Goal: Book appointment/travel/reservation

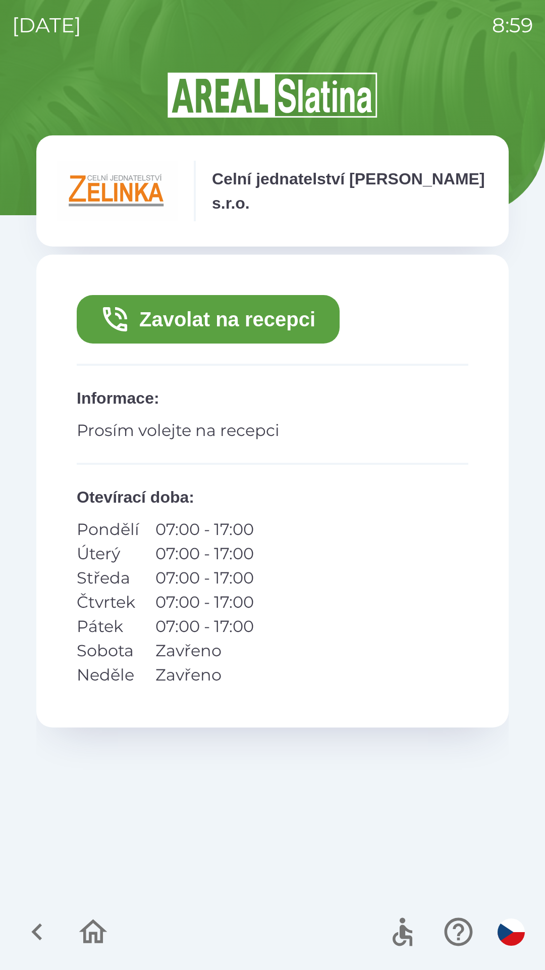
click at [201, 329] on button "Zavolat na recepci" at bounding box center [208, 319] width 263 height 48
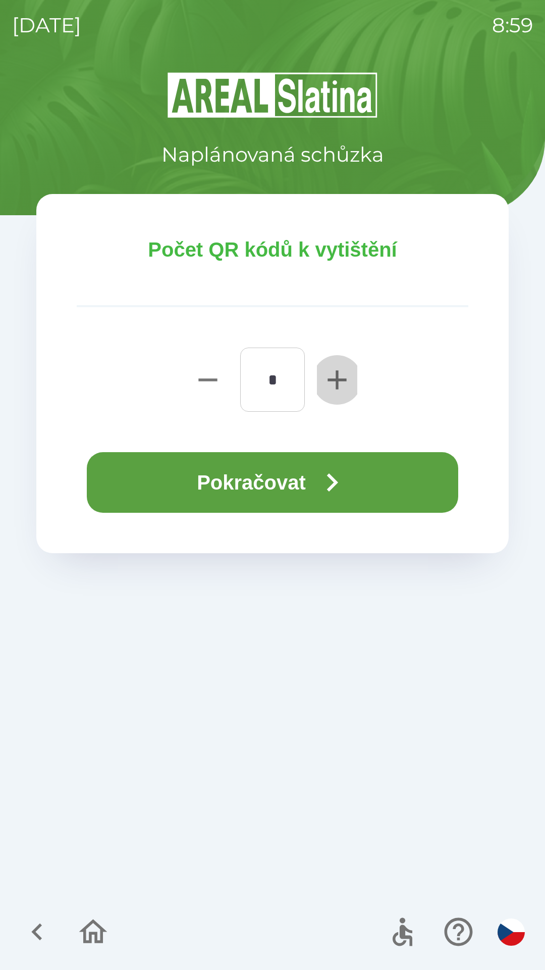
click at [328, 384] on icon "button" at bounding box center [337, 380] width 32 height 32
type input "*"
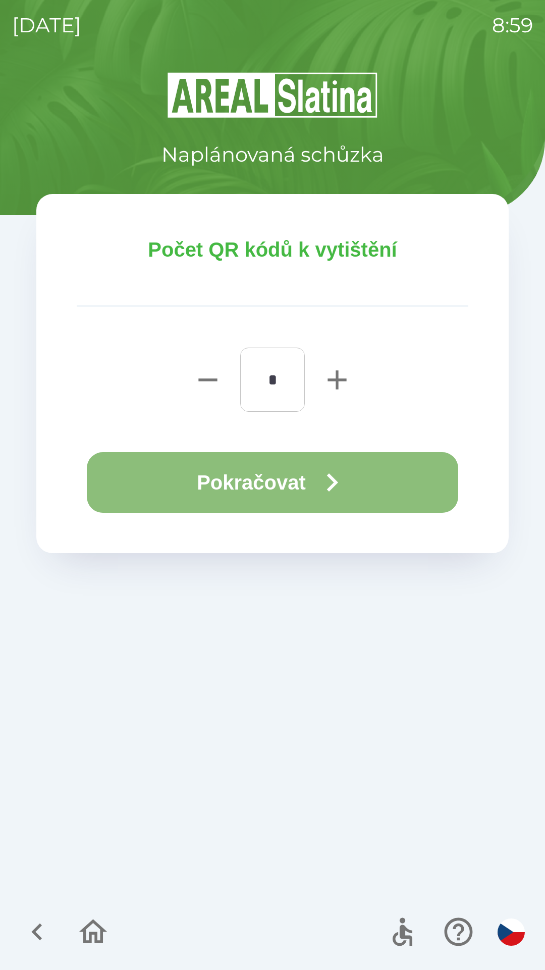
click at [225, 475] on button "Pokračovat" at bounding box center [273, 482] width 372 height 61
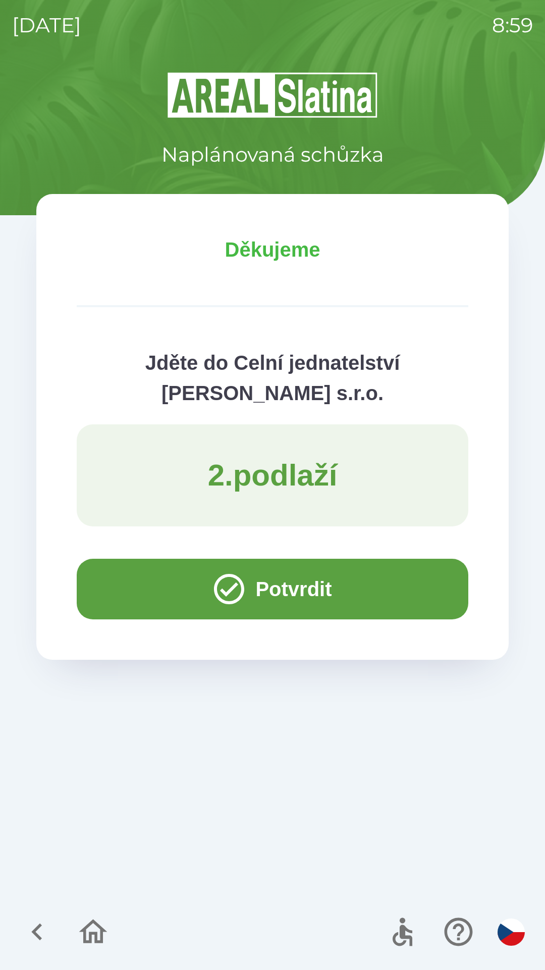
click at [102, 584] on button "Potvrdit" at bounding box center [273, 589] width 392 height 61
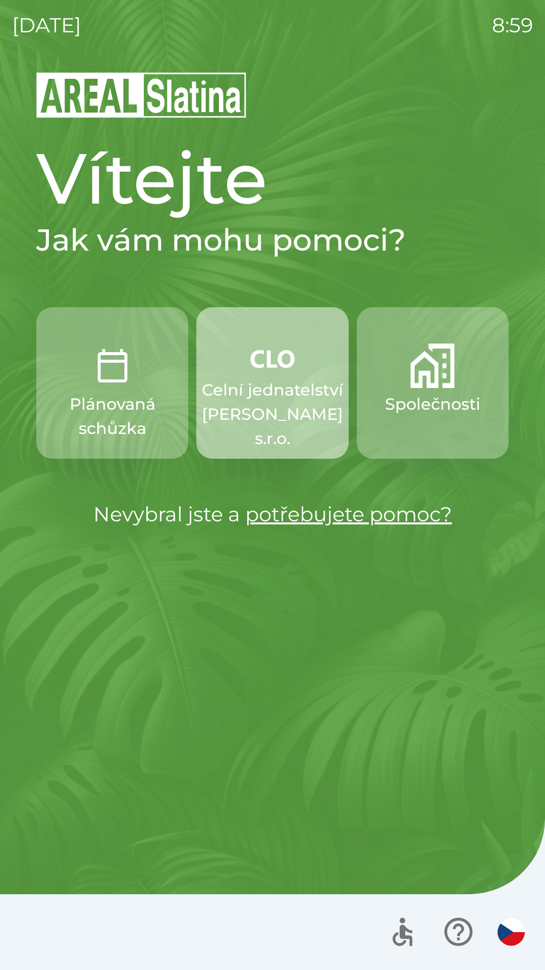
click at [277, 395] on p "Celní jednatelství [PERSON_NAME] s.r.o." at bounding box center [272, 414] width 141 height 73
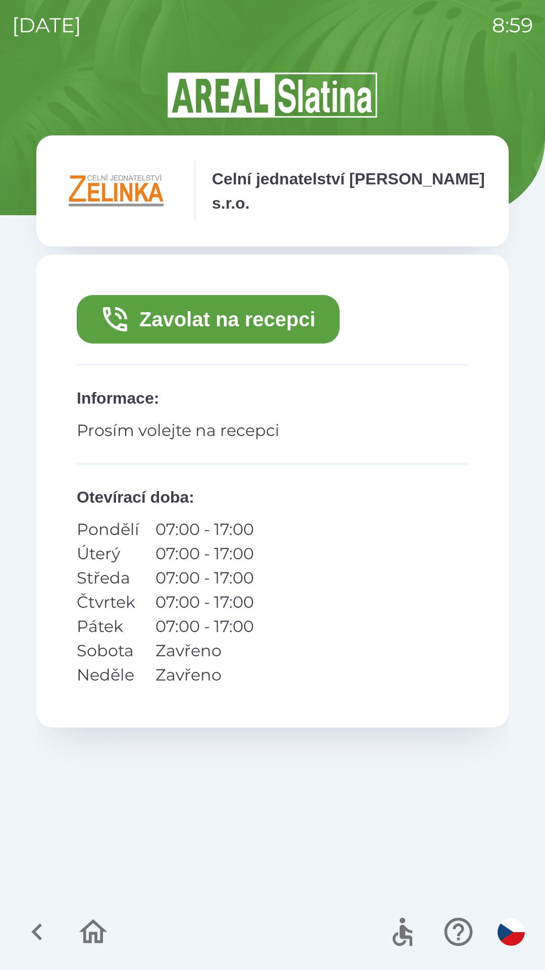
click at [259, 321] on button "Zavolat na recepci" at bounding box center [208, 319] width 263 height 48
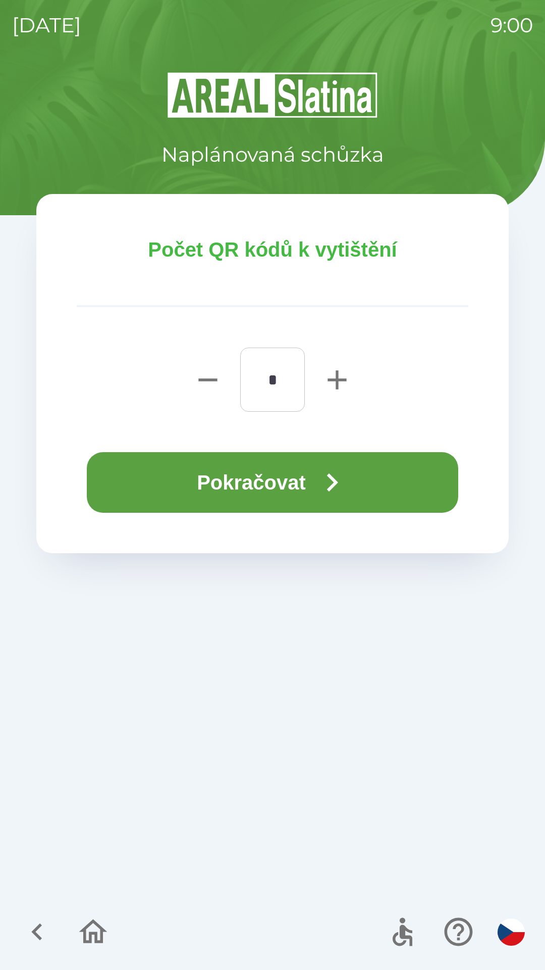
click at [279, 476] on button "Pokračovat" at bounding box center [273, 482] width 372 height 61
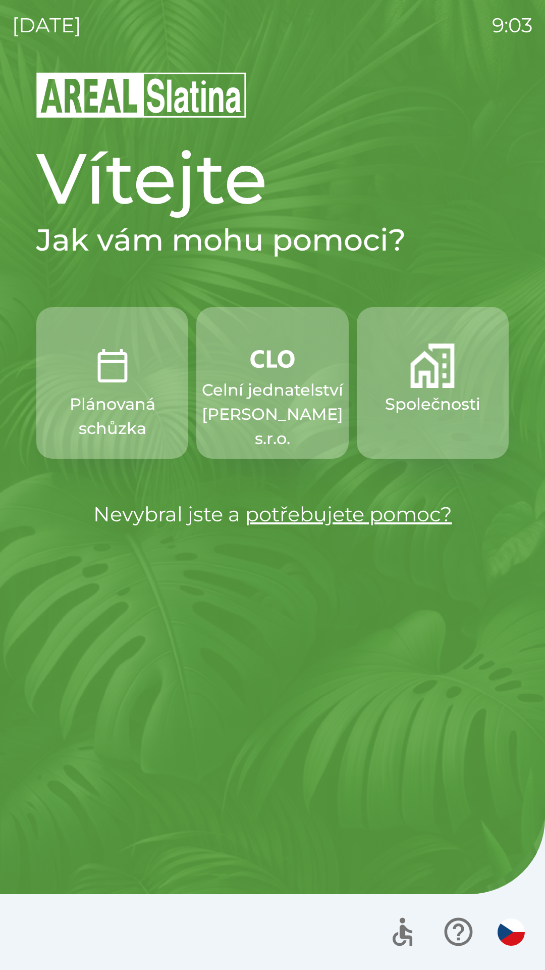
click at [441, 389] on button "Společnosti" at bounding box center [433, 383] width 152 height 152
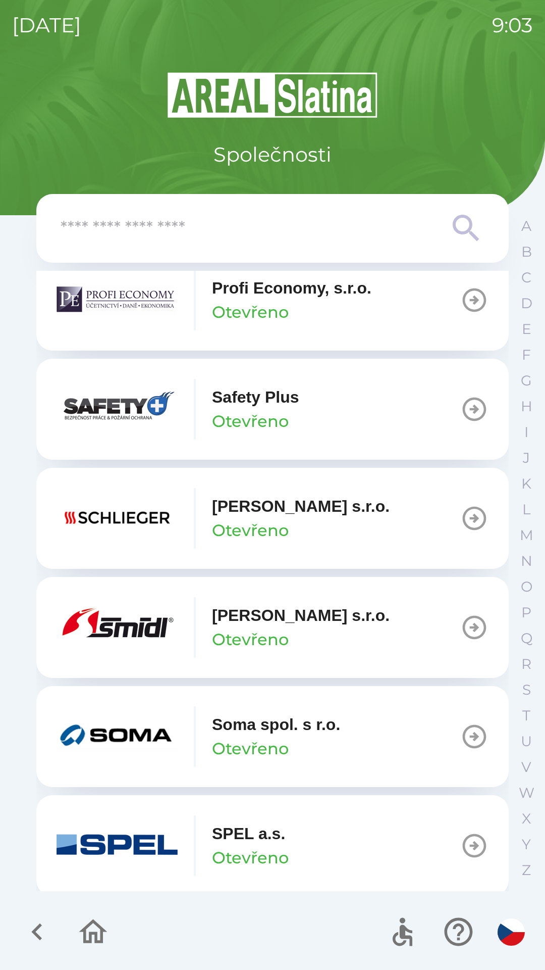
scroll to position [5891, 0]
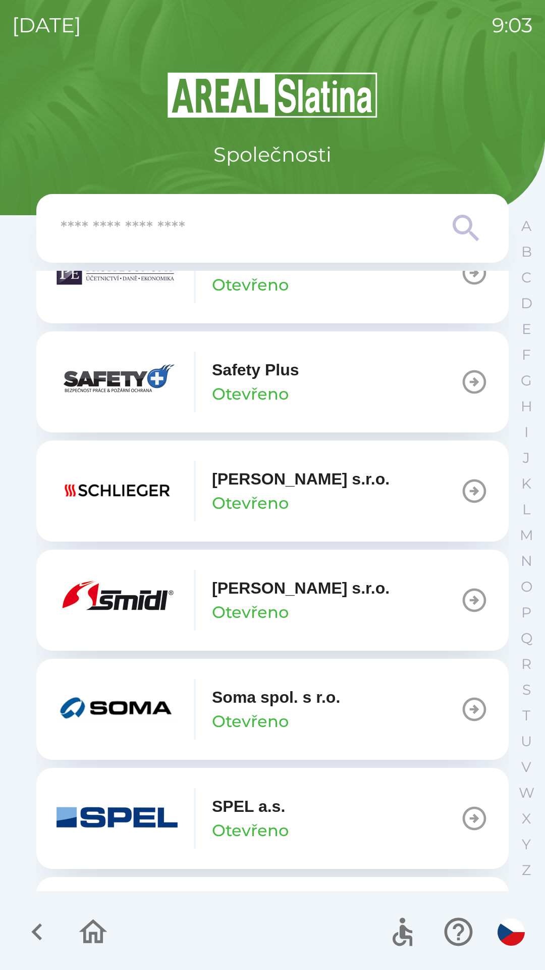
click at [327, 641] on button "[PERSON_NAME] [PERSON_NAME]" at bounding box center [272, 600] width 473 height 101
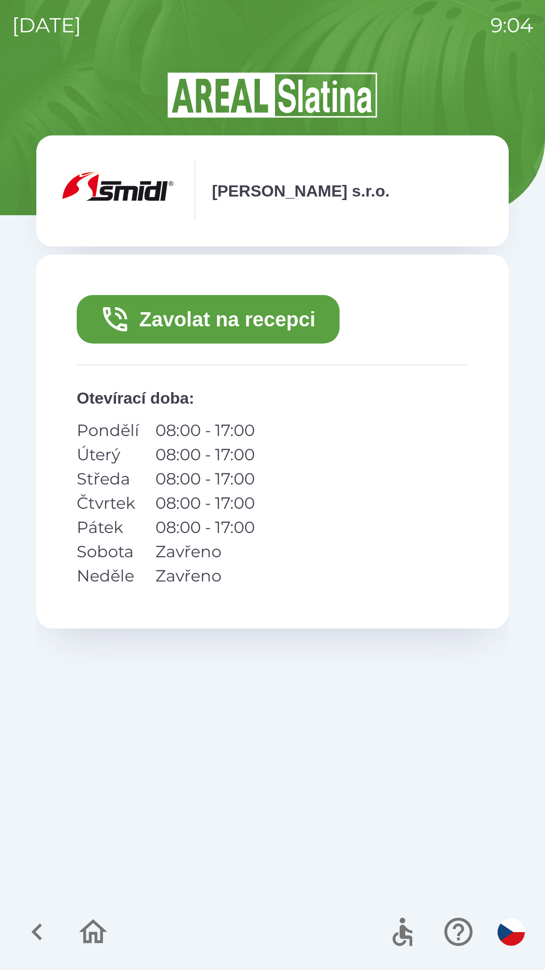
click at [213, 318] on button "Zavolat na recepci" at bounding box center [208, 319] width 263 height 48
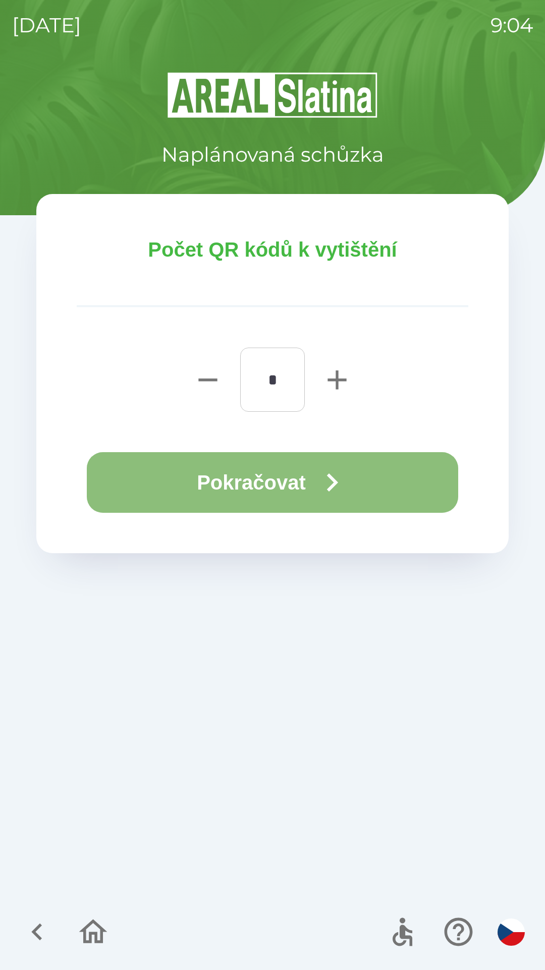
click at [306, 481] on button "Pokračovat" at bounding box center [273, 482] width 372 height 61
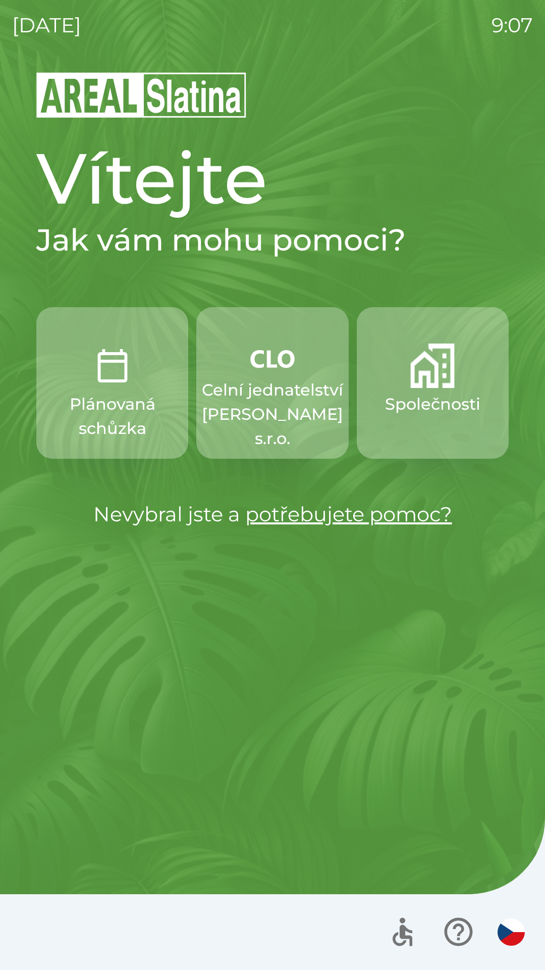
click at [262, 397] on p "Celní jednatelství [PERSON_NAME] s.r.o." at bounding box center [272, 414] width 141 height 73
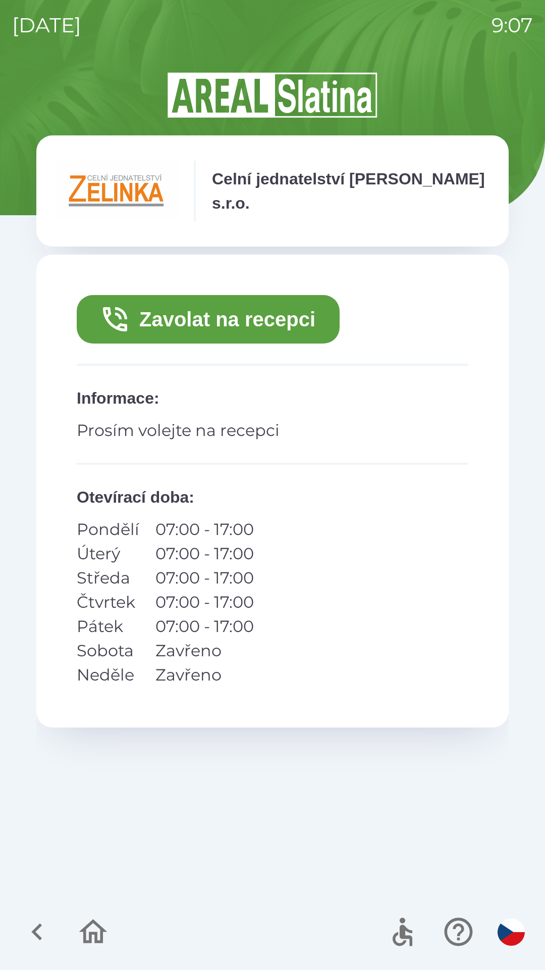
click at [181, 316] on button "Zavolat na recepci" at bounding box center [208, 319] width 263 height 48
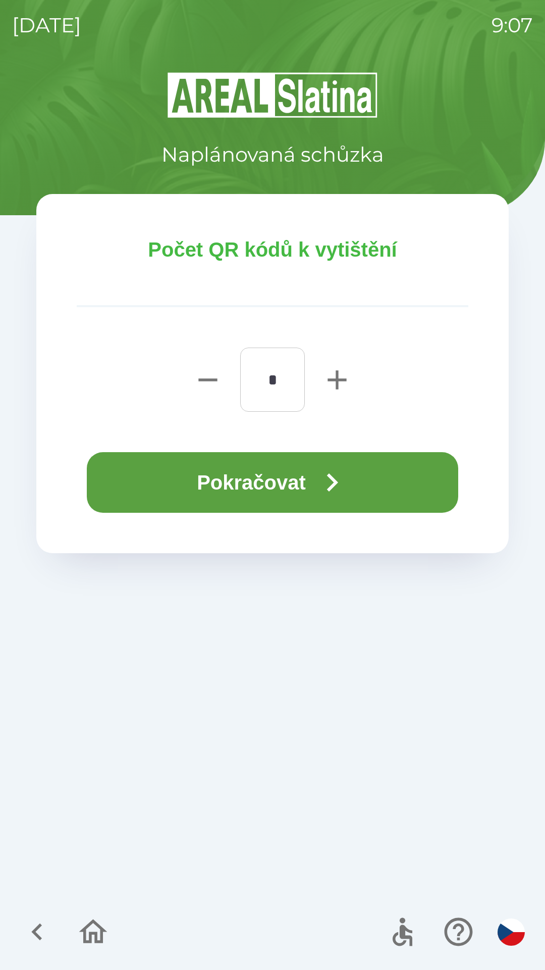
click at [221, 483] on button "Pokračovat" at bounding box center [273, 482] width 372 height 61
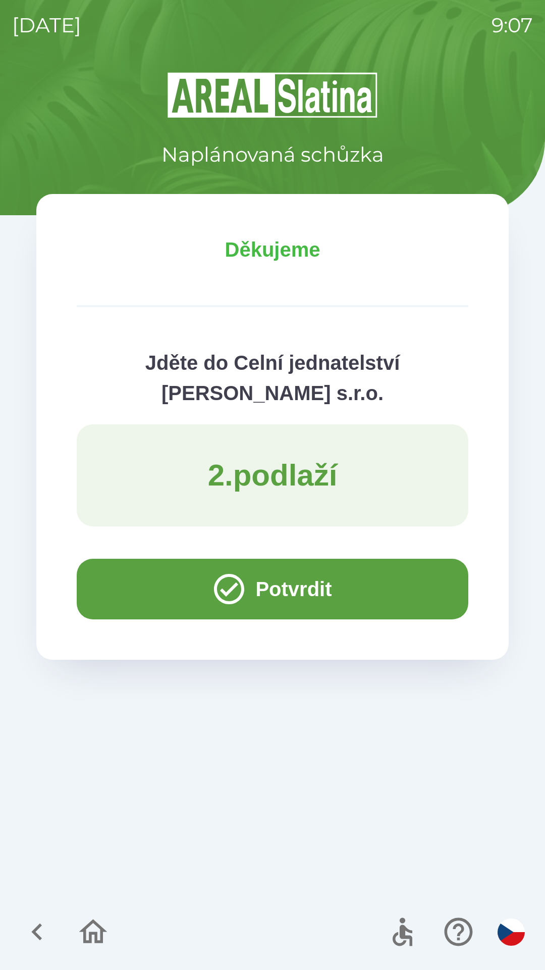
click at [138, 588] on button "Potvrdit" at bounding box center [273, 589] width 392 height 61
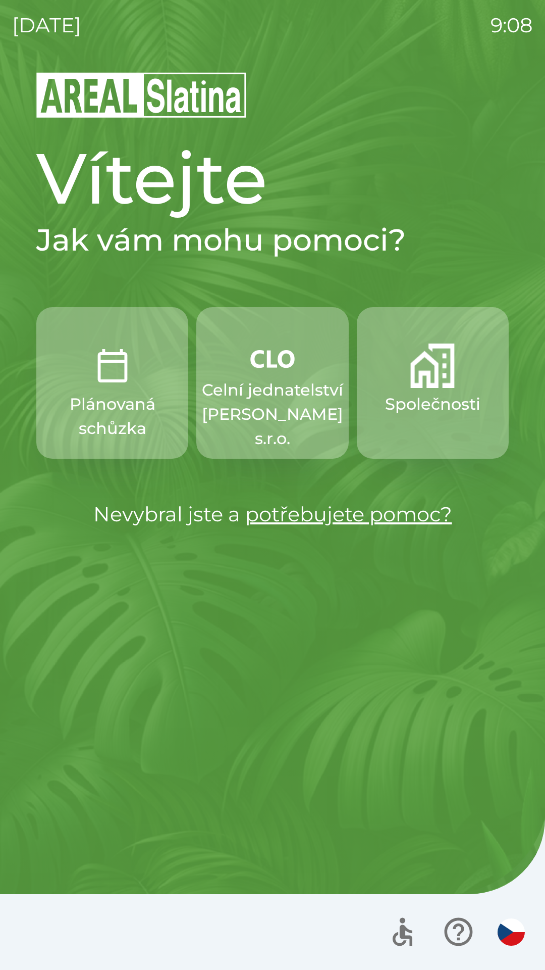
click at [269, 394] on p "Celní jednatelství [PERSON_NAME] s.r.o." at bounding box center [272, 414] width 141 height 73
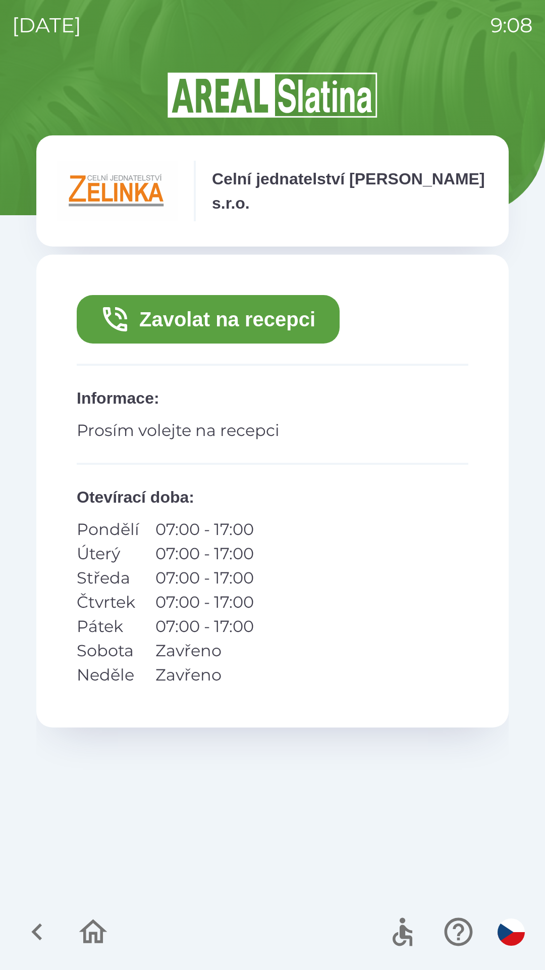
click at [294, 311] on button "Zavolat na recepci" at bounding box center [208, 319] width 263 height 48
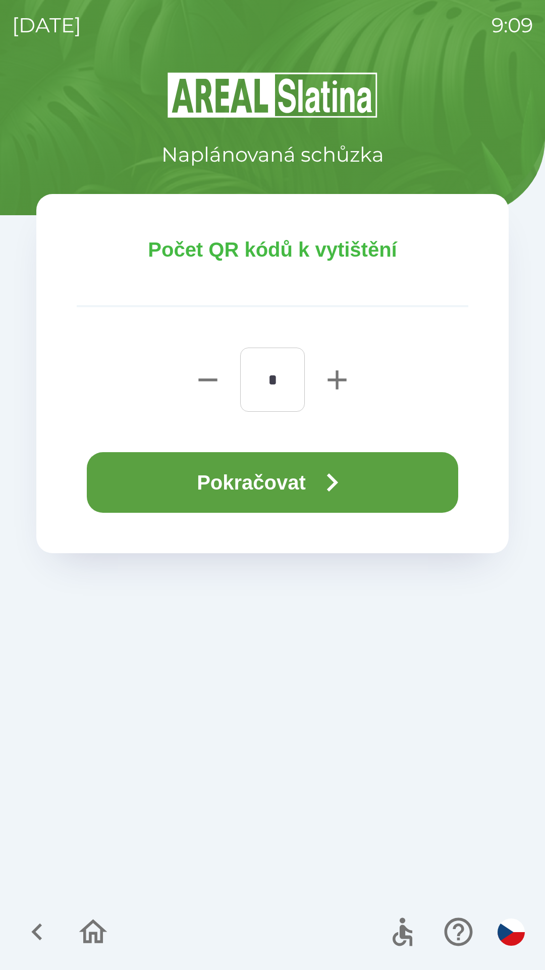
click at [357, 474] on button "Pokračovat" at bounding box center [273, 482] width 372 height 61
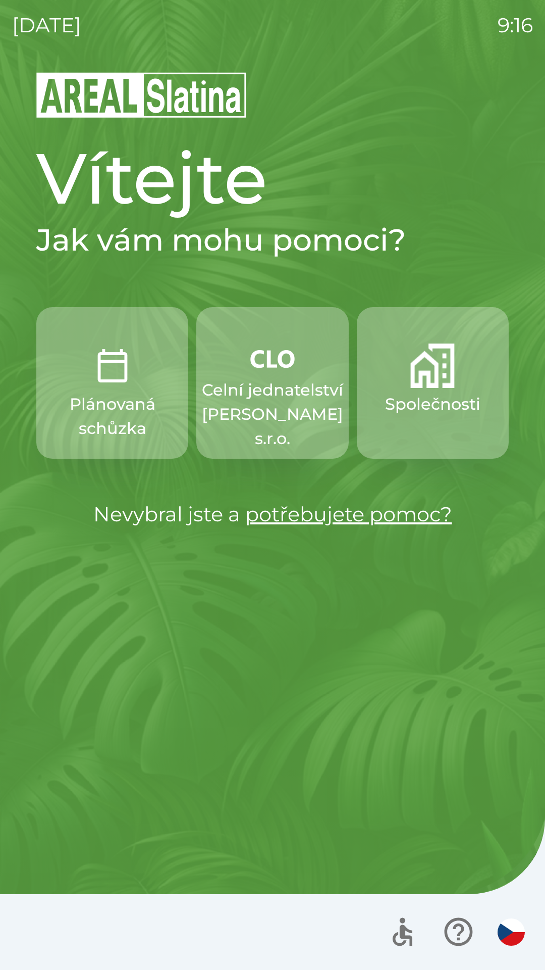
click at [257, 394] on p "Celní jednatelství [PERSON_NAME] s.r.o." at bounding box center [272, 414] width 141 height 73
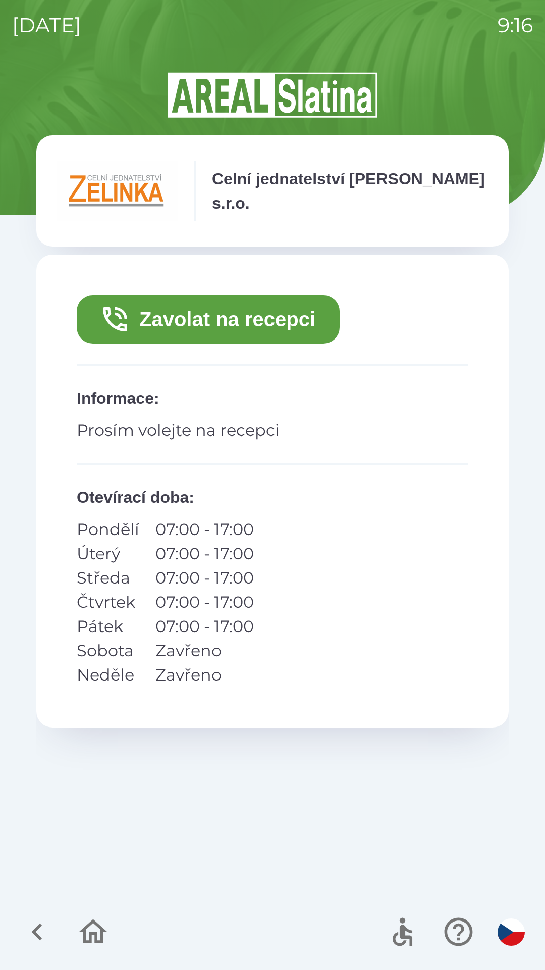
click at [179, 312] on button "Zavolat na recepci" at bounding box center [208, 319] width 263 height 48
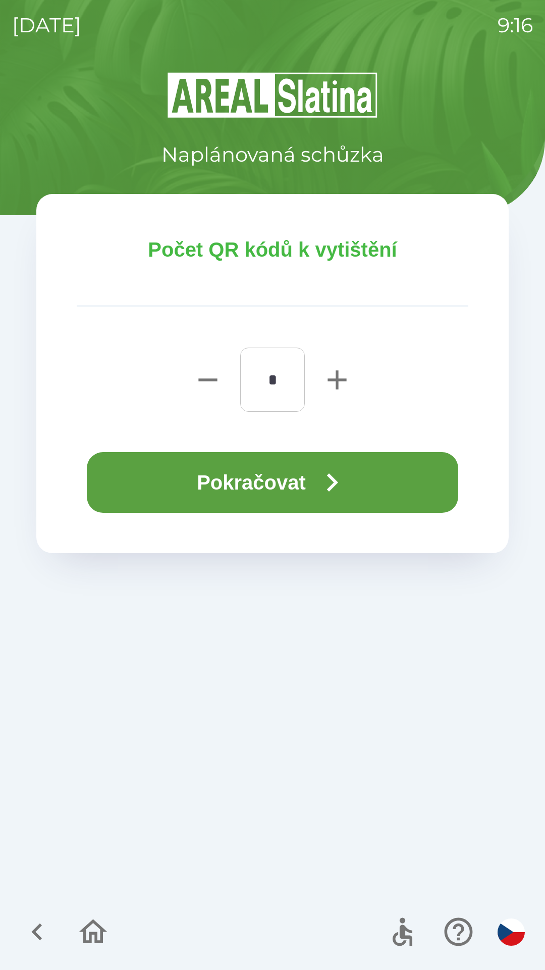
click at [204, 475] on button "Pokračovat" at bounding box center [273, 482] width 372 height 61
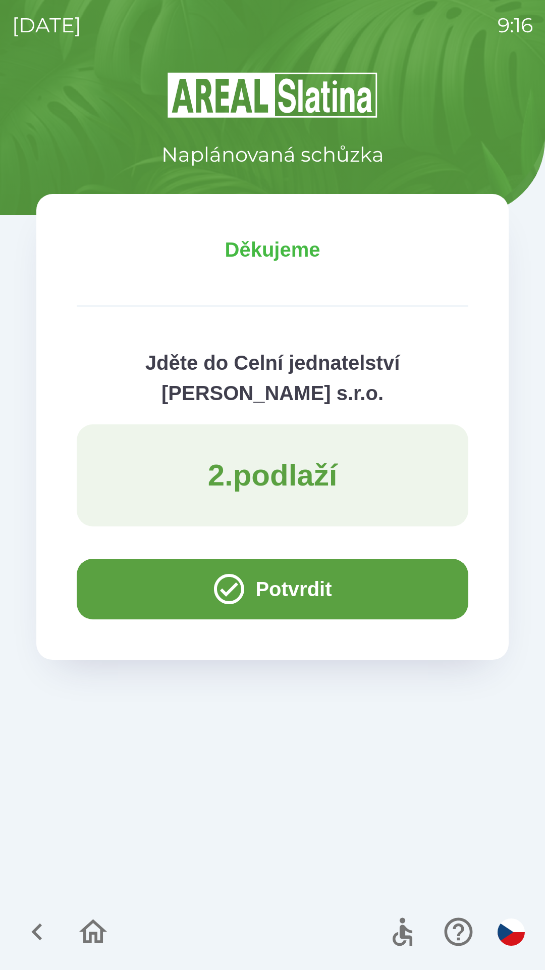
click at [143, 583] on button "Potvrdit" at bounding box center [273, 589] width 392 height 61
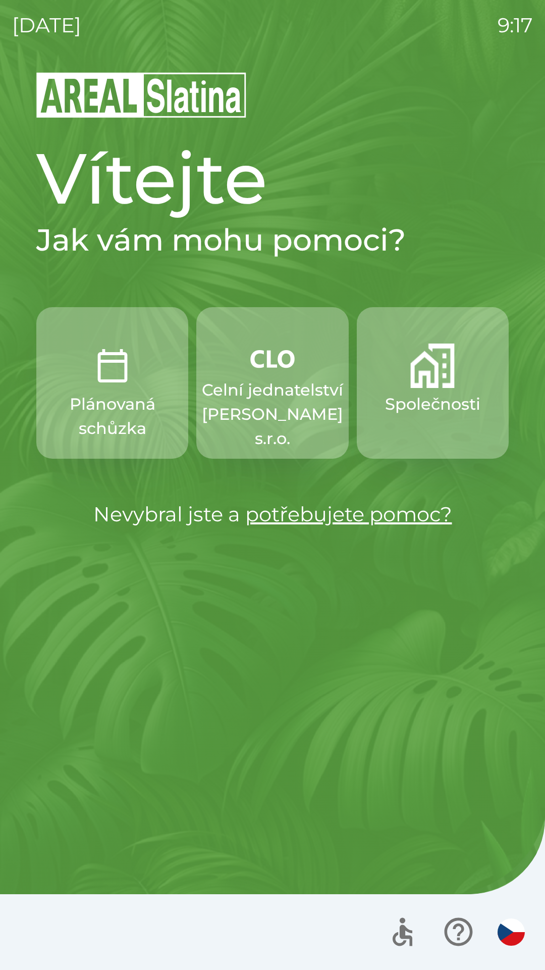
click at [440, 390] on button "Společnosti" at bounding box center [433, 383] width 152 height 152
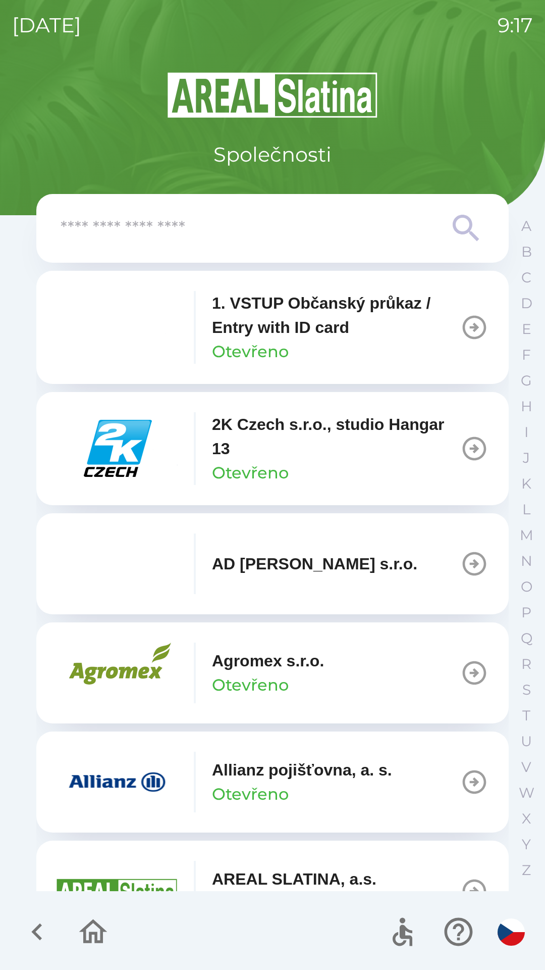
click at [292, 794] on div "Allianz pojišťovna, a. s. Otevřeno" at bounding box center [302, 782] width 180 height 48
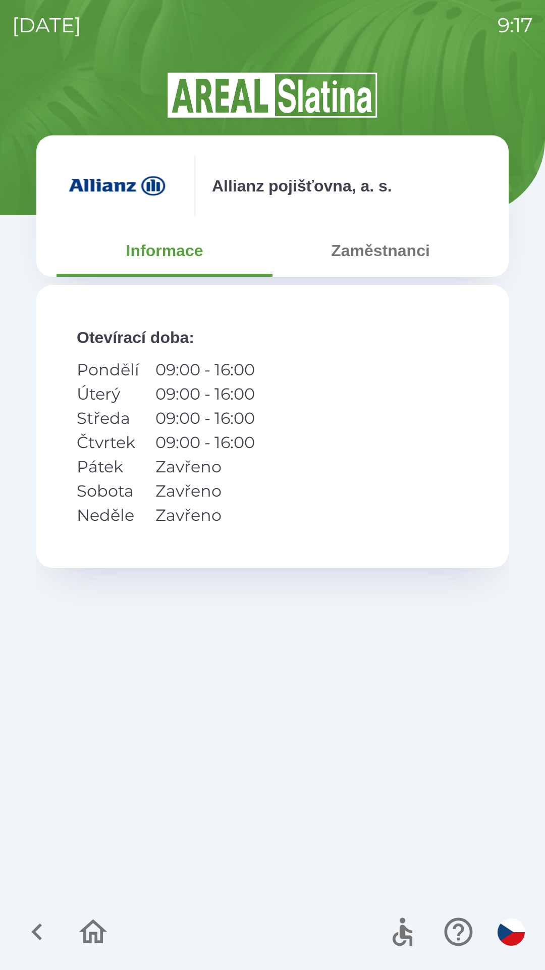
click at [376, 247] on button "Zaměstnanci" at bounding box center [381, 250] width 216 height 36
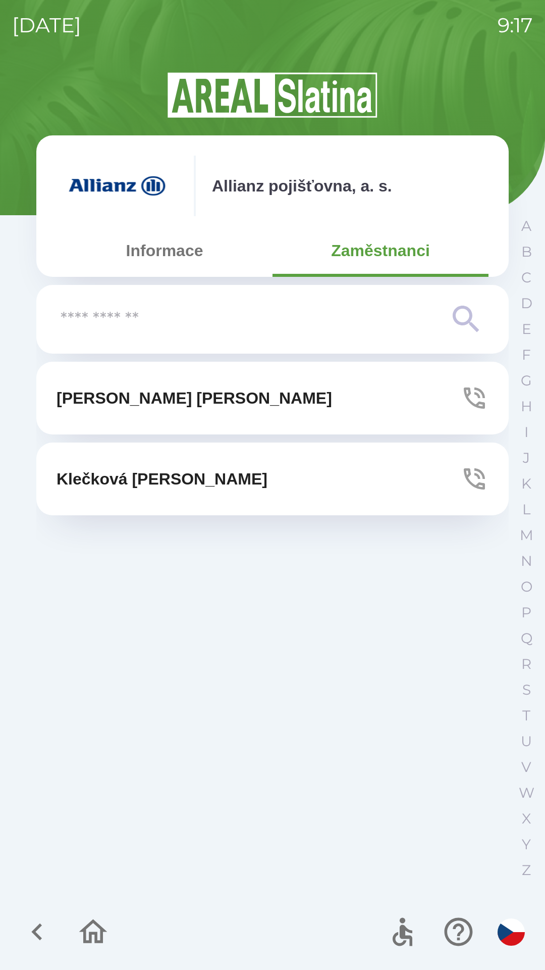
click at [226, 393] on button "[PERSON_NAME]" at bounding box center [272, 398] width 473 height 73
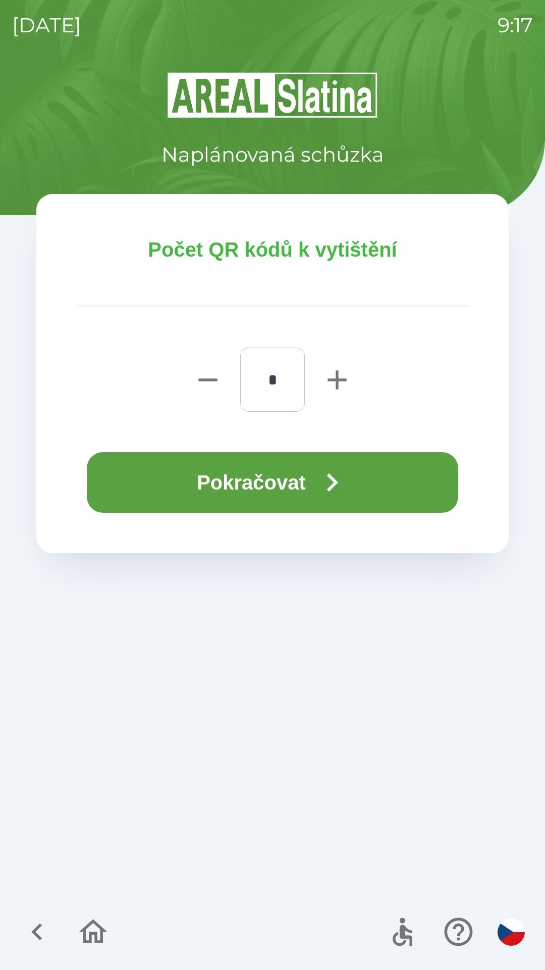
click at [287, 474] on button "Pokračovat" at bounding box center [273, 482] width 372 height 61
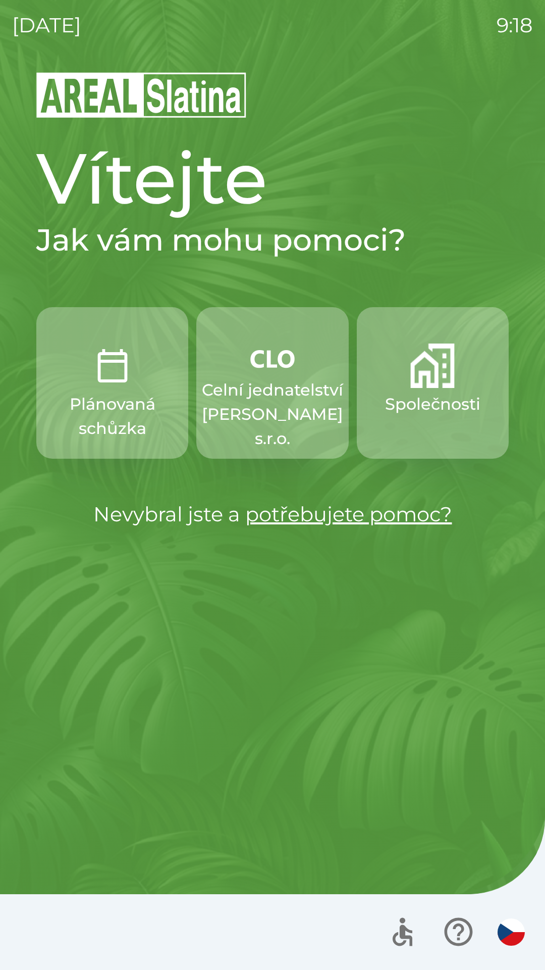
click at [265, 409] on p "Celní jednatelství [PERSON_NAME] s.r.o." at bounding box center [272, 414] width 141 height 73
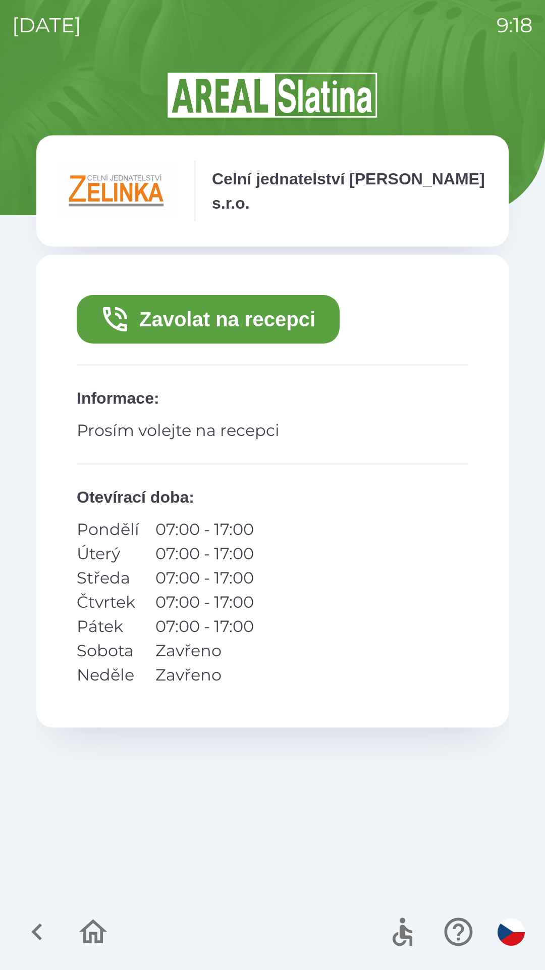
click at [217, 319] on button "Zavolat na recepci" at bounding box center [208, 319] width 263 height 48
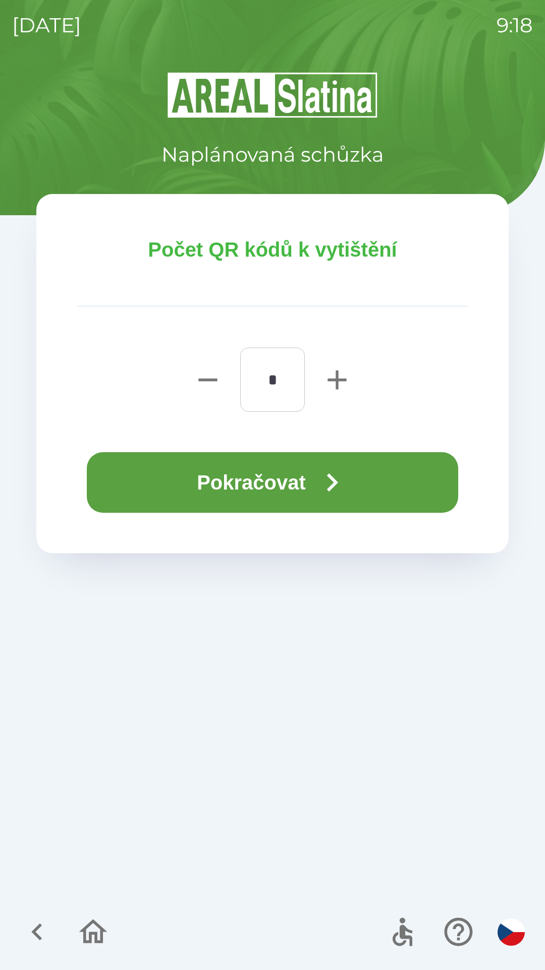
click at [143, 477] on button "Pokračovat" at bounding box center [273, 482] width 372 height 61
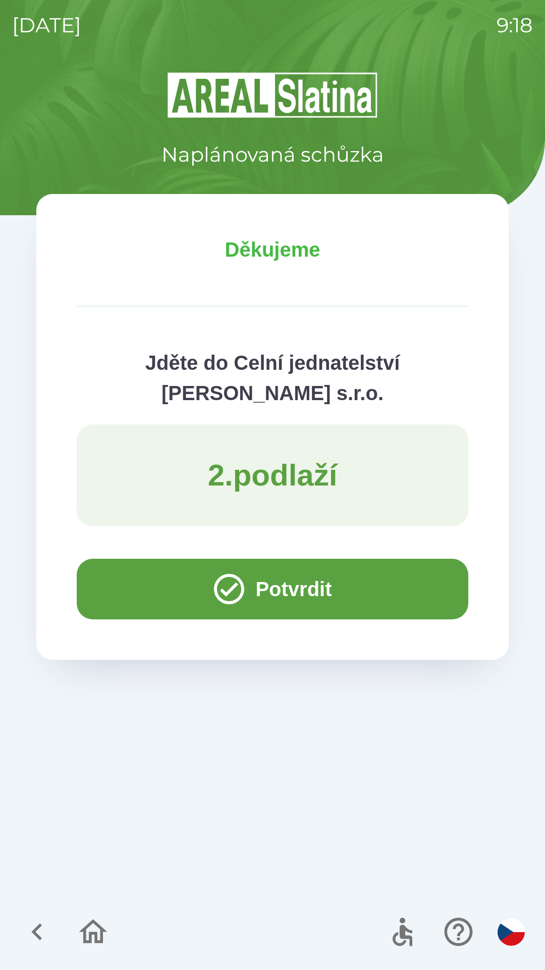
click at [132, 583] on button "Potvrdit" at bounding box center [273, 589] width 392 height 61
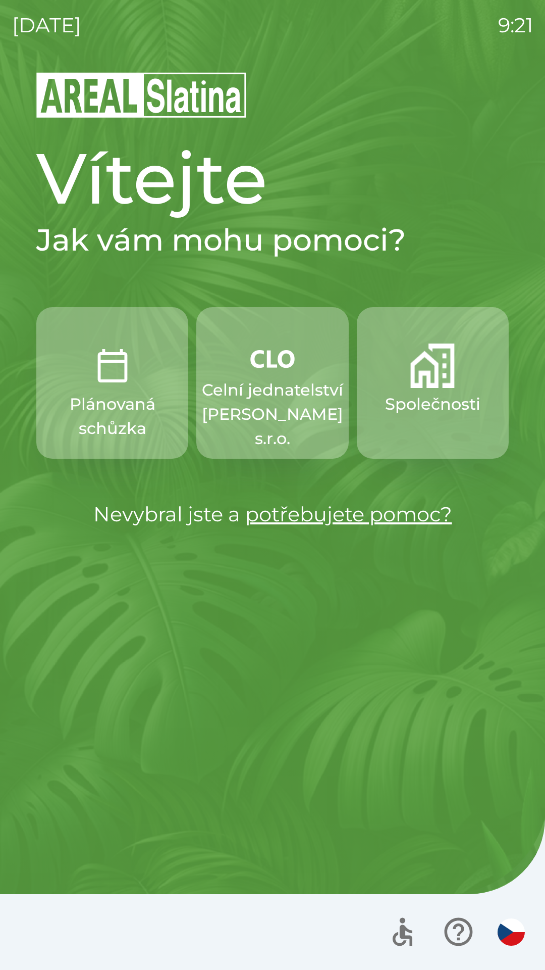
click at [427, 413] on p "Společnosti" at bounding box center [432, 404] width 95 height 24
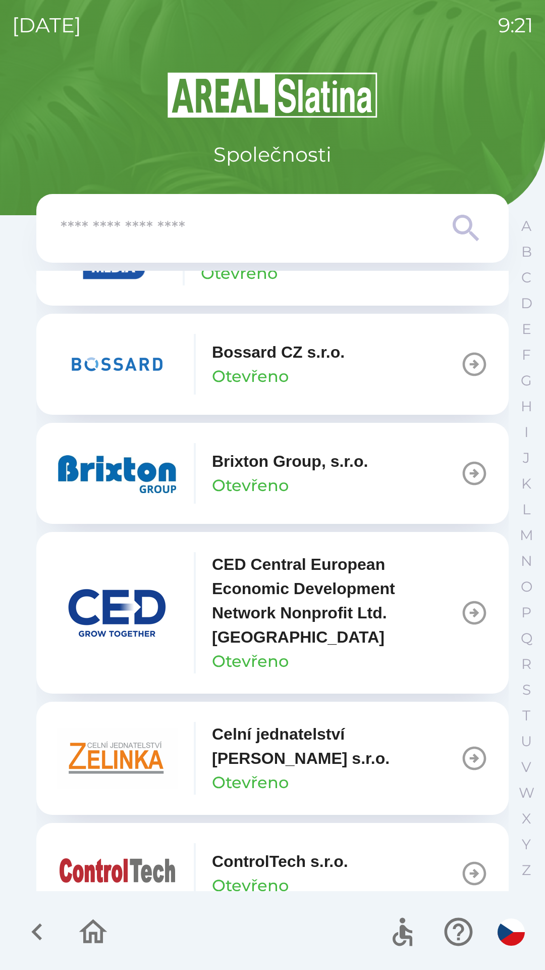
scroll to position [1413, 0]
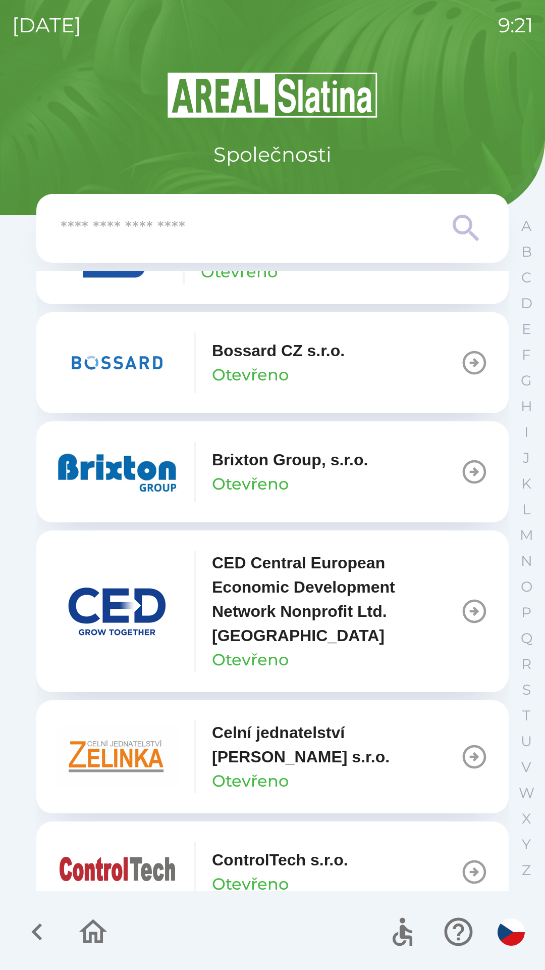
click at [278, 435] on button "Brixton Group, s.r.o. Otevřeno" at bounding box center [272, 471] width 473 height 101
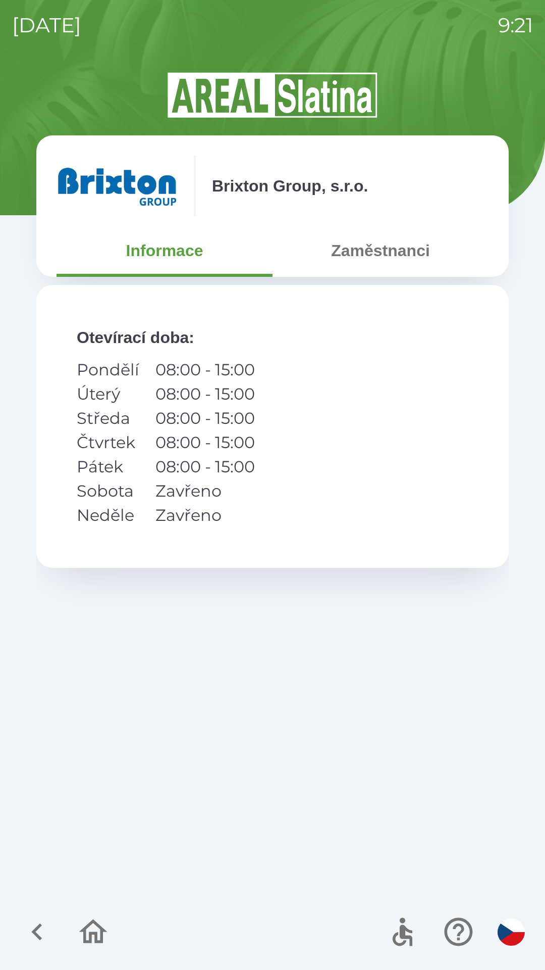
click at [390, 258] on button "Zaměstnanci" at bounding box center [381, 250] width 216 height 36
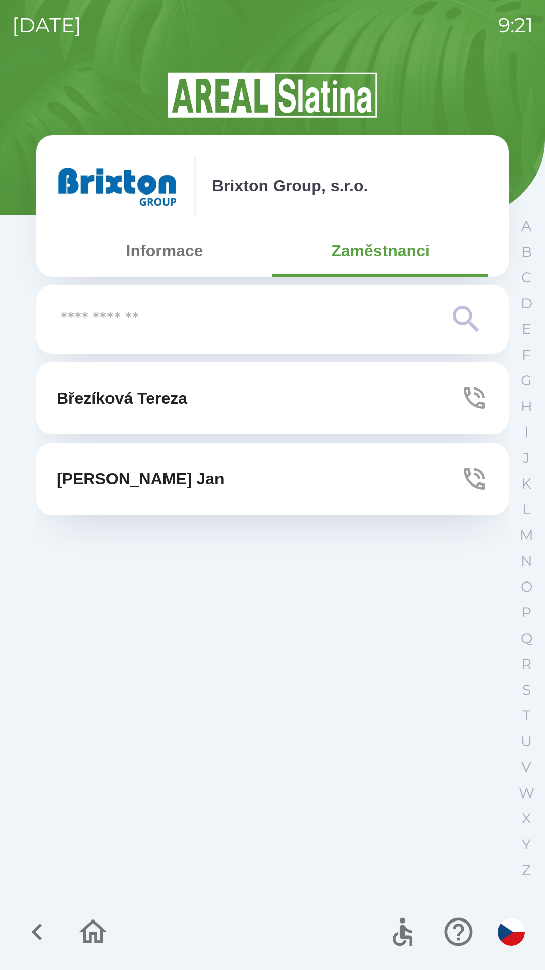
click at [222, 397] on button "[PERSON_NAME]" at bounding box center [272, 398] width 473 height 73
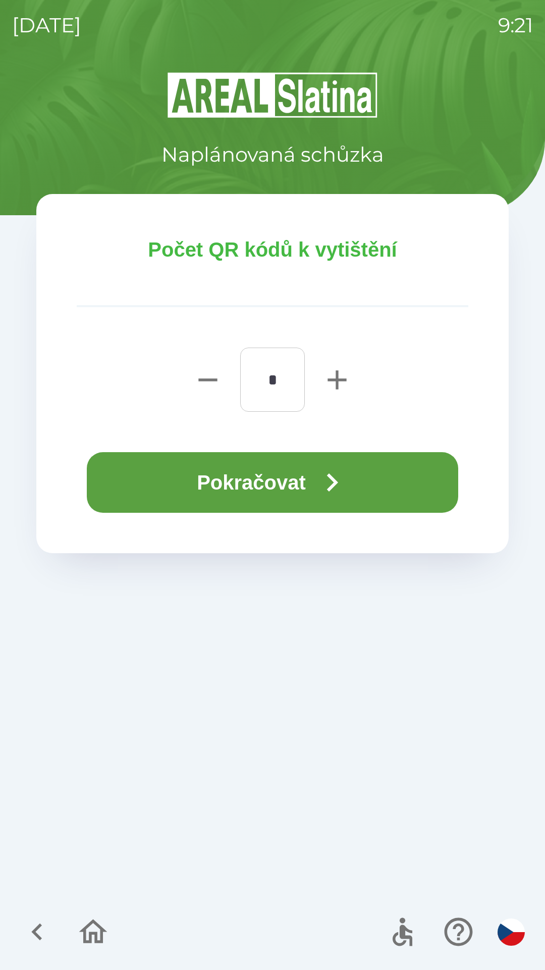
click at [328, 381] on icon "button" at bounding box center [337, 380] width 32 height 32
type input "*"
click at [306, 482] on button "Pokračovat" at bounding box center [273, 482] width 372 height 61
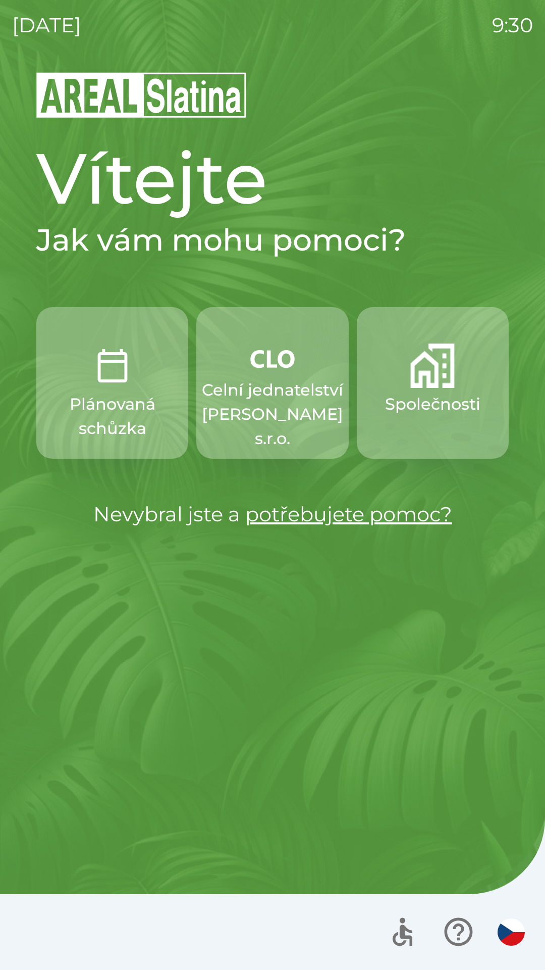
click at [265, 403] on p "Celní jednatelství [PERSON_NAME] s.r.o." at bounding box center [272, 414] width 141 height 73
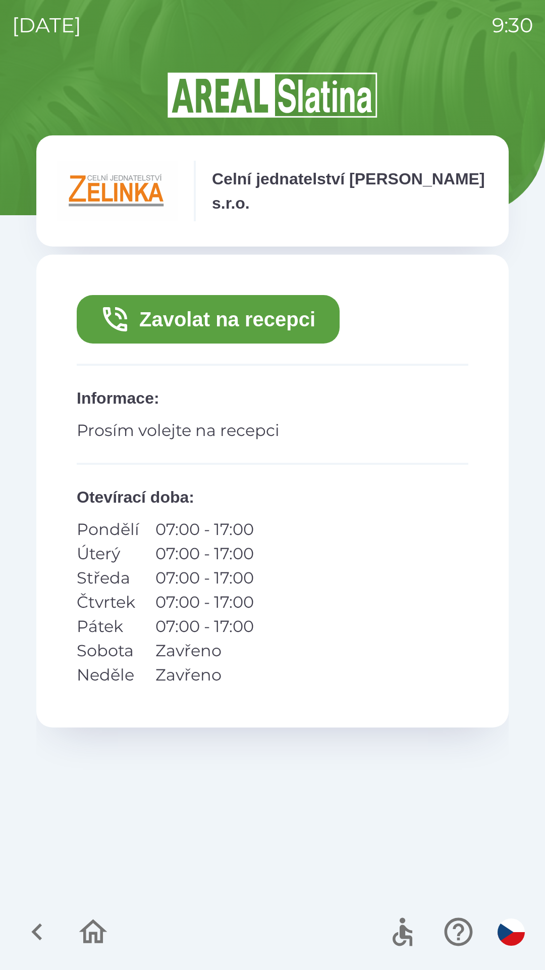
click at [274, 321] on button "Zavolat na recepci" at bounding box center [208, 319] width 263 height 48
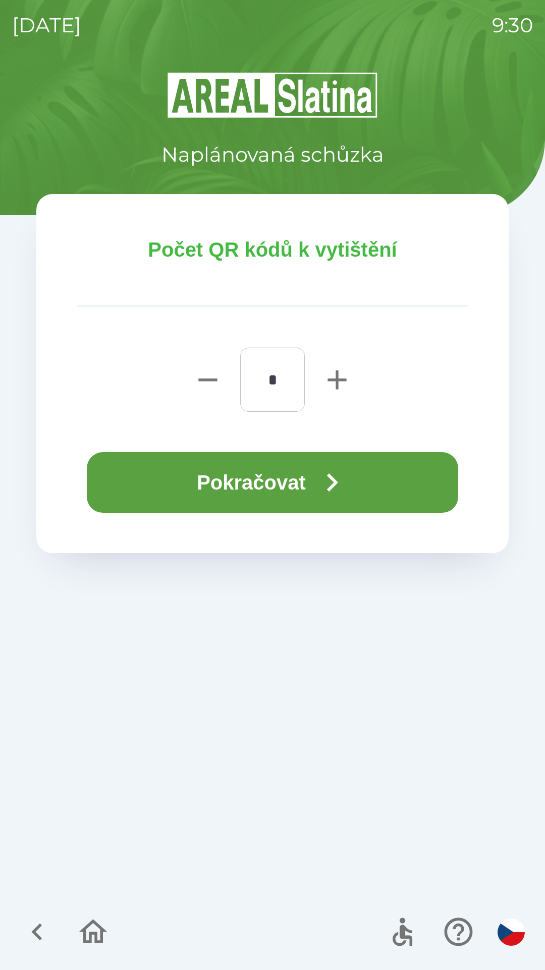
click at [319, 494] on icon "button" at bounding box center [332, 482] width 36 height 36
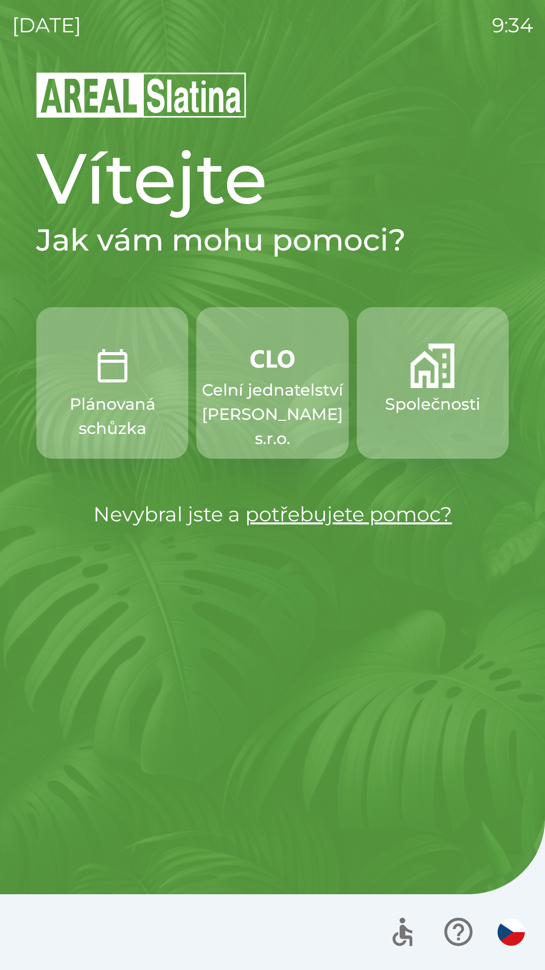
click at [272, 402] on p "Celní jednatelství [PERSON_NAME] s.r.o." at bounding box center [272, 414] width 141 height 73
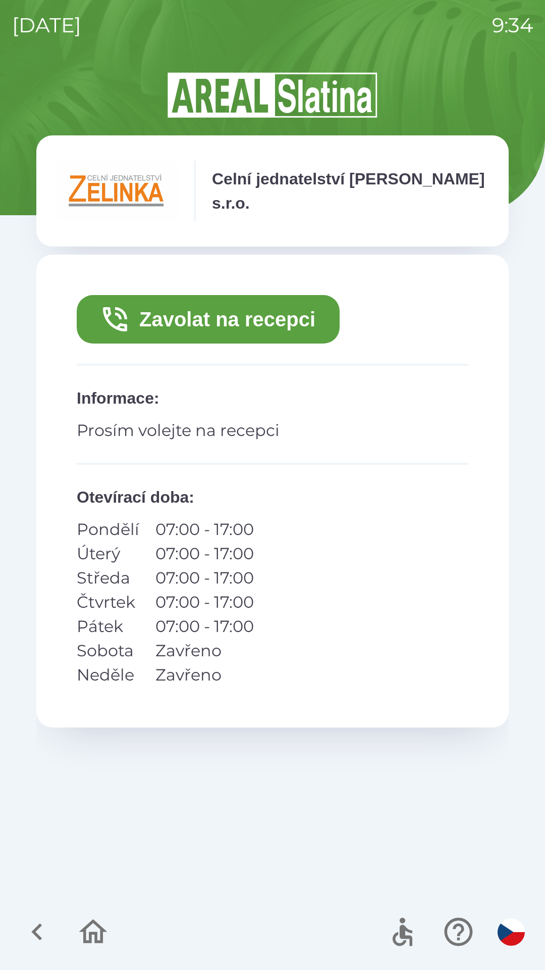
click at [236, 319] on button "Zavolat na recepci" at bounding box center [208, 319] width 263 height 48
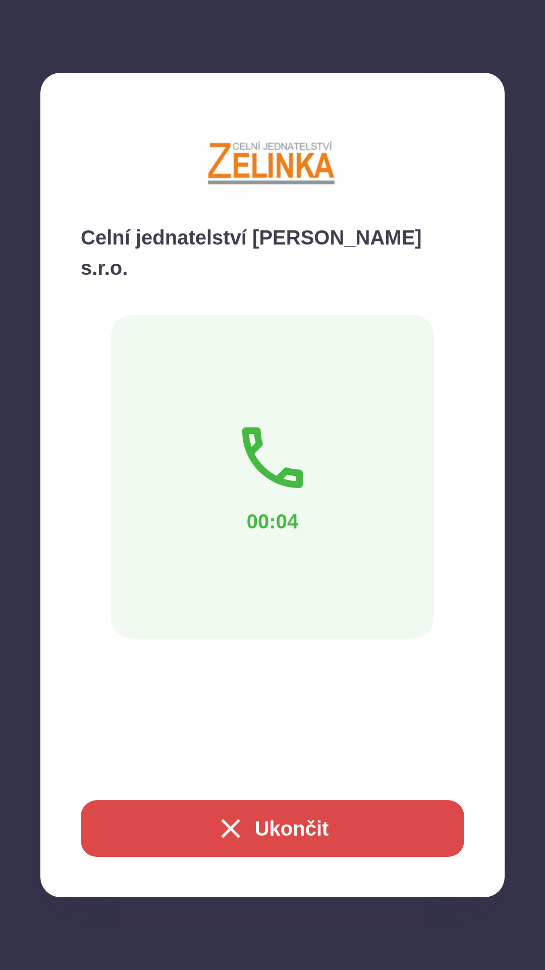
click at [368, 822] on button "Ukončit" at bounding box center [273, 828] width 384 height 57
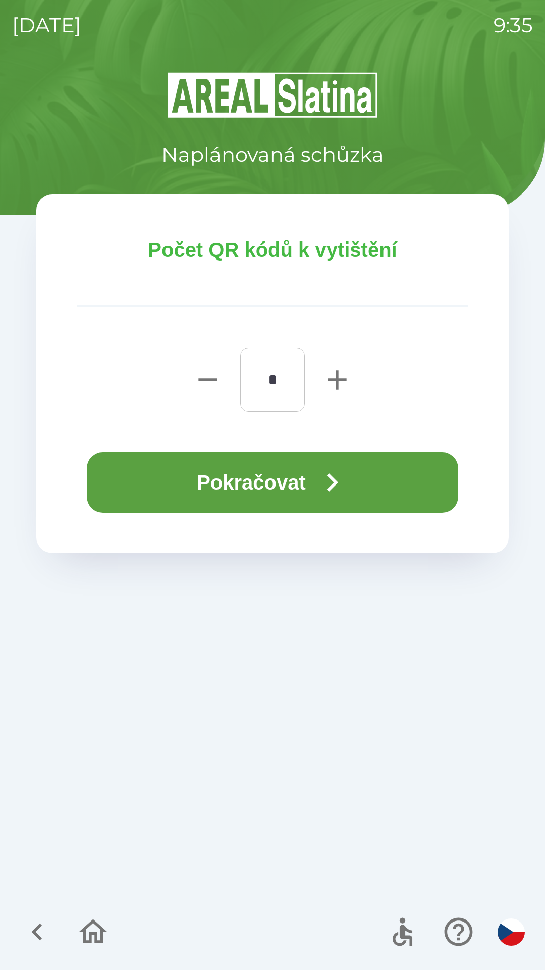
click at [209, 495] on button "Pokračovat" at bounding box center [273, 482] width 372 height 61
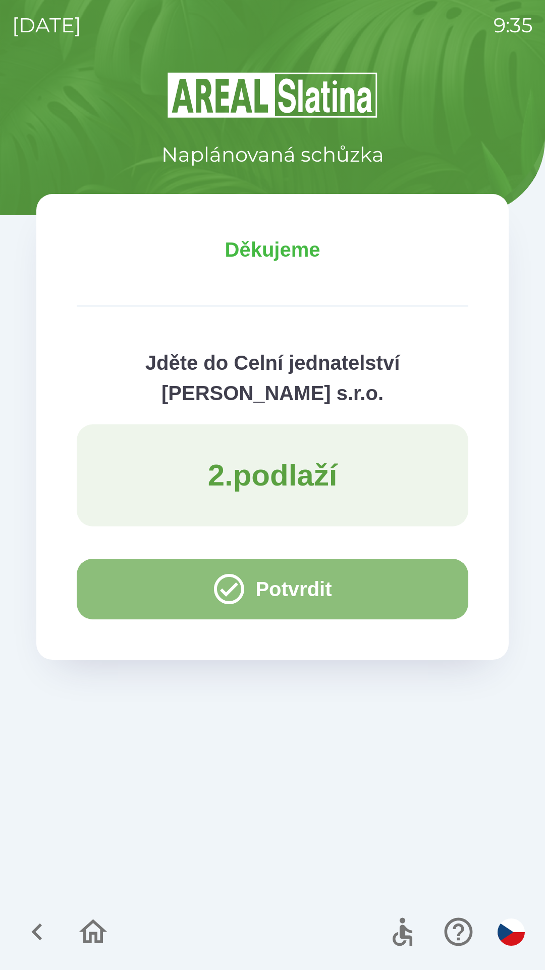
click at [131, 581] on button "Potvrdit" at bounding box center [273, 589] width 392 height 61
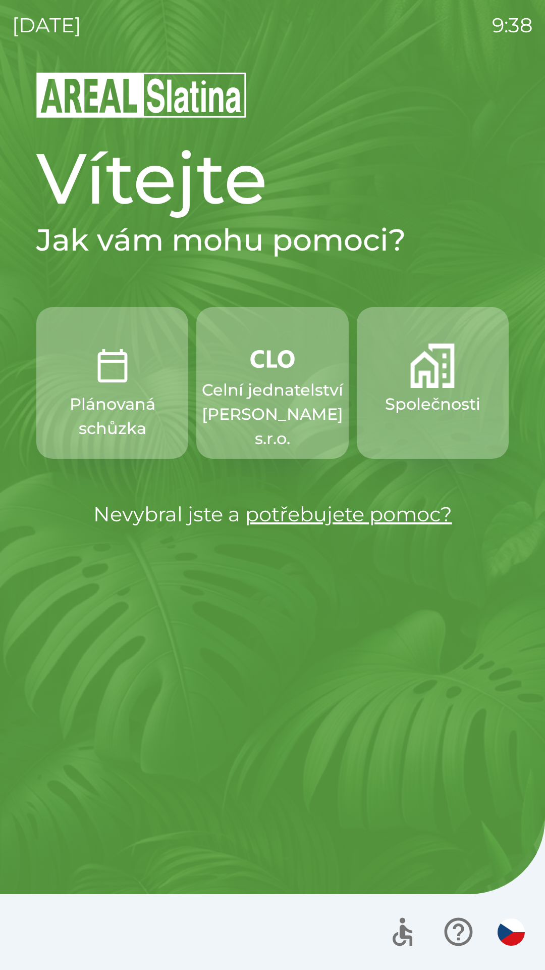
click at [141, 379] on button "Plánovaná schůzka" at bounding box center [112, 383] width 152 height 152
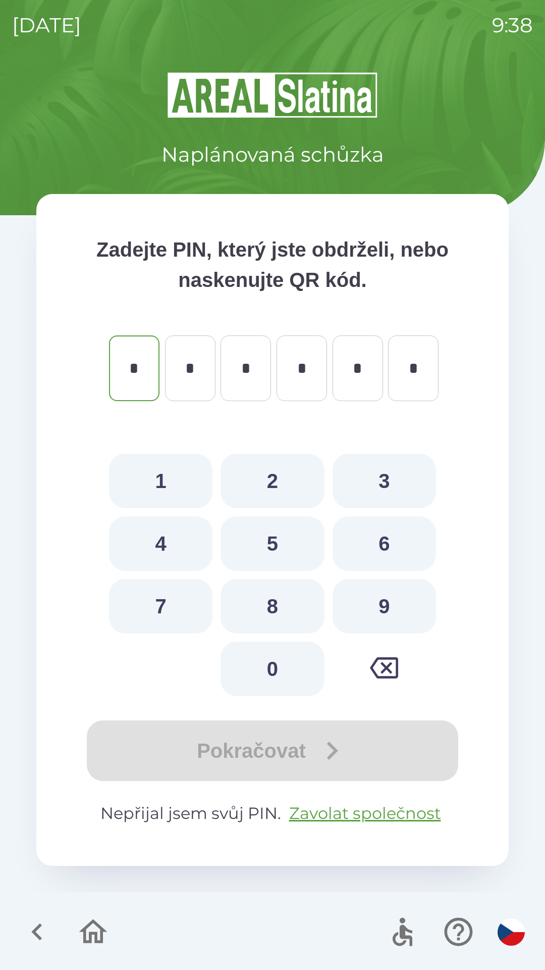
click at [267, 875] on div "Naplánovaná schůzka Zadejte PIN, který jste obdrželi, nebo naskenujte QR kód. *…" at bounding box center [272, 520] width 521 height 899
click at [31, 948] on icon "button" at bounding box center [37, 932] width 34 height 34
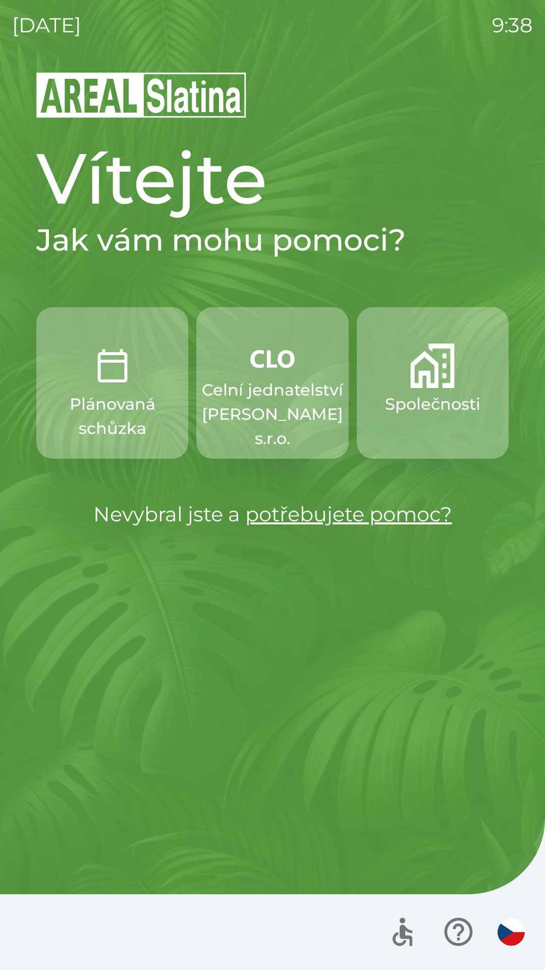
click at [432, 393] on p "Společnosti" at bounding box center [432, 404] width 95 height 24
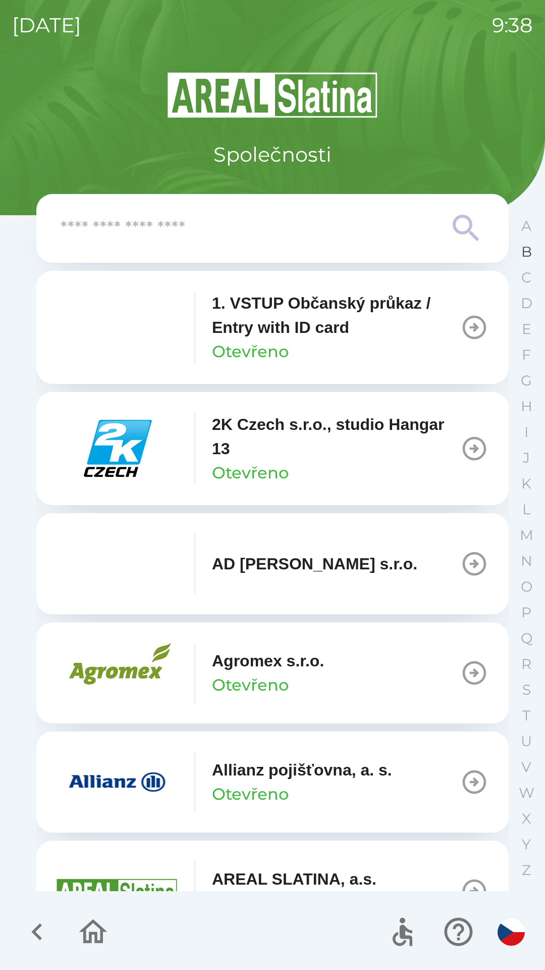
click at [521, 246] on button "B" at bounding box center [526, 252] width 25 height 26
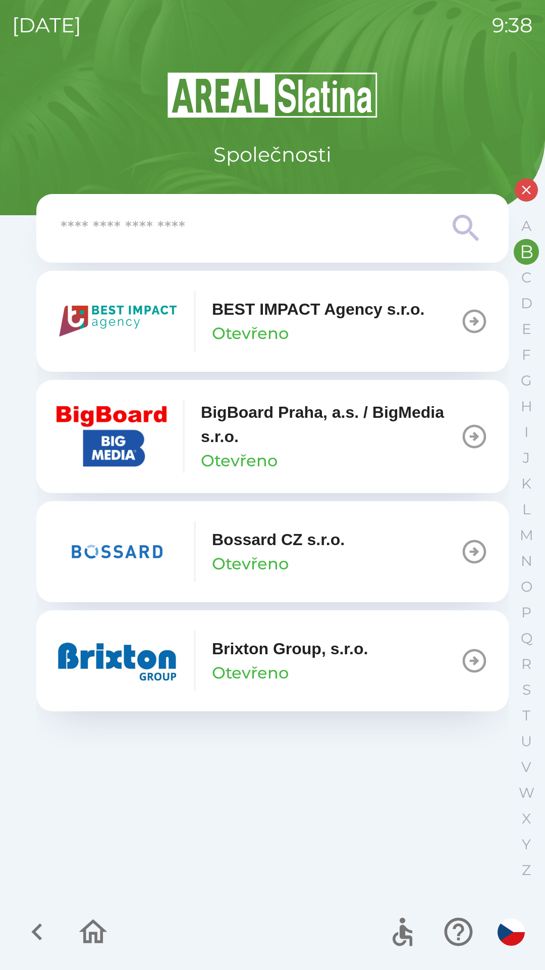
click at [324, 559] on div "Bossard CZ s.r.o. Otevřeno" at bounding box center [278, 551] width 133 height 48
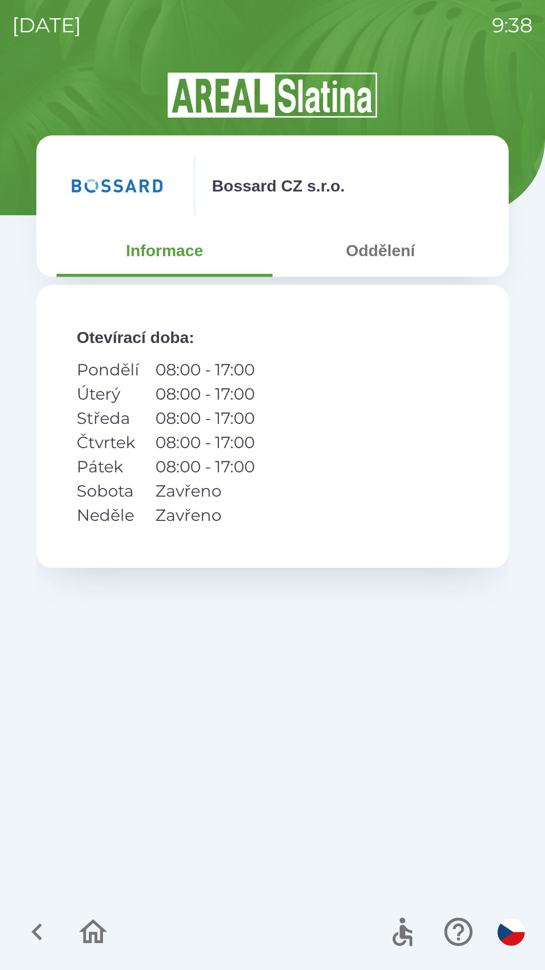
click at [49, 934] on icon "button" at bounding box center [37, 932] width 34 height 34
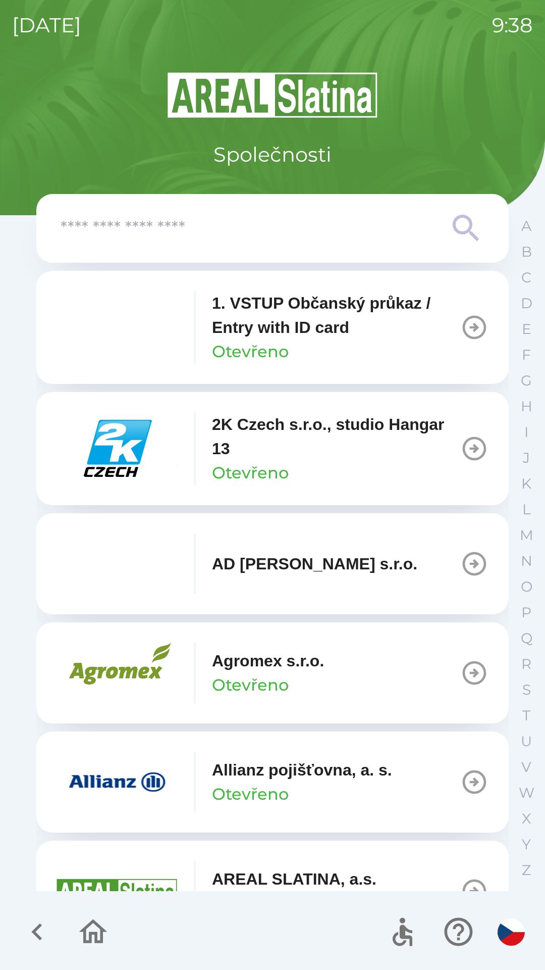
click at [92, 939] on icon "button" at bounding box center [93, 932] width 34 height 34
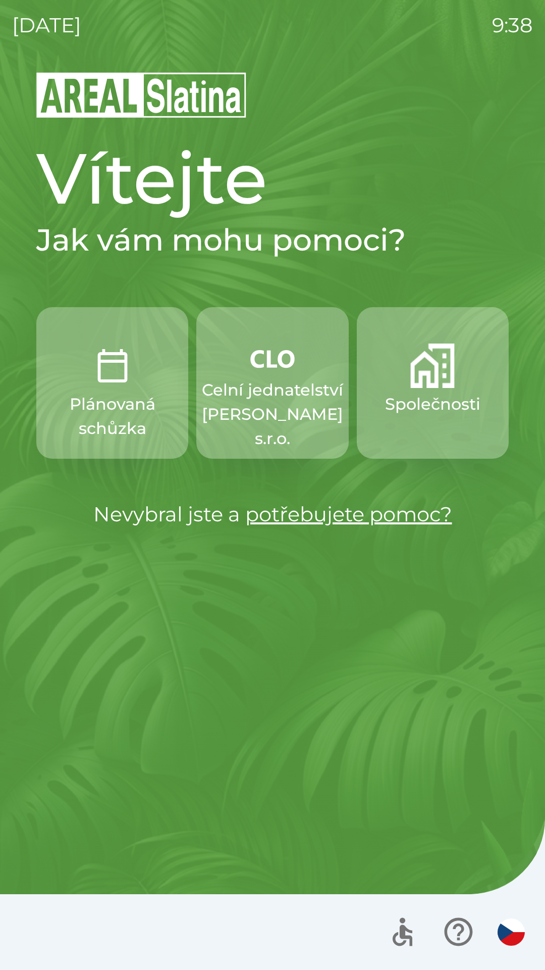
click at [102, 380] on img "button" at bounding box center [112, 365] width 44 height 44
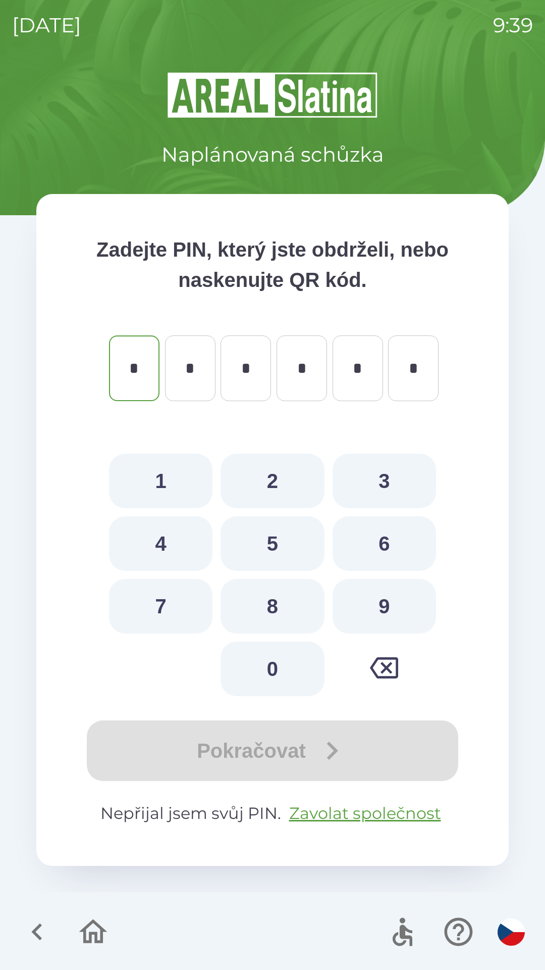
click at [30, 924] on icon "button" at bounding box center [37, 932] width 34 height 34
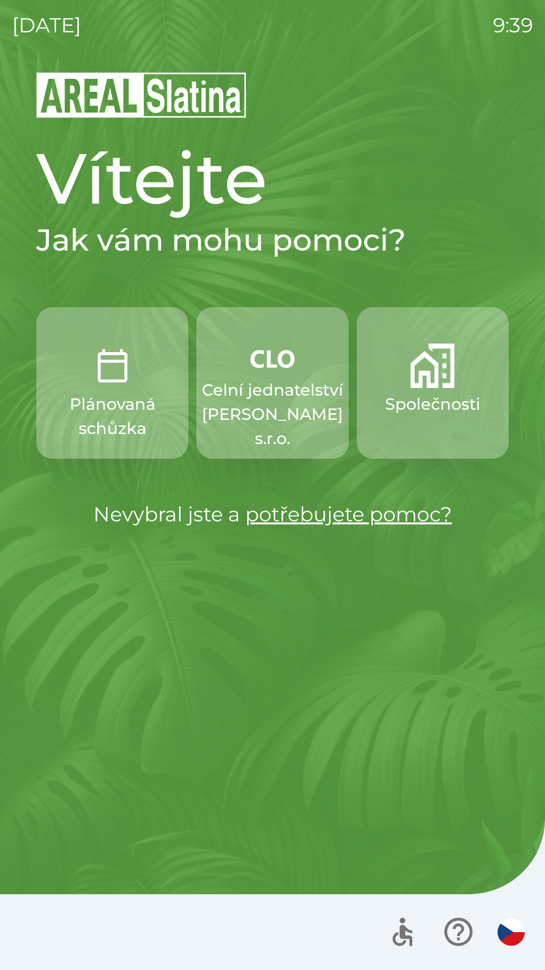
click at [419, 384] on img "button" at bounding box center [433, 365] width 44 height 44
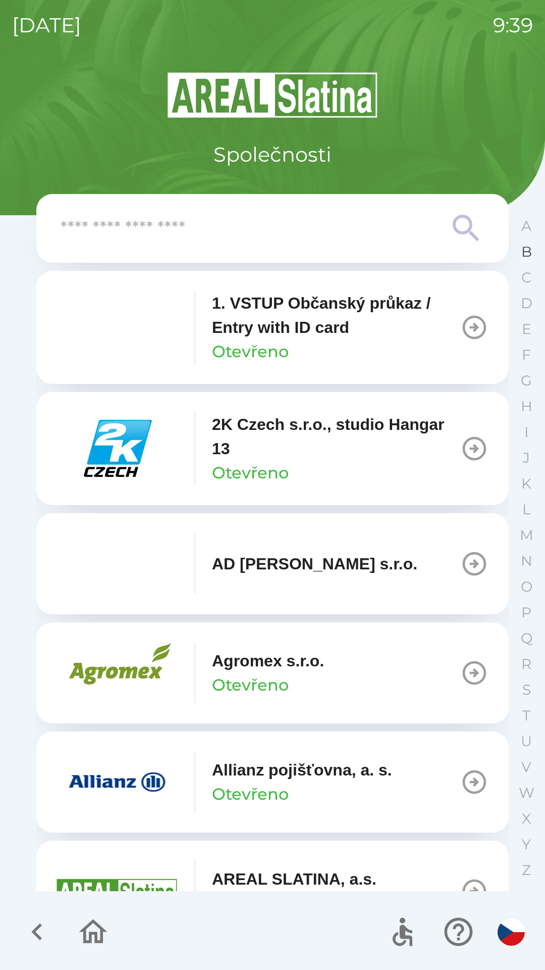
click at [518, 250] on button "B" at bounding box center [526, 252] width 25 height 26
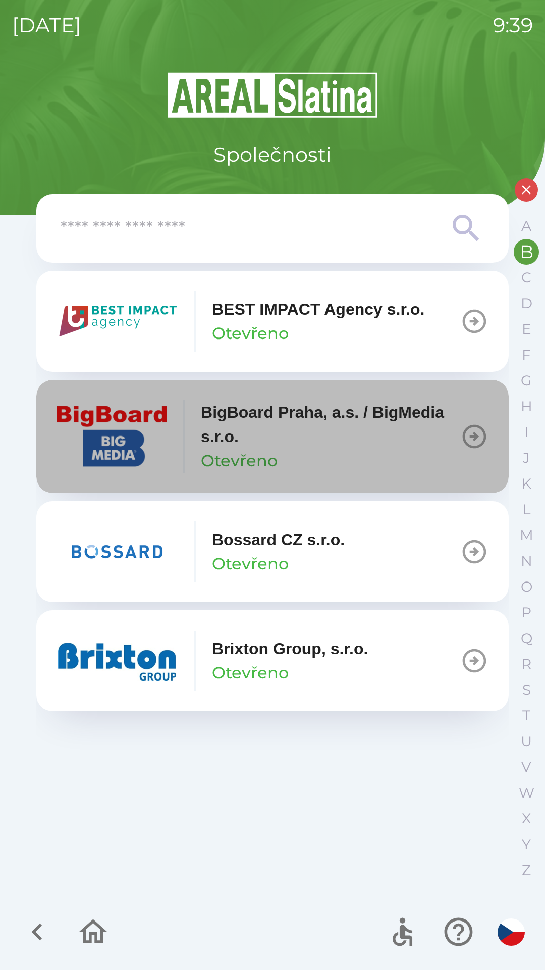
click at [246, 440] on p "BigBoard Praha, a.s. / BigMedia s.r.o." at bounding box center [331, 424] width 260 height 48
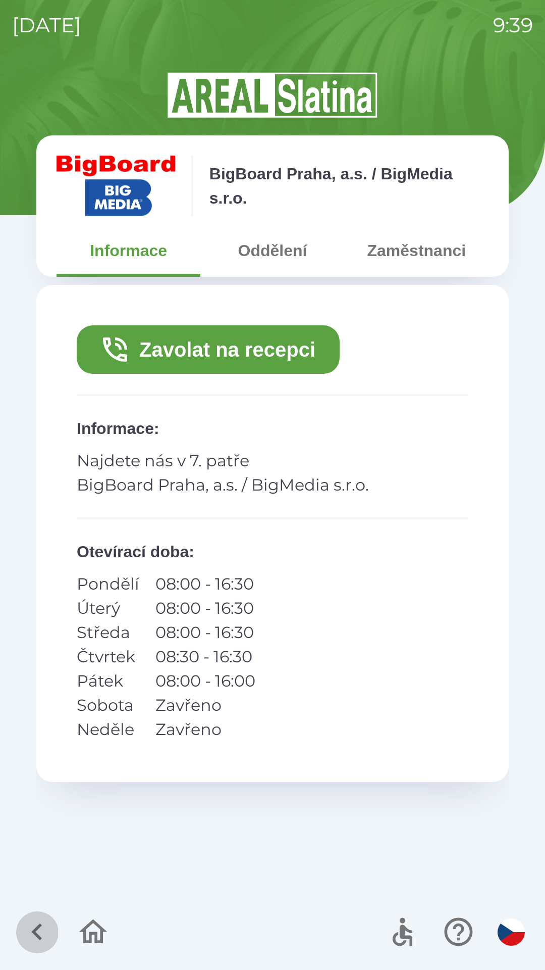
click at [25, 930] on icon "button" at bounding box center [37, 932] width 34 height 34
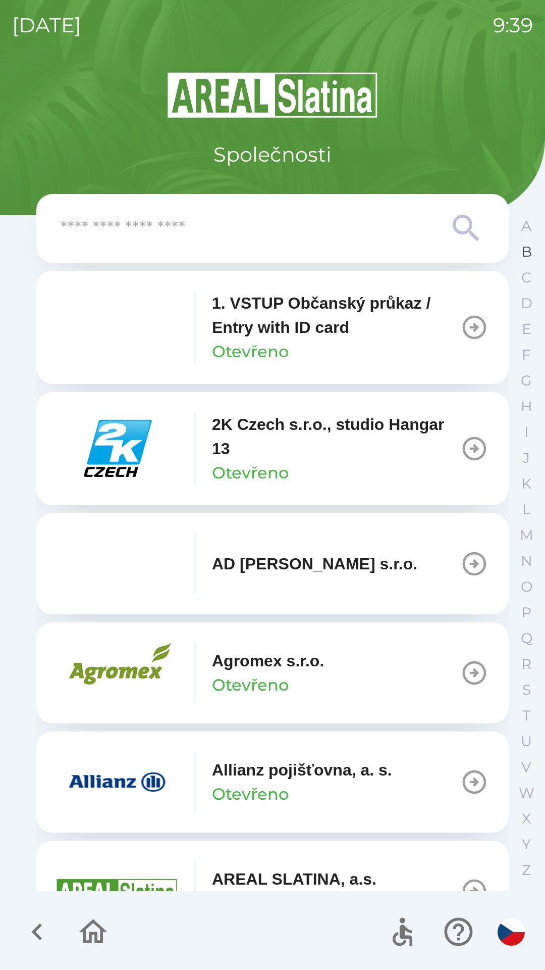
click at [521, 251] on button "B" at bounding box center [526, 252] width 25 height 26
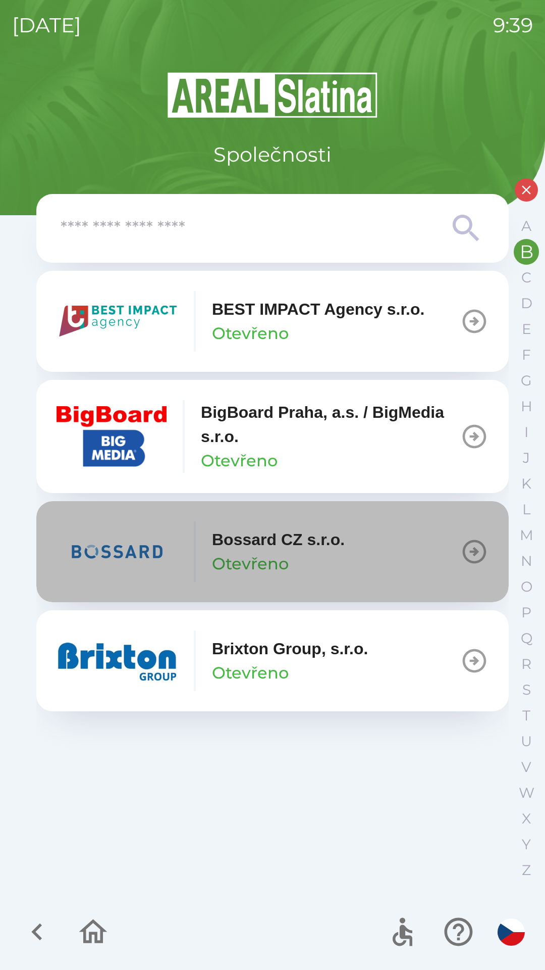
click at [241, 557] on p "Otevřeno" at bounding box center [250, 564] width 77 height 24
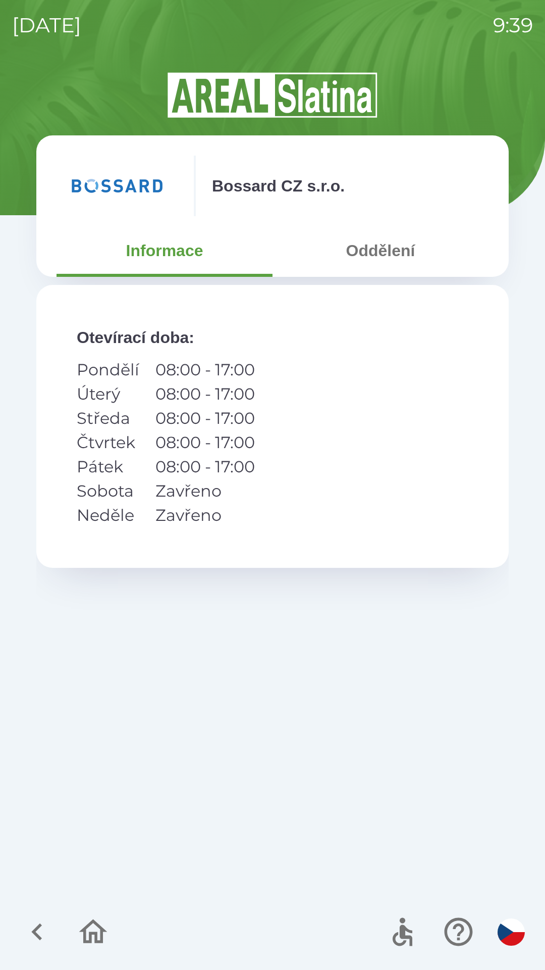
click at [367, 255] on button "Oddělení" at bounding box center [381, 250] width 216 height 36
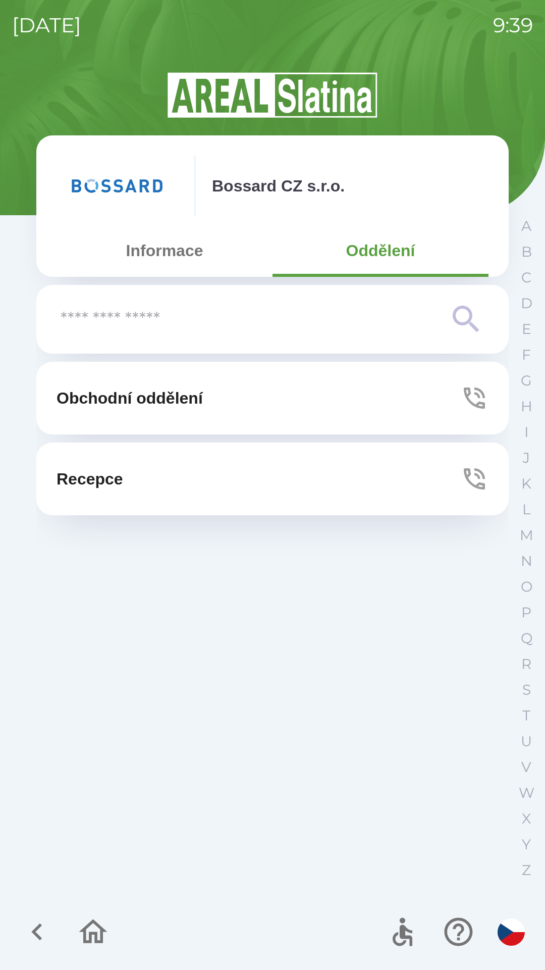
click at [175, 475] on button "Recepce" at bounding box center [272, 478] width 473 height 73
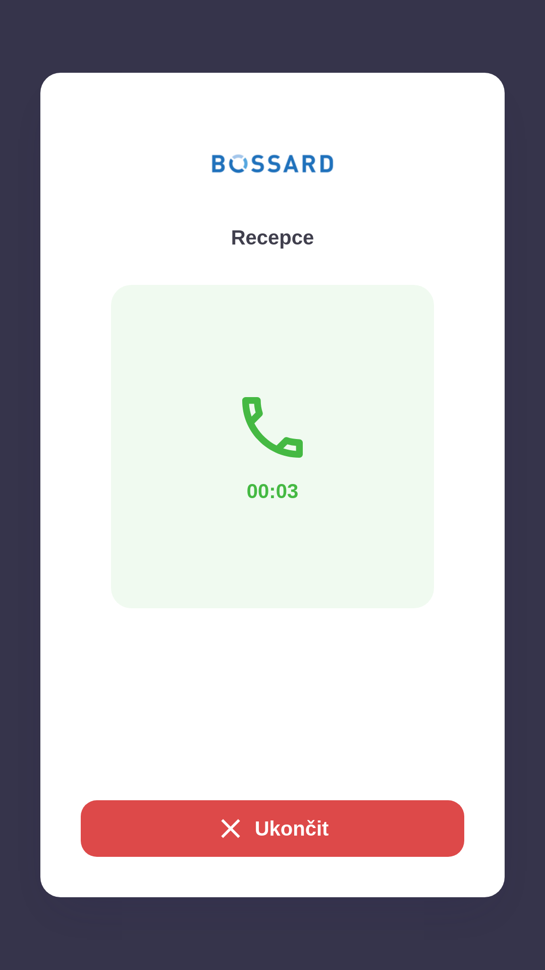
click at [292, 838] on button "Ukončit" at bounding box center [273, 828] width 384 height 57
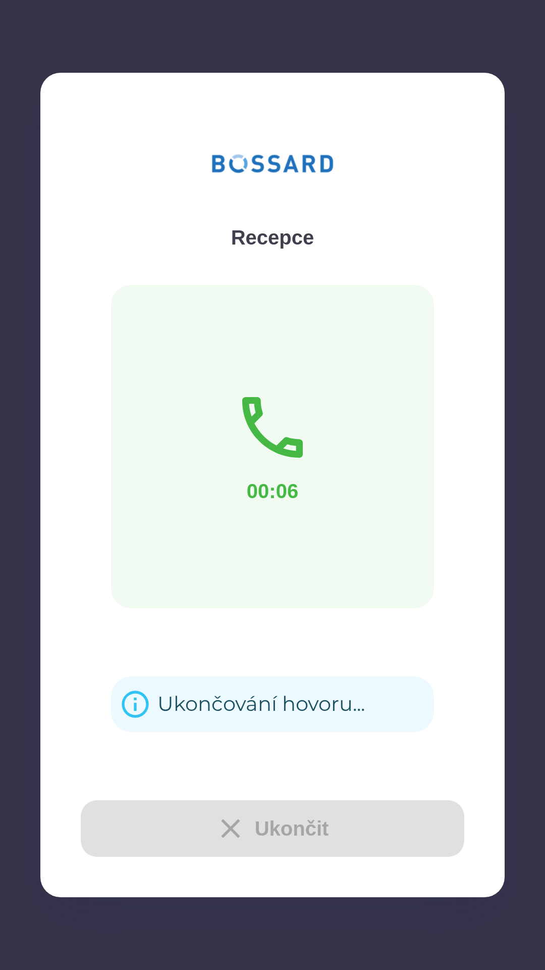
click at [213, 701] on div "Ukončování hovoru..." at bounding box center [262, 703] width 208 height 39
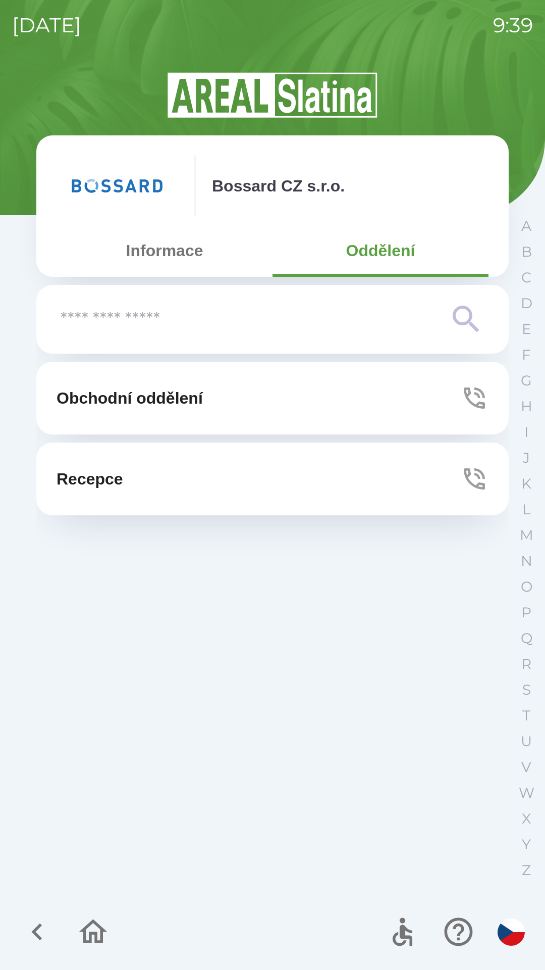
click at [25, 930] on icon "button" at bounding box center [37, 932] width 34 height 34
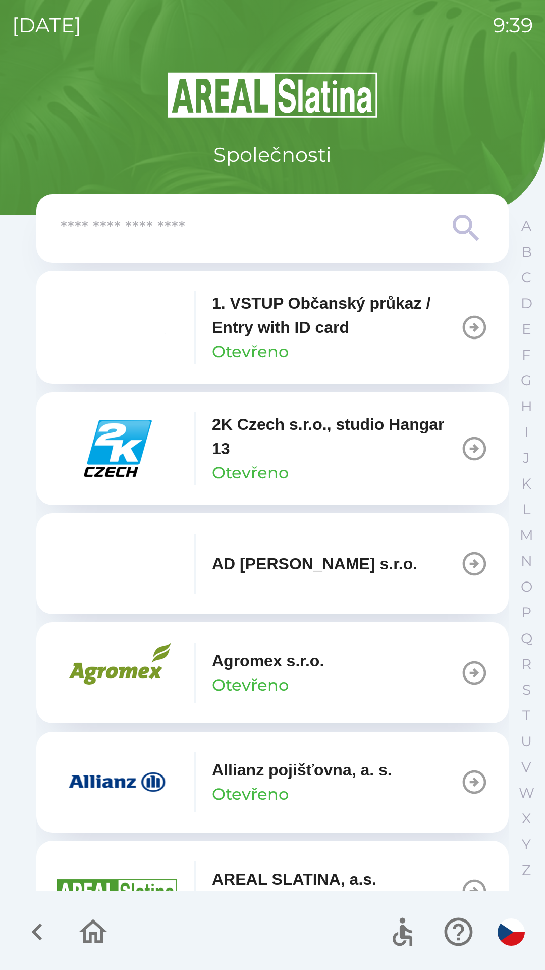
click at [28, 926] on icon "button" at bounding box center [37, 932] width 34 height 34
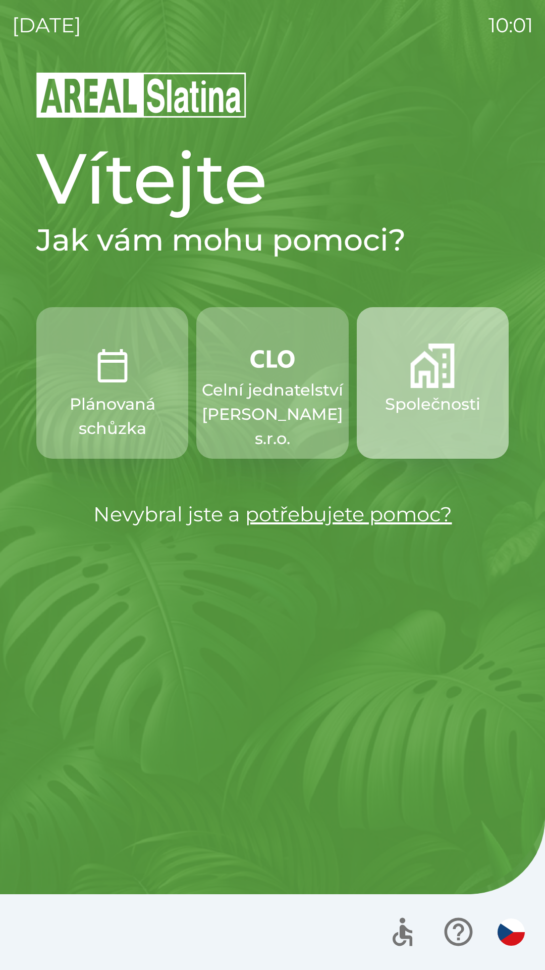
click at [432, 388] on button "Společnosti" at bounding box center [433, 383] width 152 height 152
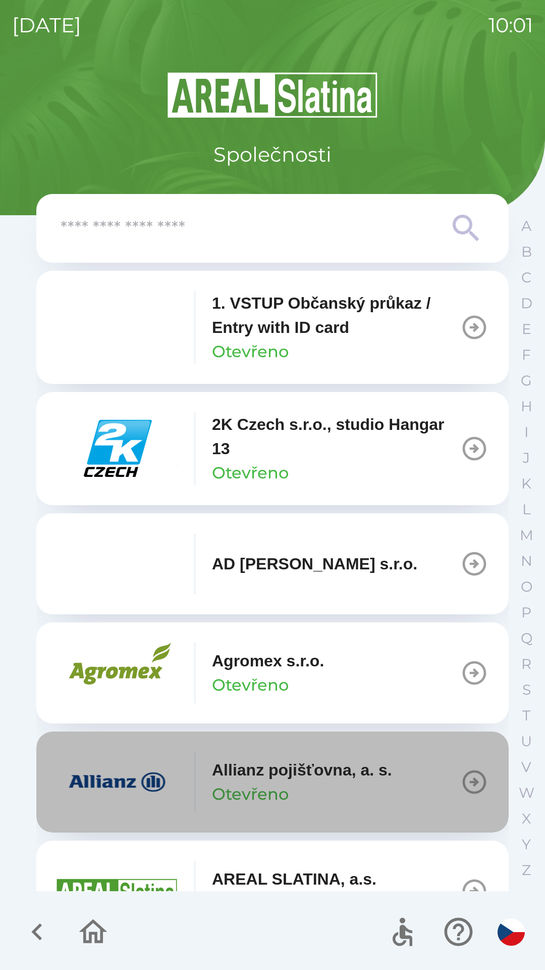
click at [472, 772] on icon "button" at bounding box center [475, 782] width 24 height 24
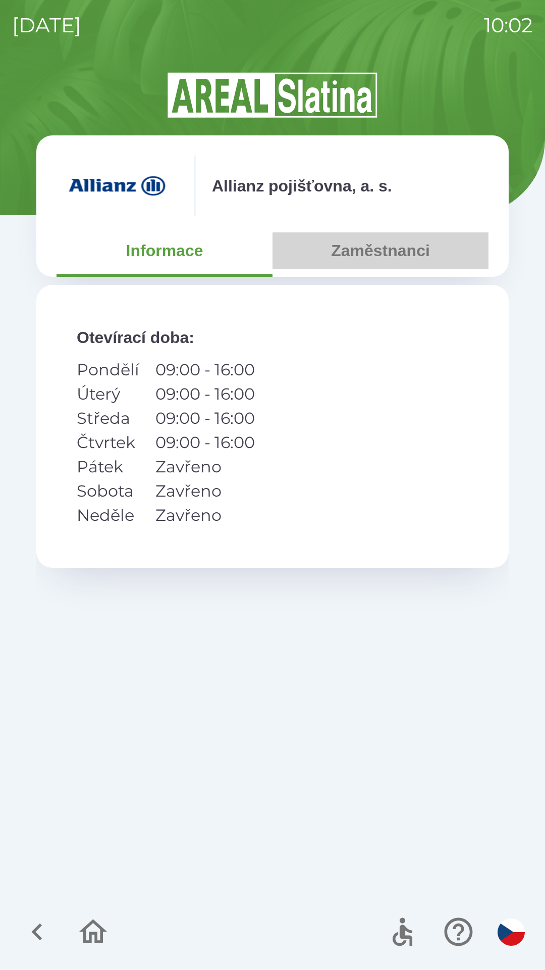
click at [376, 253] on button "Zaměstnanci" at bounding box center [381, 250] width 216 height 36
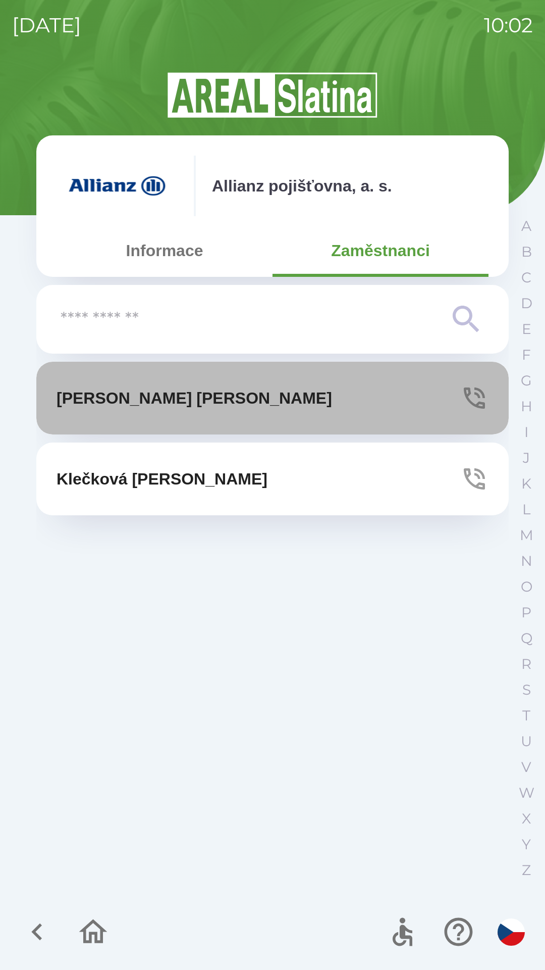
click at [472, 393] on icon "button" at bounding box center [475, 398] width 28 height 28
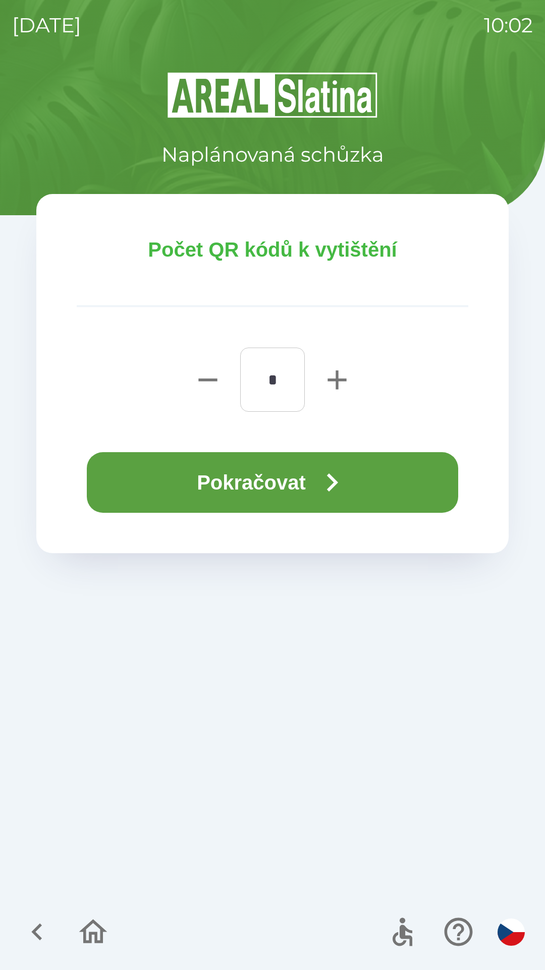
click at [289, 484] on button "Pokračovat" at bounding box center [273, 482] width 372 height 61
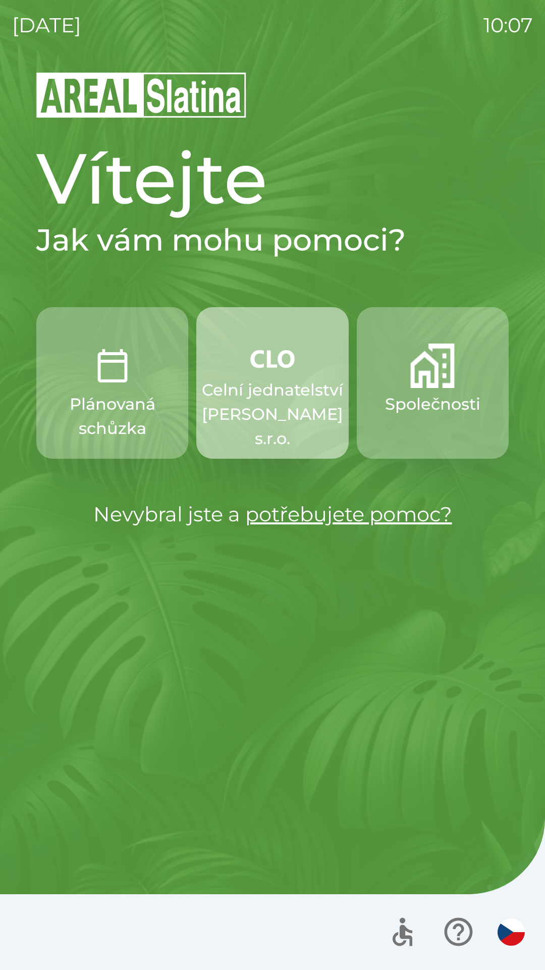
click at [269, 401] on p "Celní jednatelství [PERSON_NAME] s.r.o." at bounding box center [272, 414] width 141 height 73
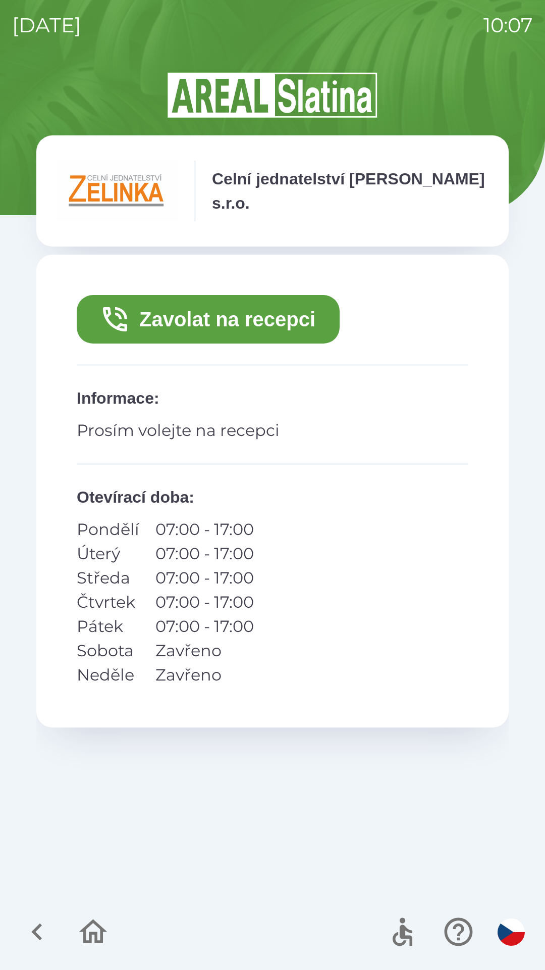
click at [259, 319] on button "Zavolat na recepci" at bounding box center [208, 319] width 263 height 48
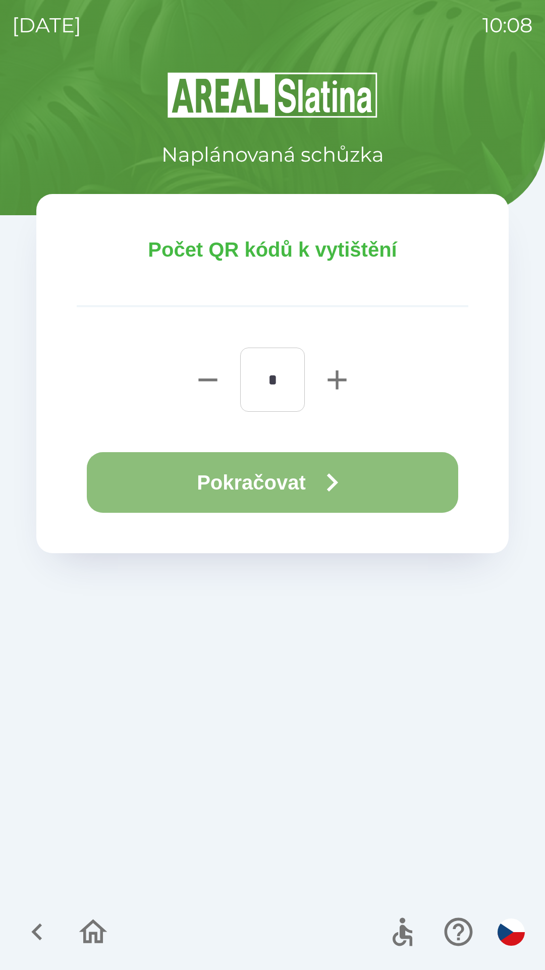
click at [298, 487] on button "Pokračovat" at bounding box center [273, 482] width 372 height 61
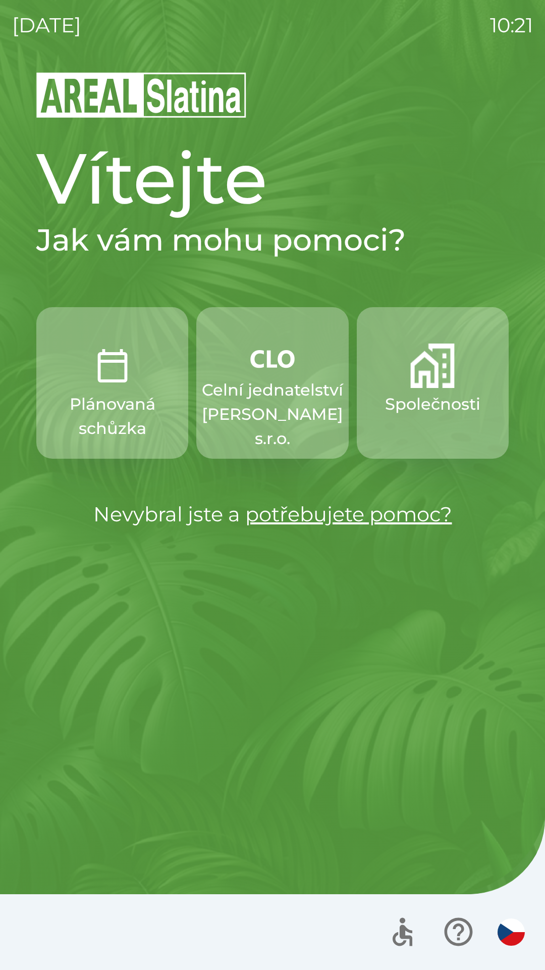
click at [396, 414] on p "Společnosti" at bounding box center [432, 404] width 95 height 24
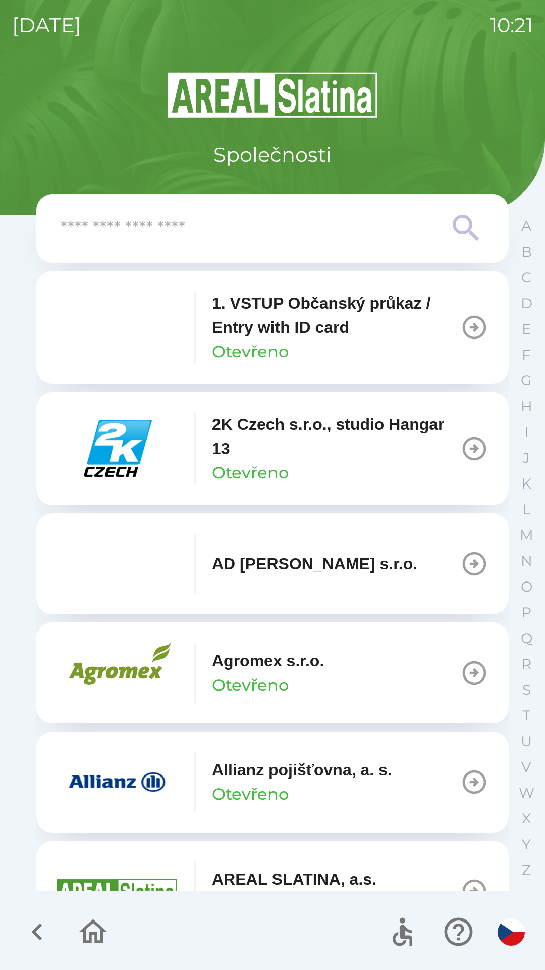
click at [213, 780] on p "Allianz pojišťovna, a. s." at bounding box center [302, 770] width 180 height 24
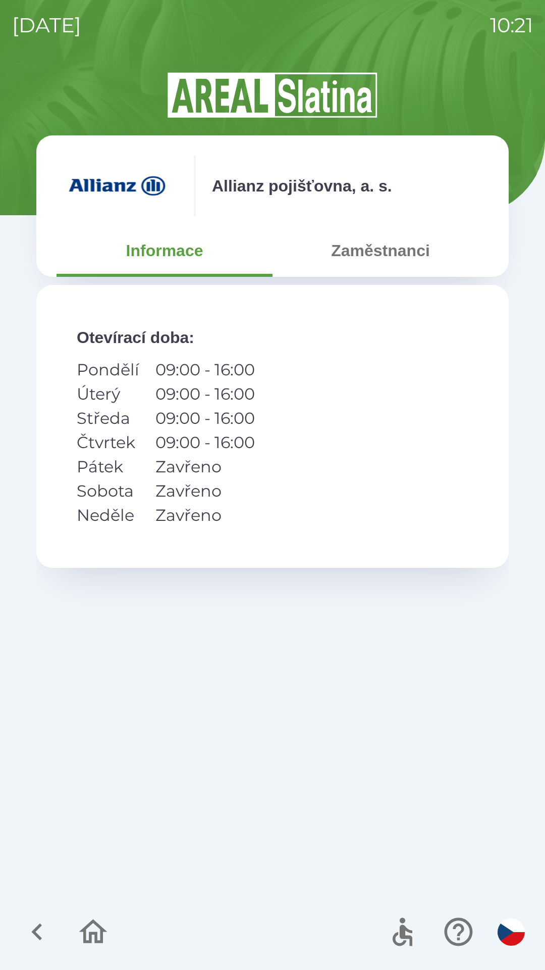
click at [335, 248] on button "Zaměstnanci" at bounding box center [381, 250] width 216 height 36
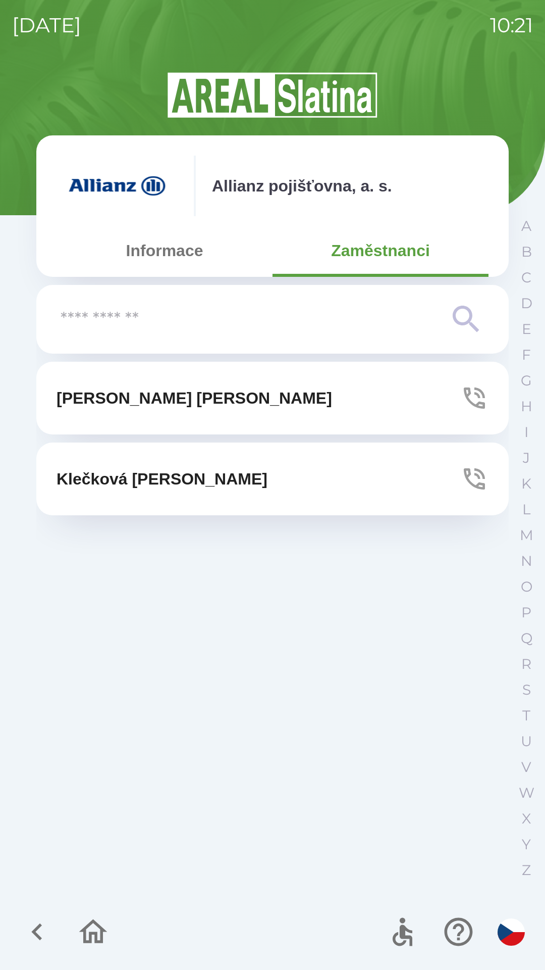
click at [74, 416] on button "[PERSON_NAME]" at bounding box center [272, 398] width 473 height 73
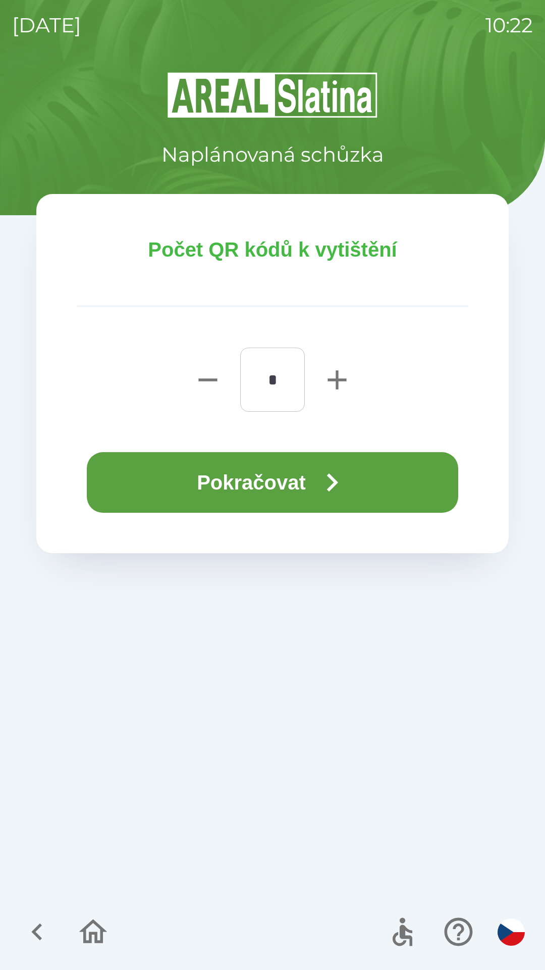
click at [339, 385] on icon "button" at bounding box center [337, 380] width 32 height 32
type input "*"
click at [312, 475] on button "Pokračovat" at bounding box center [273, 482] width 372 height 61
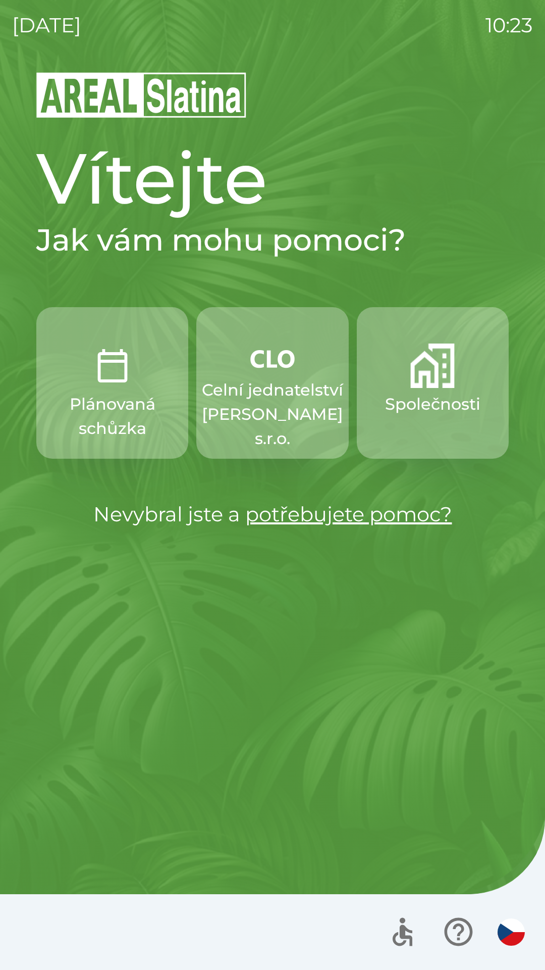
click at [276, 380] on p "Celní jednatelství [PERSON_NAME] s.r.o." at bounding box center [272, 414] width 141 height 73
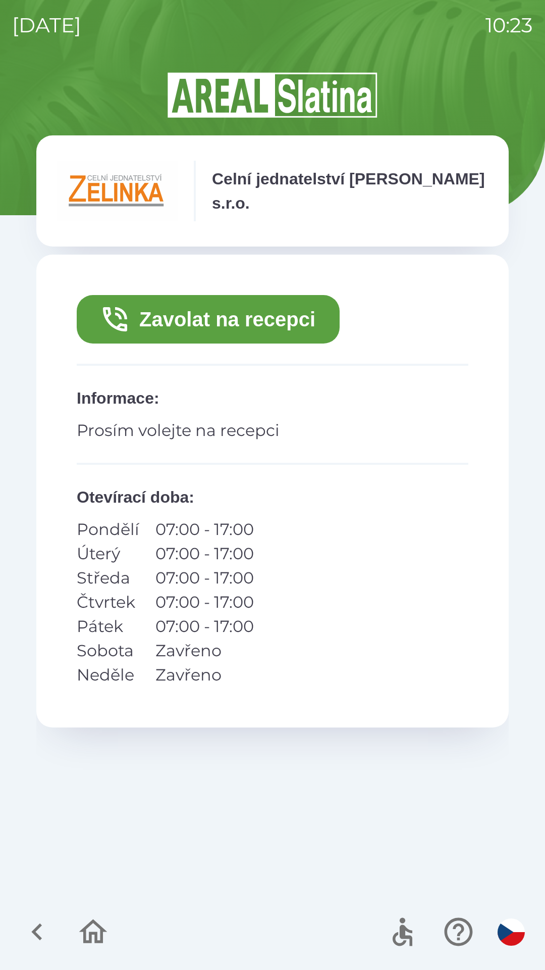
click at [261, 305] on button "Zavolat na recepci" at bounding box center [208, 319] width 263 height 48
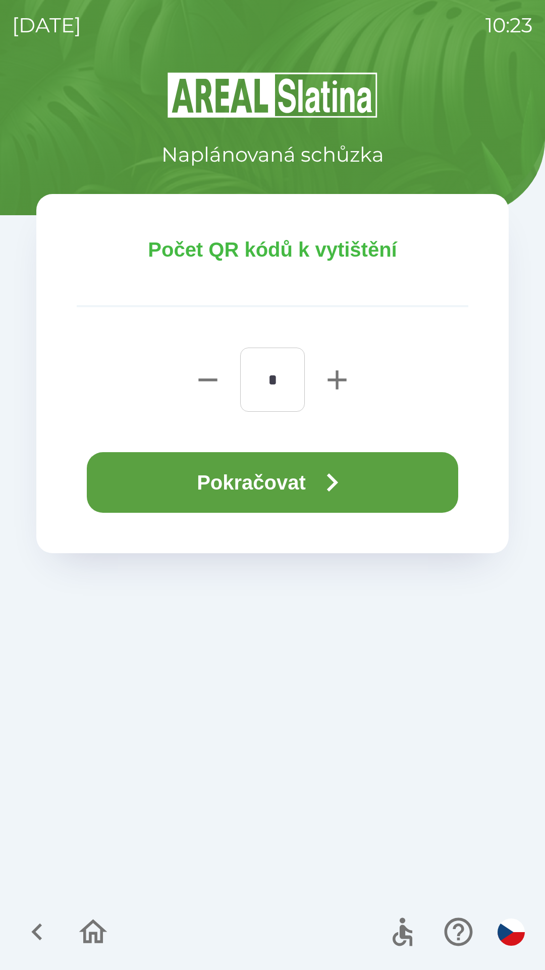
click at [339, 383] on icon "button" at bounding box center [337, 380] width 32 height 32
type input "*"
click at [300, 476] on button "Pokračovat" at bounding box center [273, 482] width 372 height 61
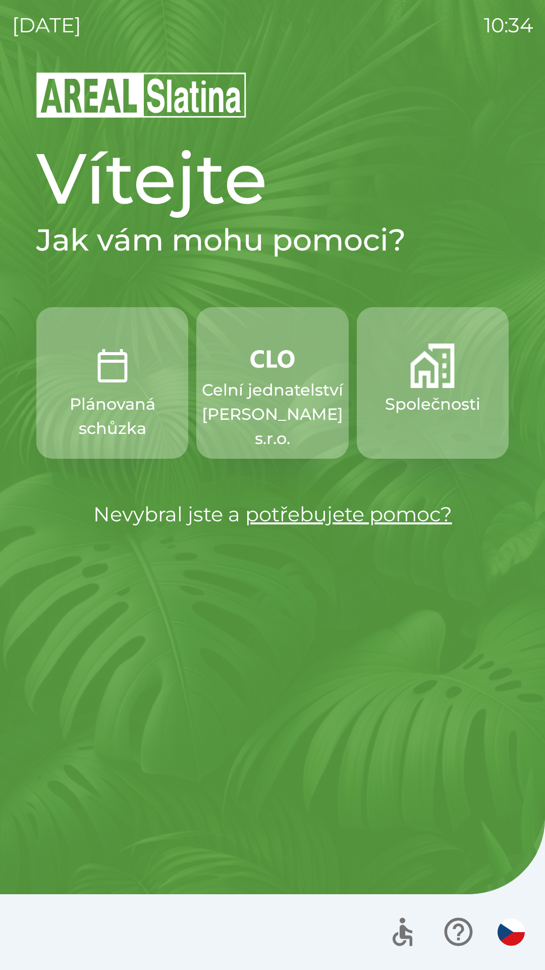
click at [421, 380] on img "button" at bounding box center [433, 365] width 44 height 44
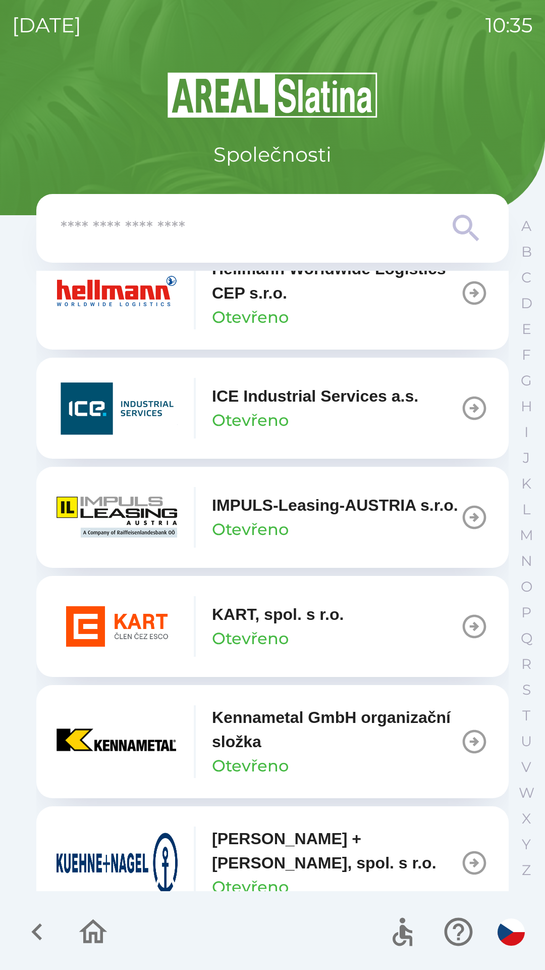
scroll to position [3770, 0]
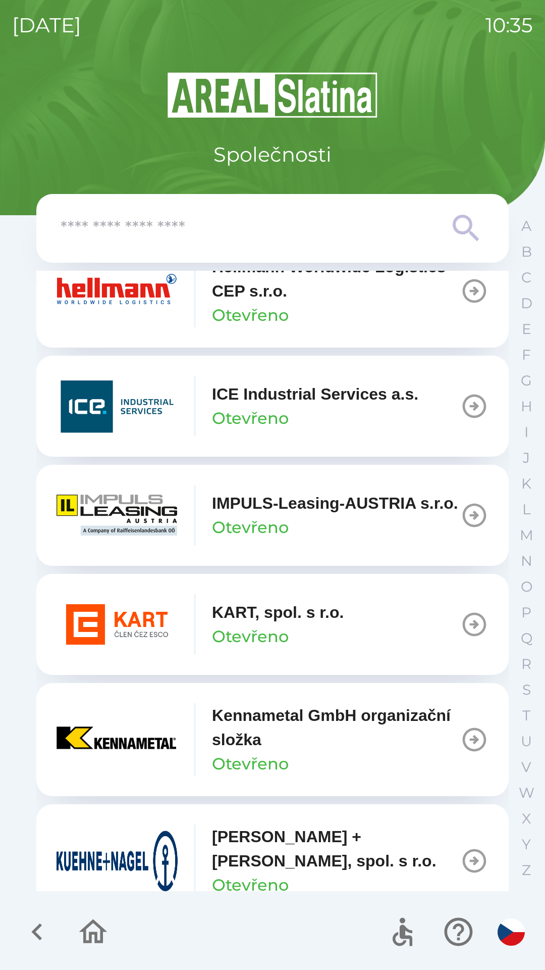
click at [297, 406] on p "ICE Industrial Services a.s." at bounding box center [315, 394] width 207 height 24
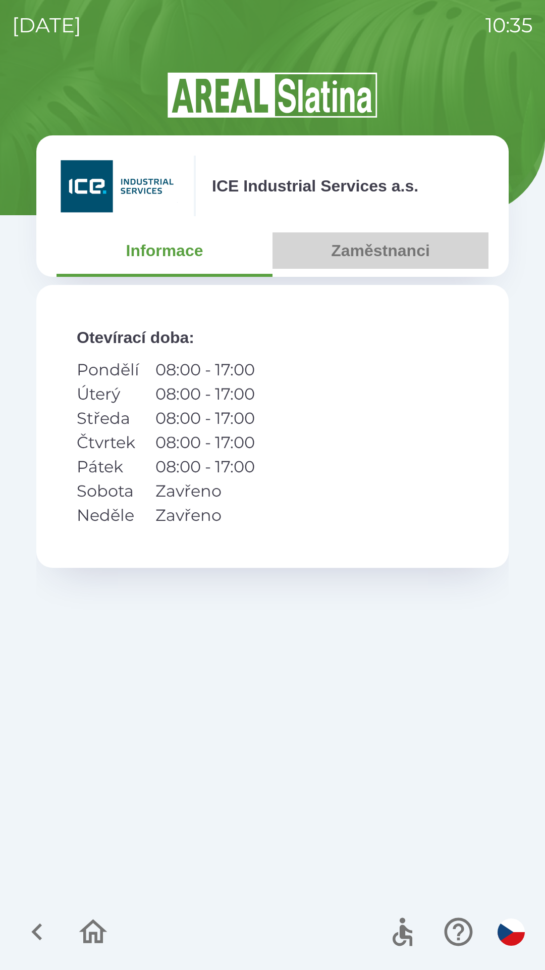
click at [370, 246] on button "Zaměstnanci" at bounding box center [381, 250] width 216 height 36
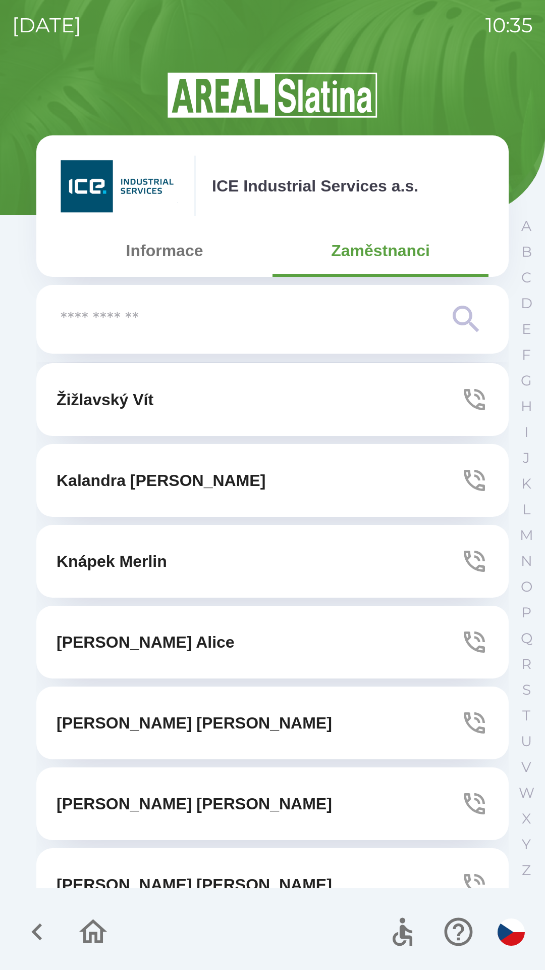
scroll to position [2031, 0]
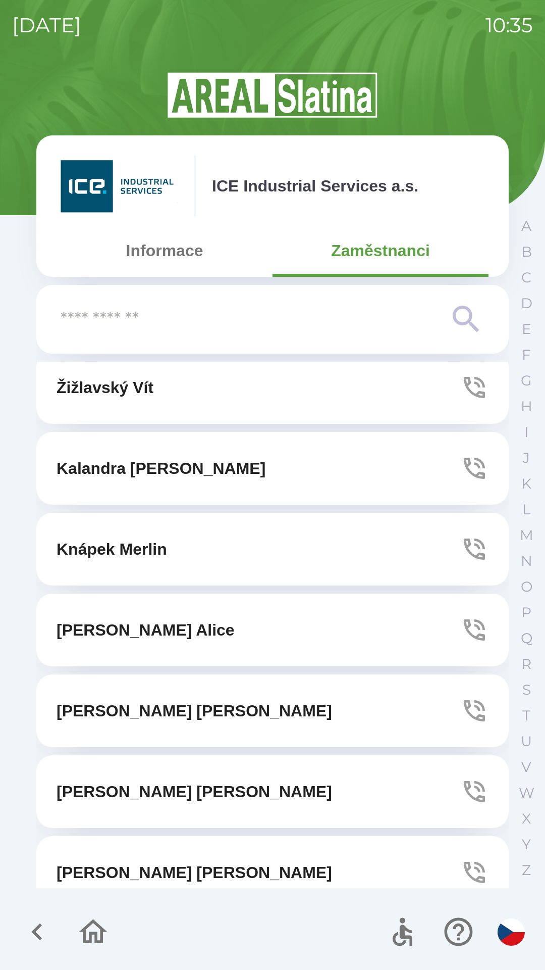
click at [464, 383] on icon "button" at bounding box center [474, 387] width 21 height 21
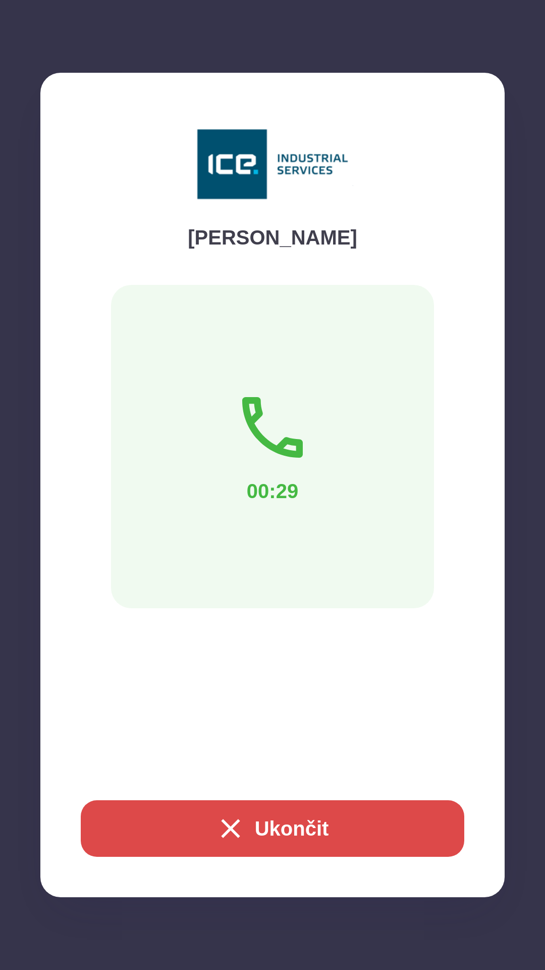
click at [286, 827] on button "Ukončit" at bounding box center [273, 828] width 384 height 57
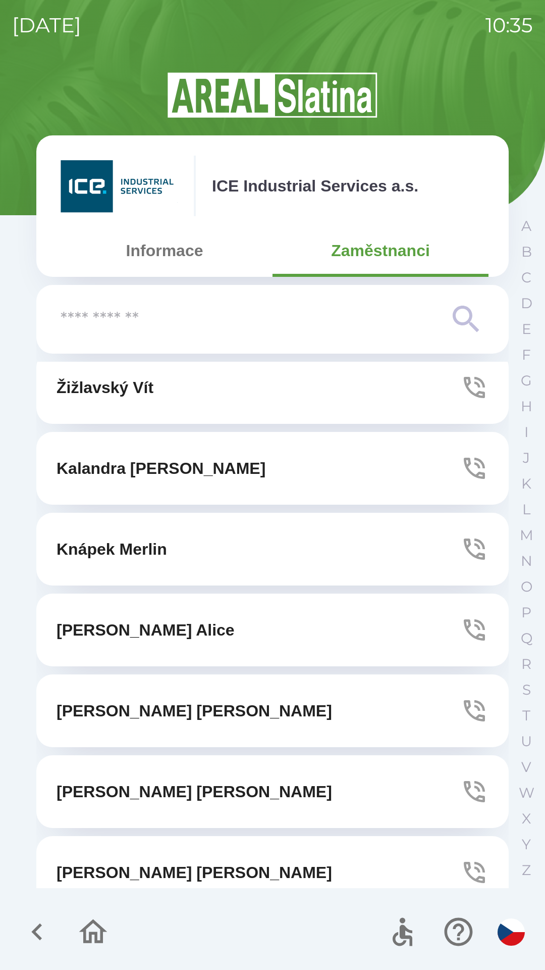
scroll to position [2020, 0]
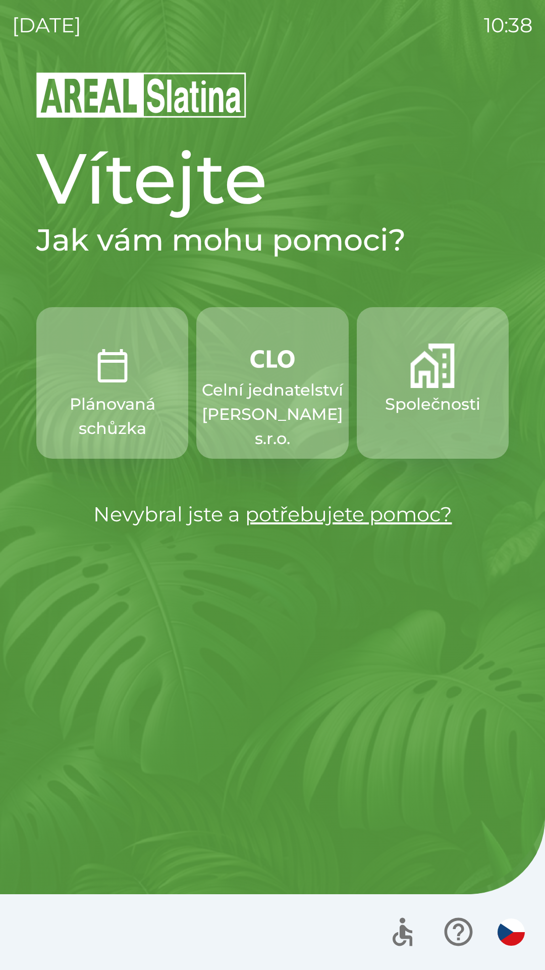
click at [420, 409] on p "Společnosti" at bounding box center [432, 404] width 95 height 24
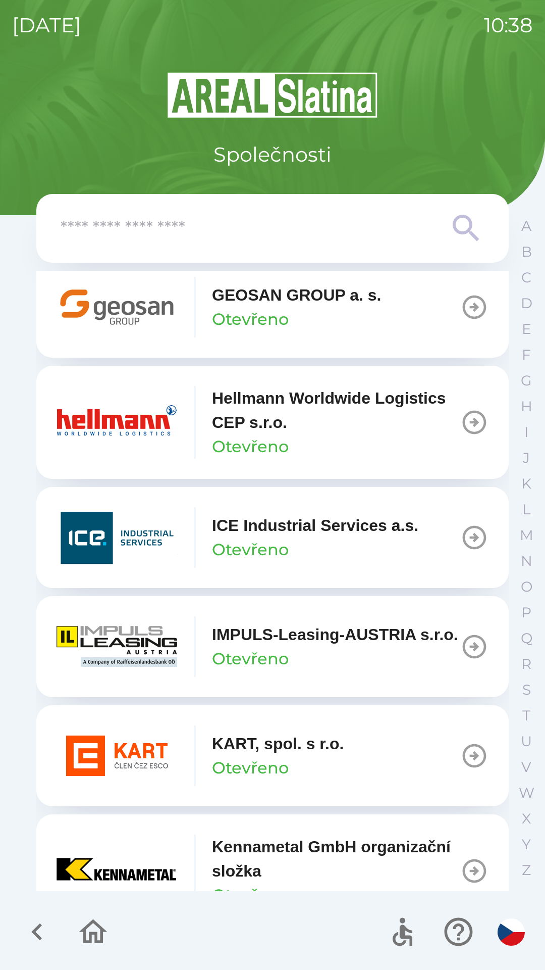
scroll to position [3641, 0]
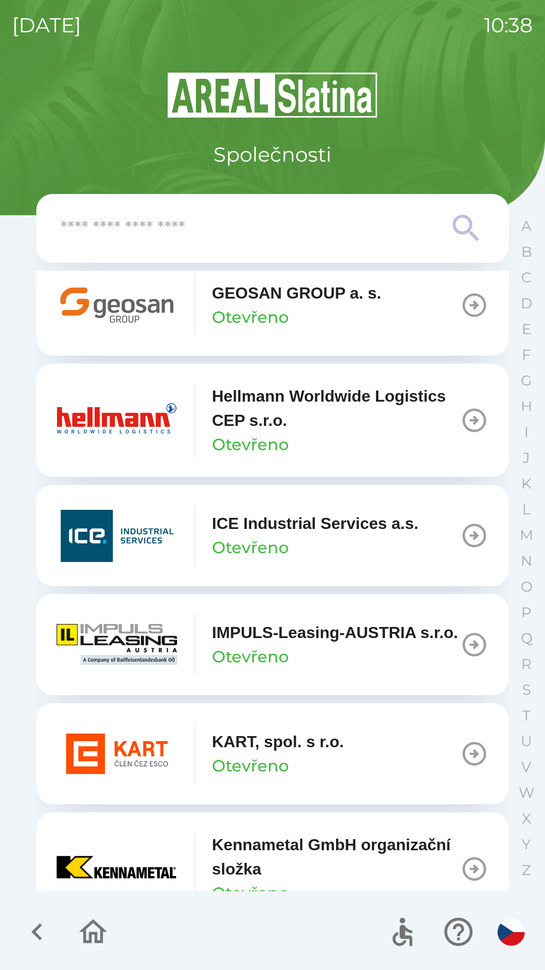
click at [305, 535] on p "ICE Industrial Services a.s." at bounding box center [315, 523] width 207 height 24
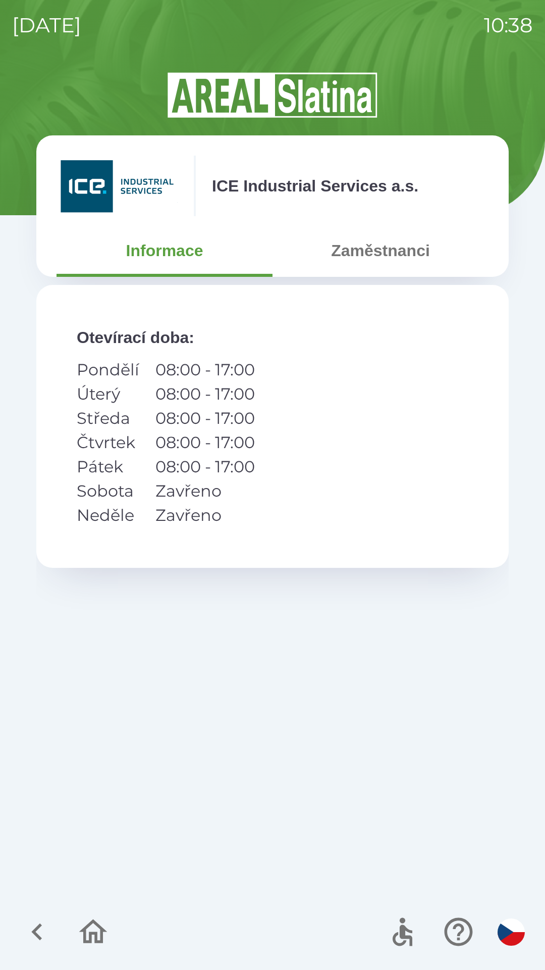
click at [389, 258] on button "Zaměstnanci" at bounding box center [381, 250] width 216 height 36
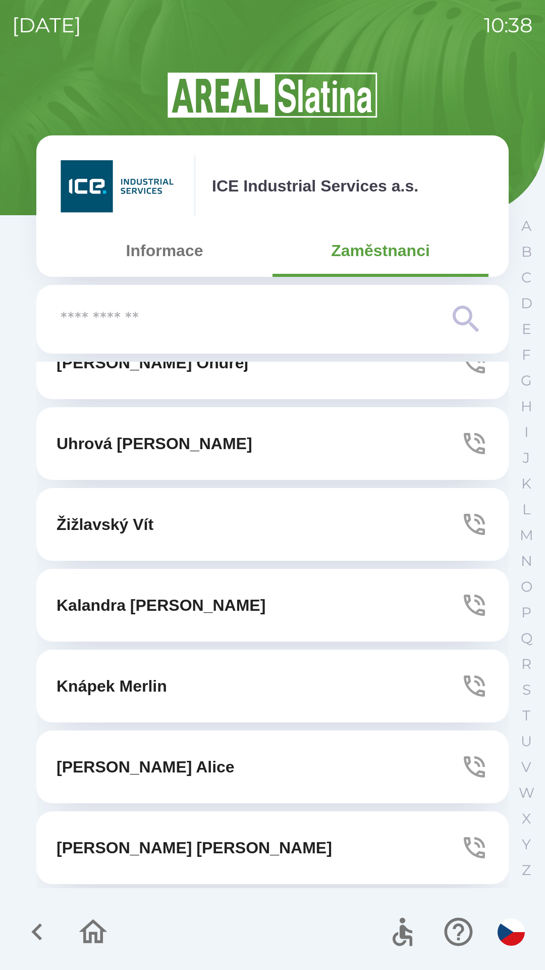
scroll to position [1886, 0]
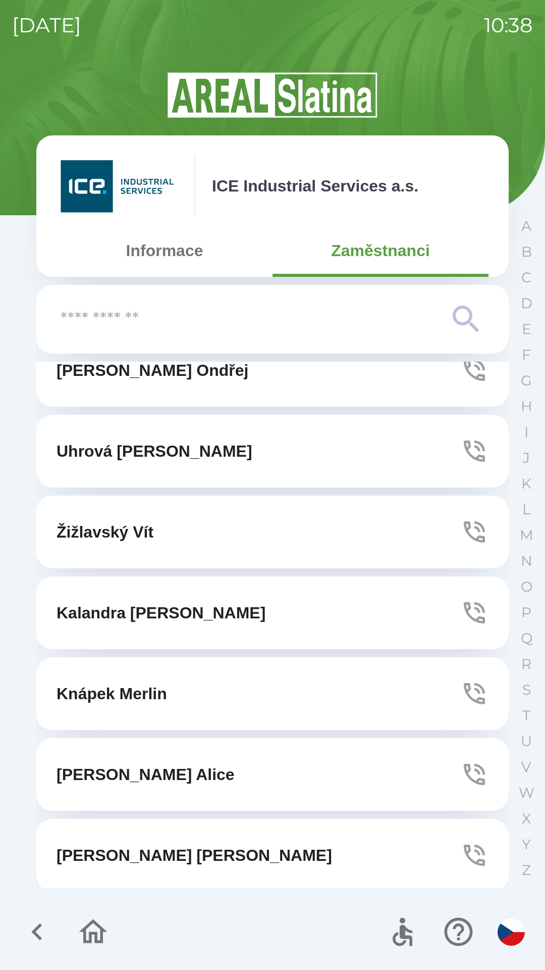
click at [468, 528] on icon "button" at bounding box center [474, 531] width 21 height 21
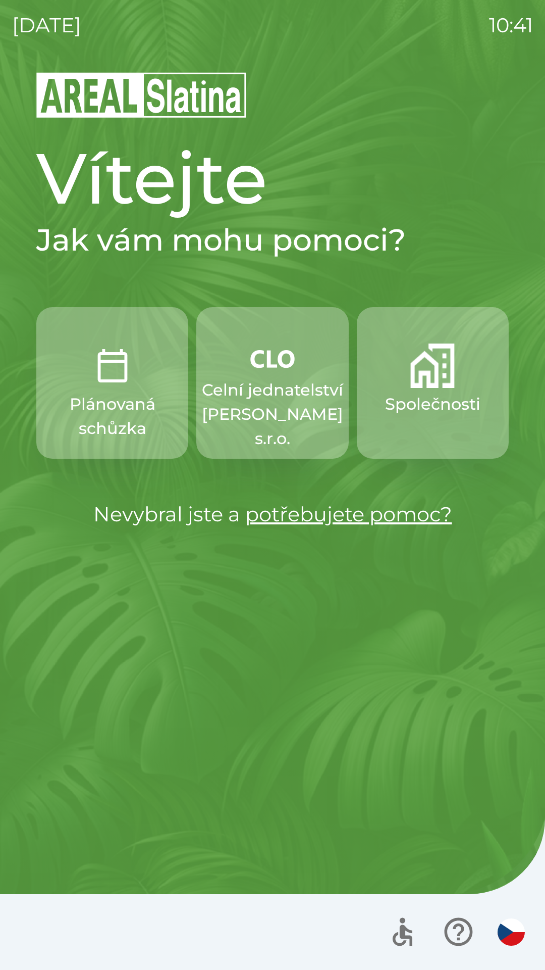
click at [278, 391] on p "Celní jednatelství [PERSON_NAME] s.r.o." at bounding box center [272, 414] width 141 height 73
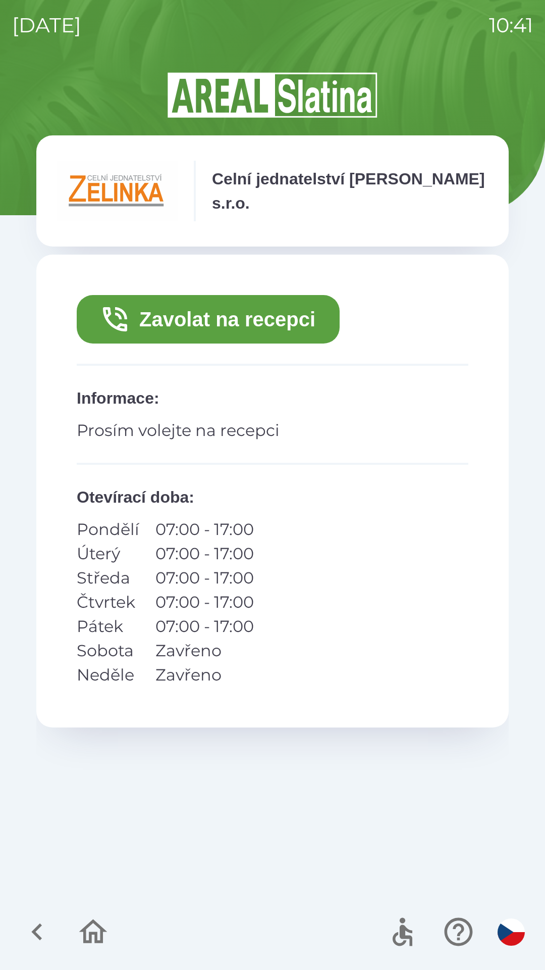
click at [264, 327] on button "Zavolat na recepci" at bounding box center [208, 319] width 263 height 48
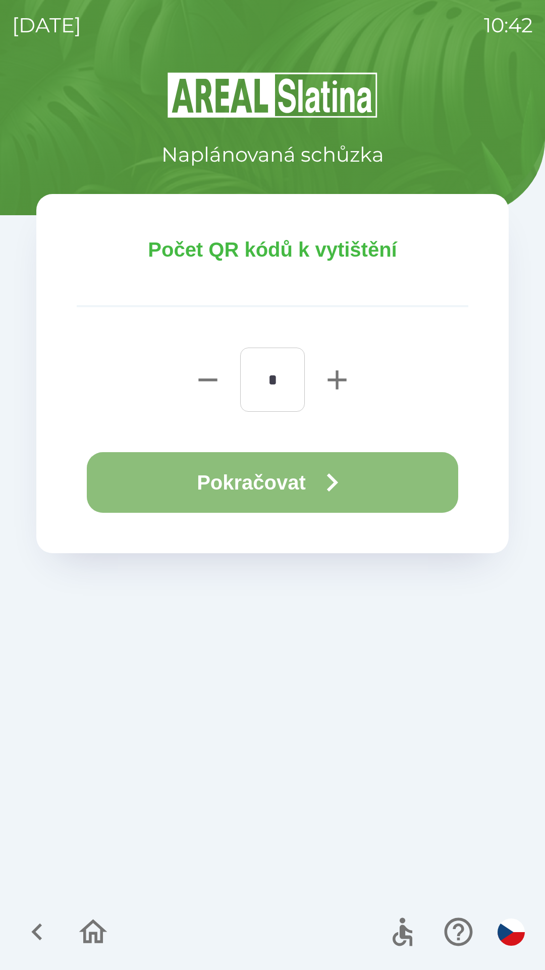
click at [299, 483] on button "Pokračovat" at bounding box center [273, 482] width 372 height 61
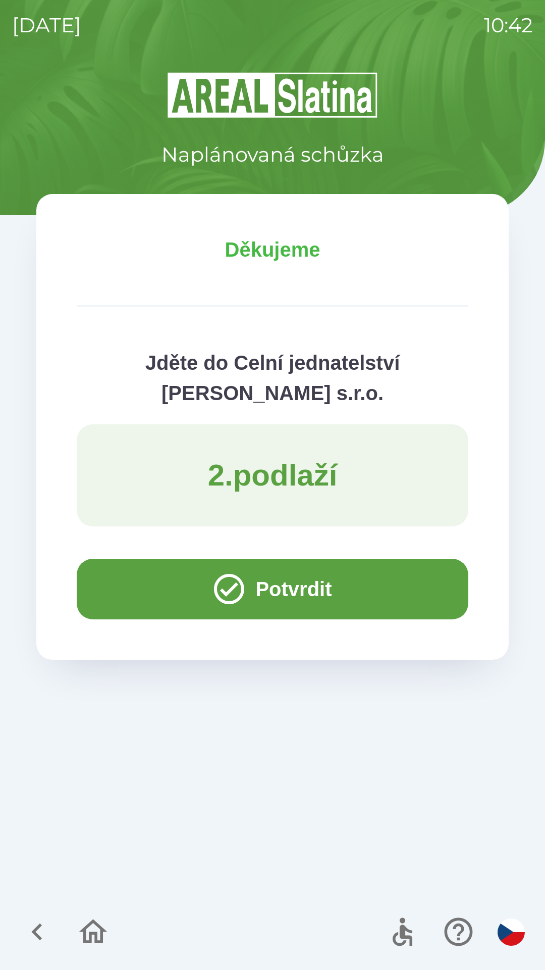
click at [36, 935] on icon "button" at bounding box center [36, 931] width 11 height 17
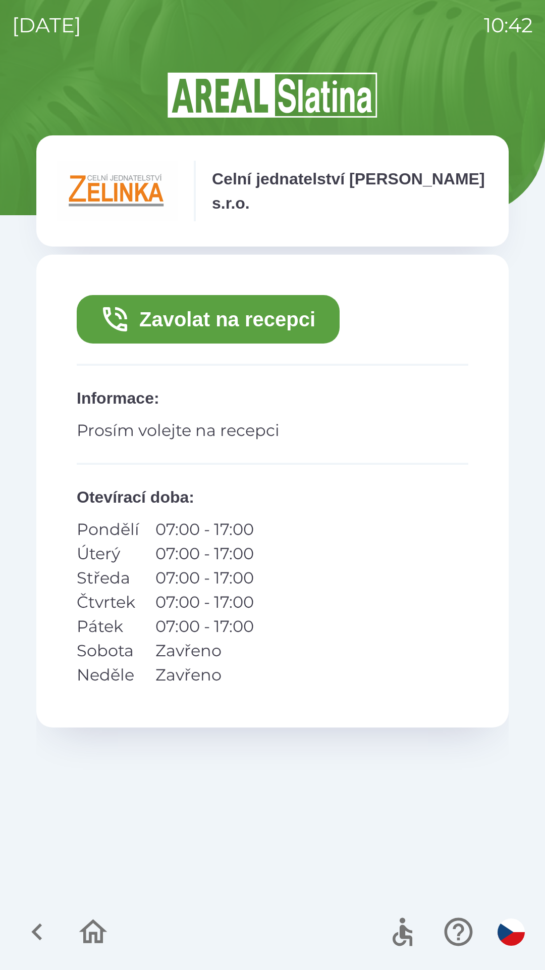
click at [30, 927] on icon "button" at bounding box center [37, 932] width 34 height 34
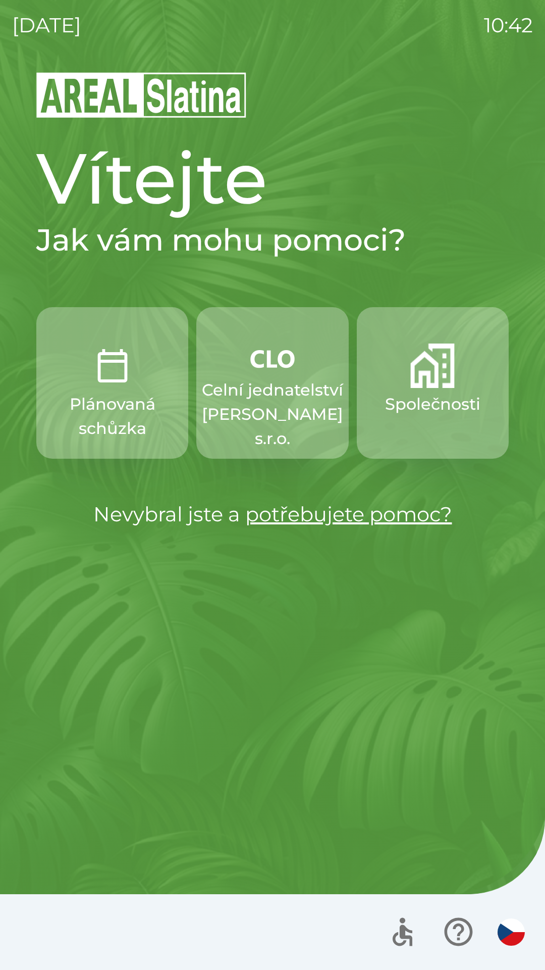
click at [283, 410] on p "Celní jednatelství [PERSON_NAME] s.r.o." at bounding box center [272, 414] width 141 height 73
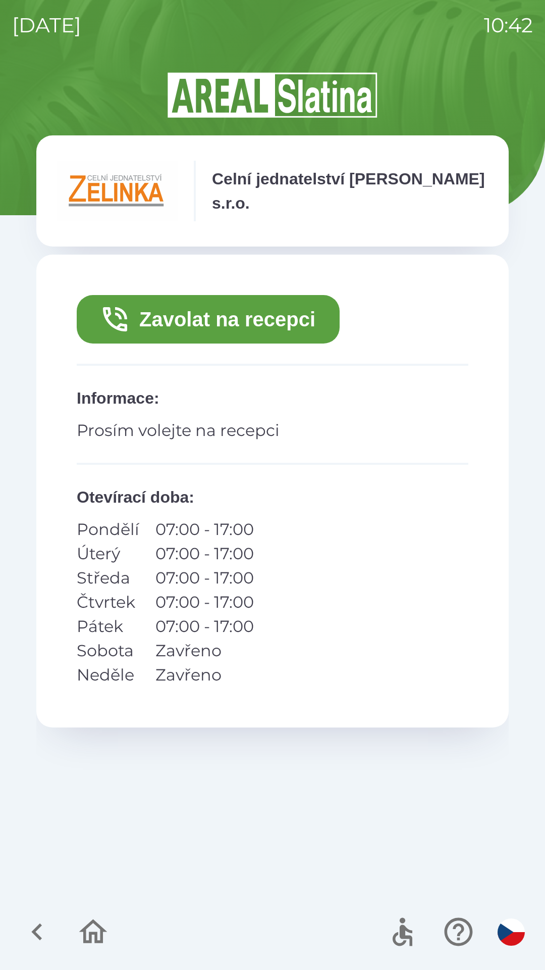
click at [224, 326] on button "Zavolat na recepci" at bounding box center [208, 319] width 263 height 48
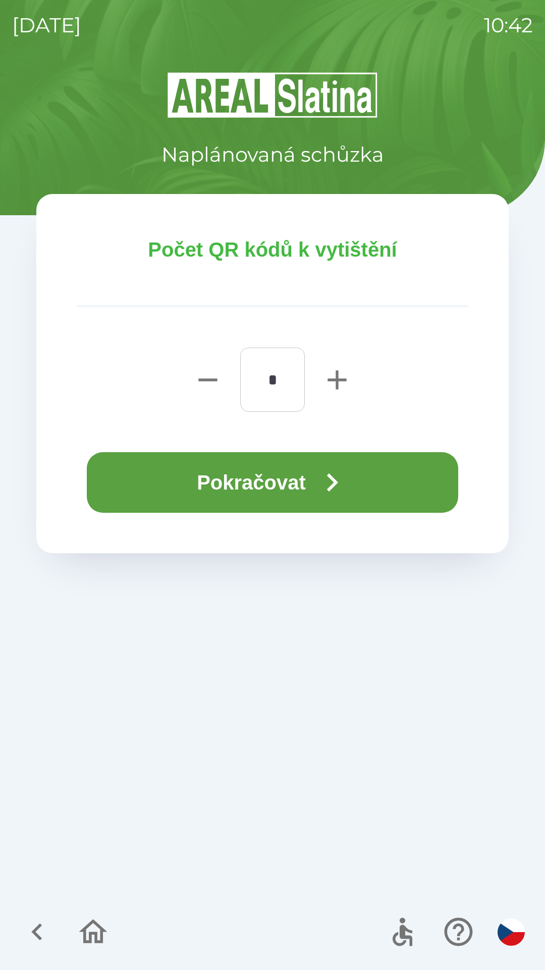
click at [307, 484] on button "Pokračovat" at bounding box center [273, 482] width 372 height 61
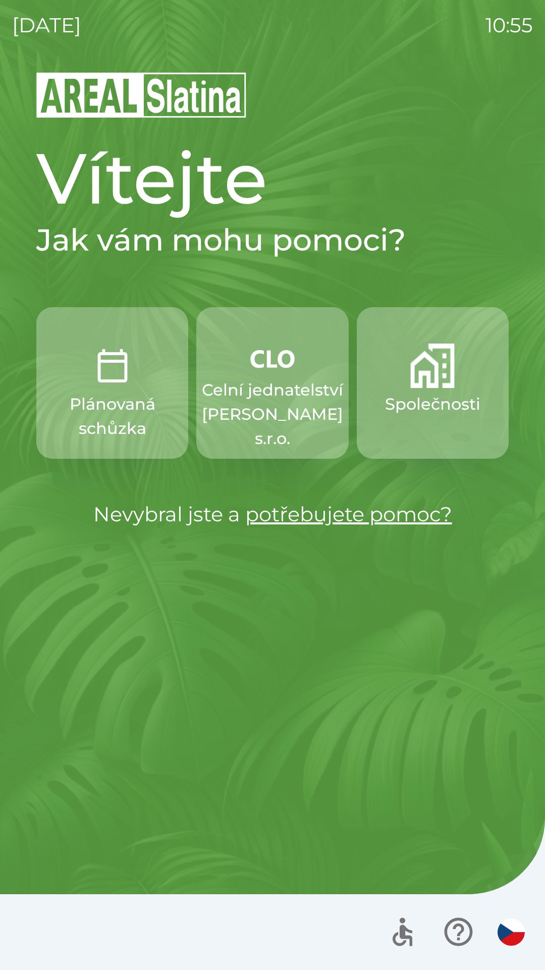
click at [422, 399] on p "Společnosti" at bounding box center [432, 404] width 95 height 24
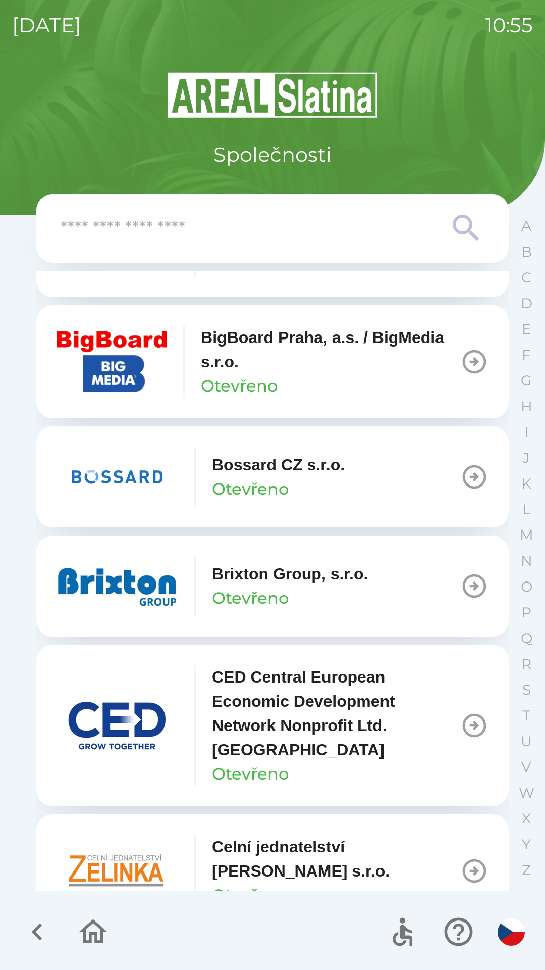
scroll to position [1301, 0]
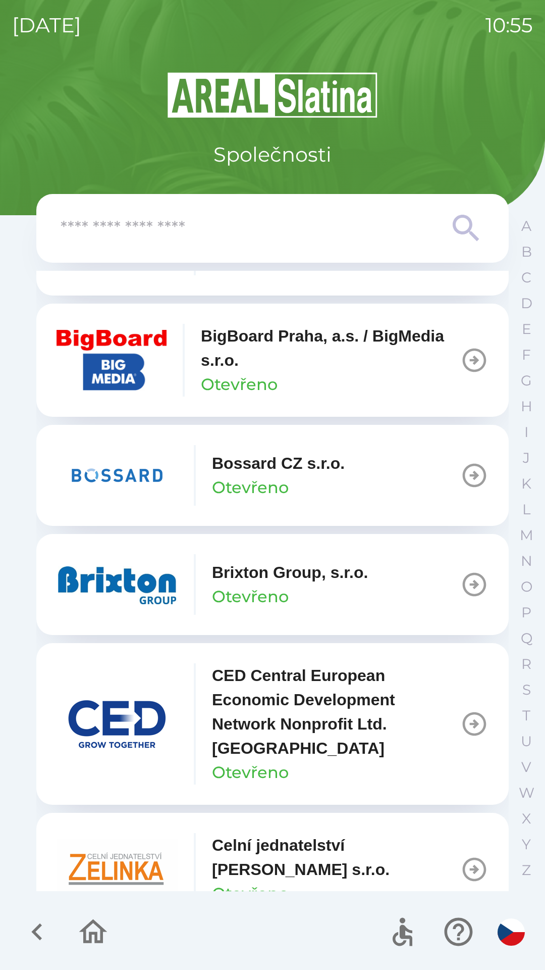
click at [141, 594] on img "button" at bounding box center [117, 584] width 121 height 61
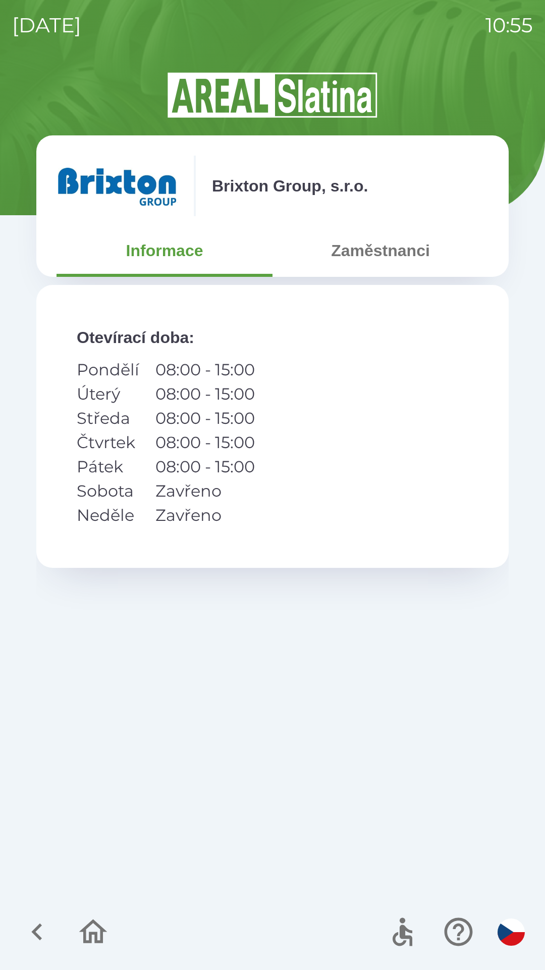
click at [410, 247] on button "Zaměstnanci" at bounding box center [381, 250] width 216 height 36
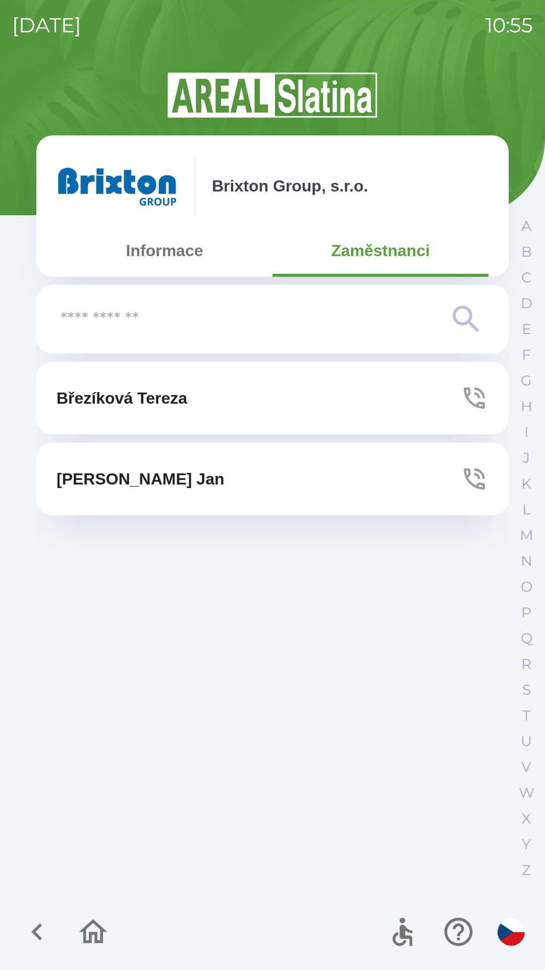
click at [255, 401] on button "[PERSON_NAME]" at bounding box center [272, 398] width 473 height 73
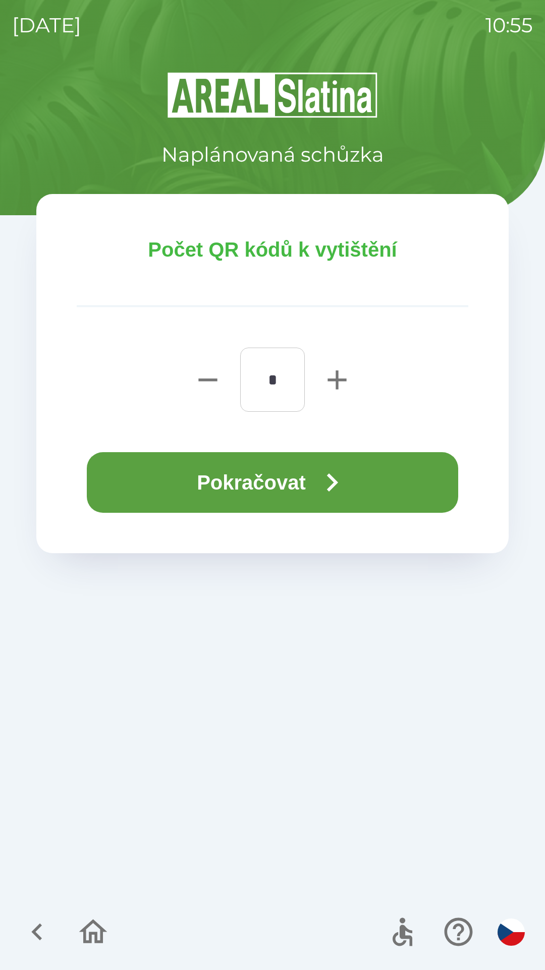
click at [356, 481] on button "Pokračovat" at bounding box center [273, 482] width 372 height 61
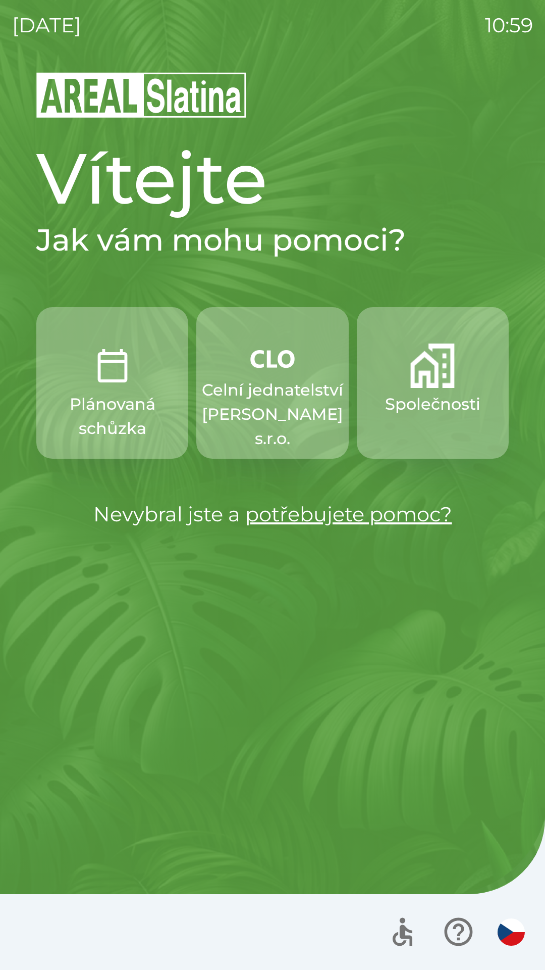
click at [407, 391] on button "Společnosti" at bounding box center [433, 383] width 152 height 152
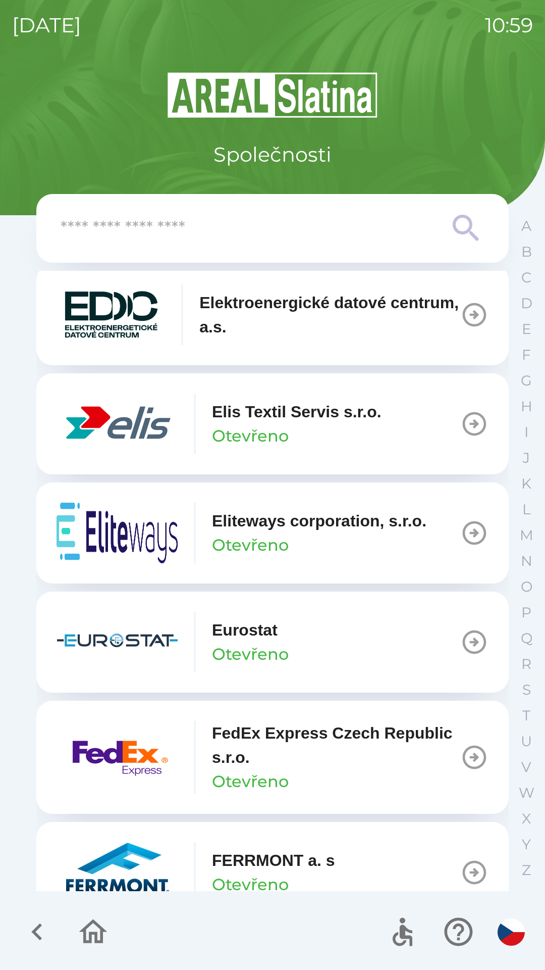
scroll to position [2847, 0]
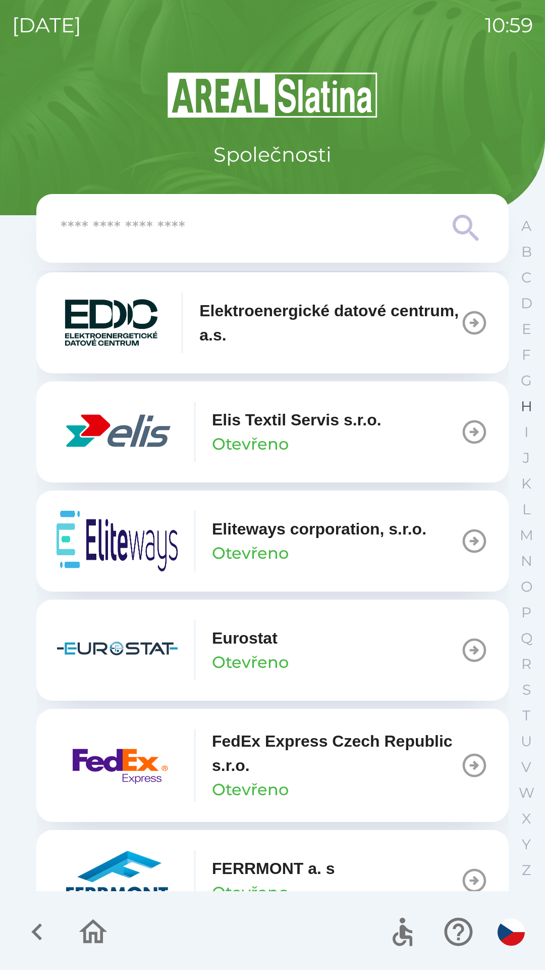
click at [520, 408] on button "H" at bounding box center [526, 406] width 25 height 26
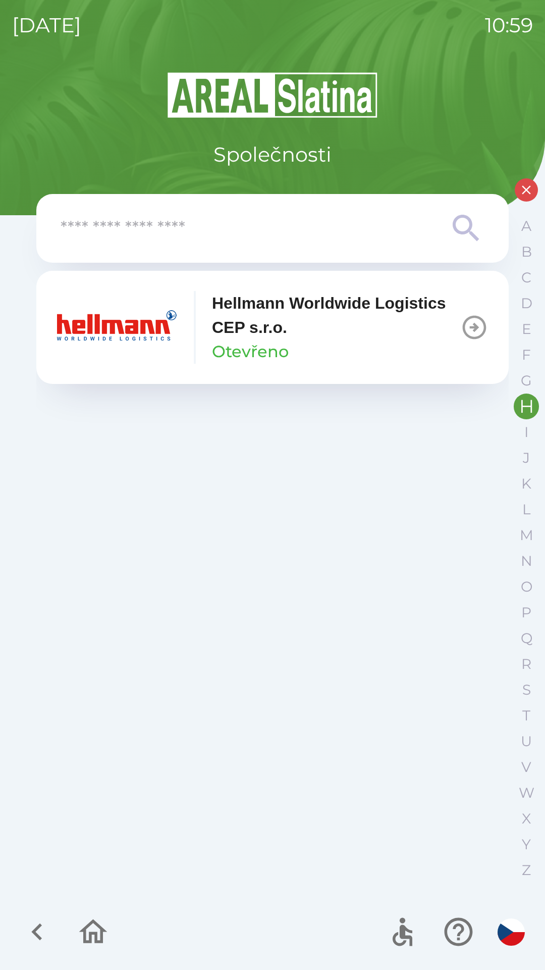
scroll to position [0, 0]
click at [319, 348] on div "Hellmann Worldwide Logistics CEP s.r.o. Otevřeno" at bounding box center [336, 327] width 248 height 73
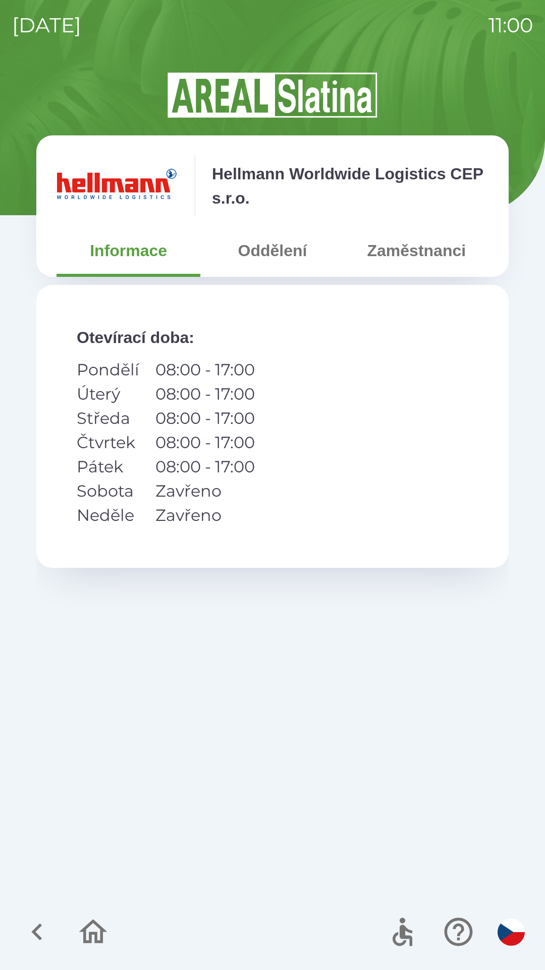
click at [255, 255] on button "Oddělení" at bounding box center [273, 250] width 144 height 36
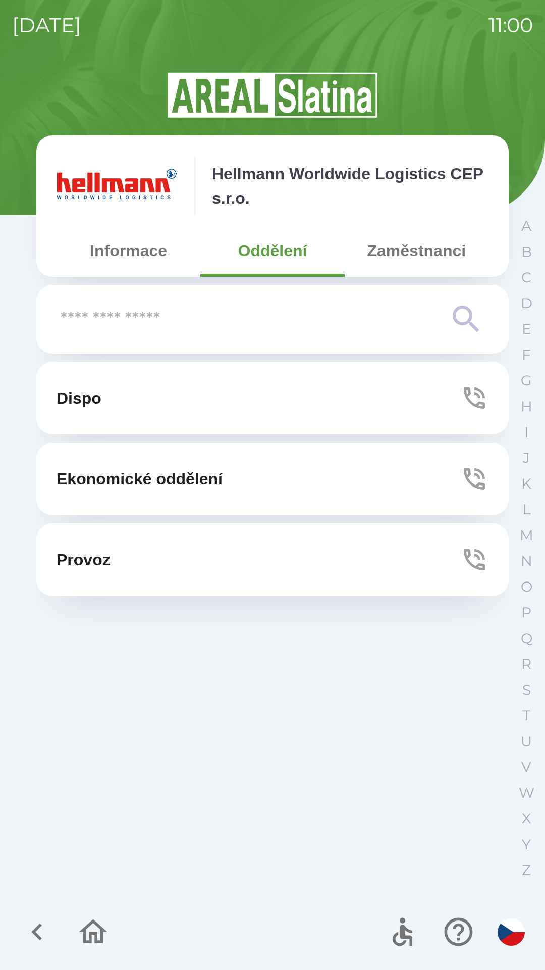
click at [438, 333] on input "text" at bounding box center [253, 320] width 384 height 28
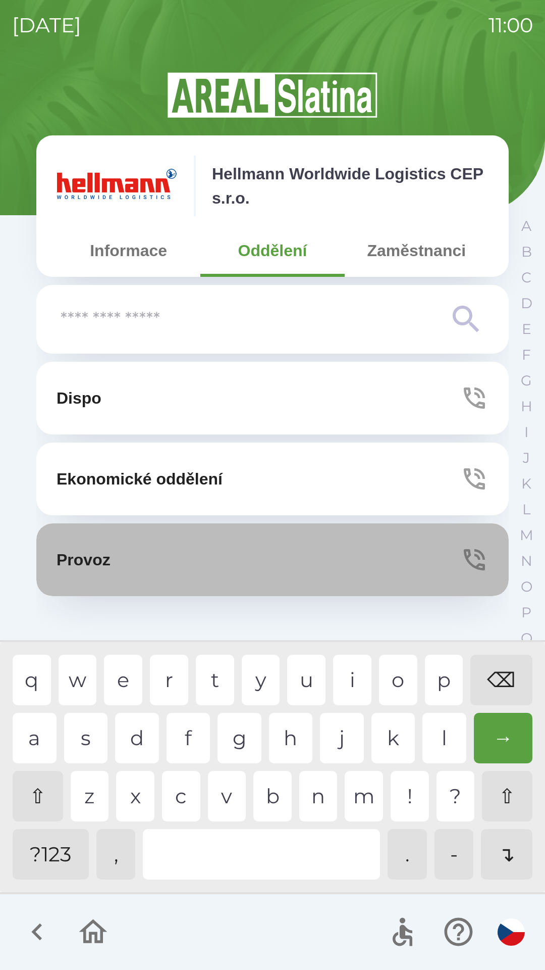
click at [381, 565] on button "Provoz" at bounding box center [272, 559] width 473 height 73
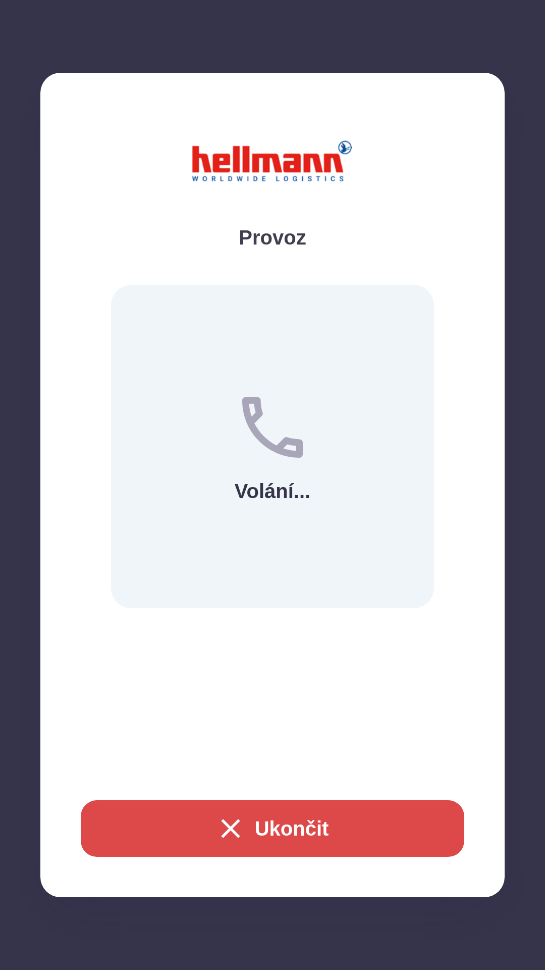
click at [309, 835] on button "Ukončit" at bounding box center [273, 828] width 384 height 57
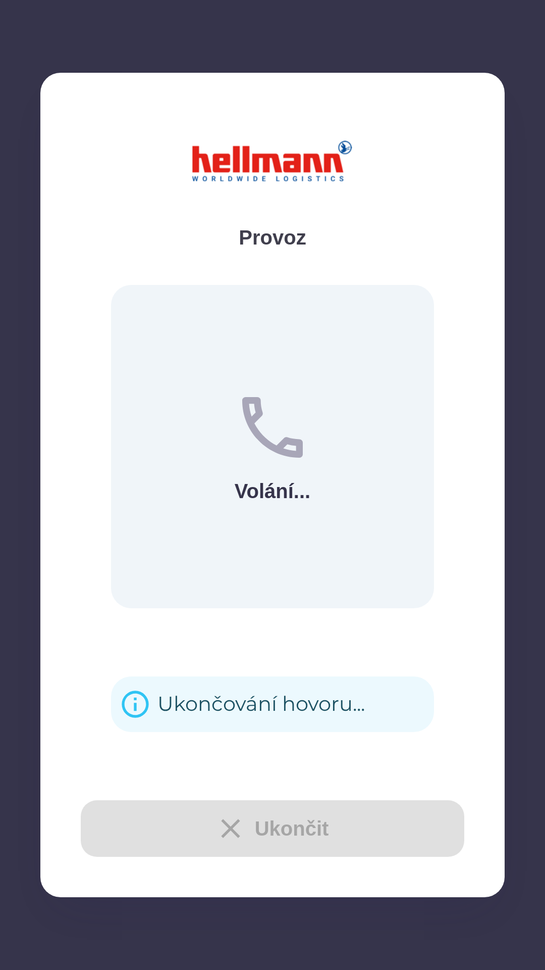
click at [296, 837] on div "Ukončit" at bounding box center [273, 828] width 384 height 57
click at [286, 828] on div "Ukončit" at bounding box center [273, 828] width 384 height 57
click at [256, 829] on div "Ukončit" at bounding box center [273, 828] width 384 height 57
click at [245, 832] on div "Ukončit" at bounding box center [273, 828] width 384 height 57
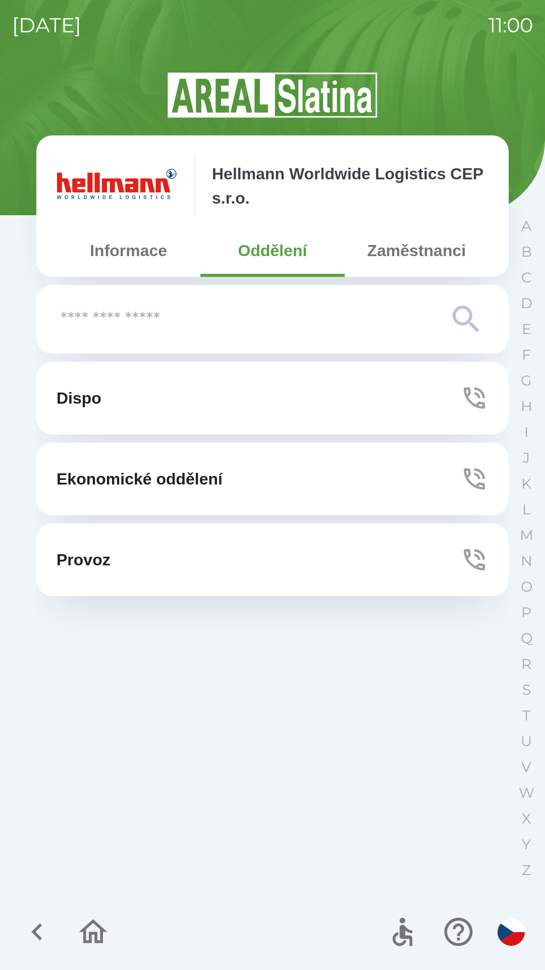
click at [422, 256] on button "Zaměstnanci" at bounding box center [417, 250] width 144 height 36
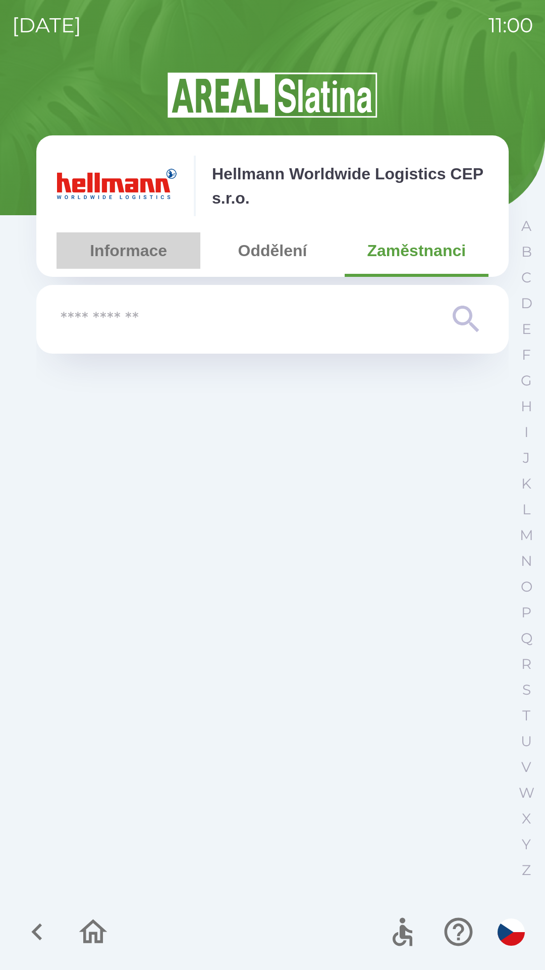
click at [150, 256] on button "Informace" at bounding box center [129, 250] width 144 height 36
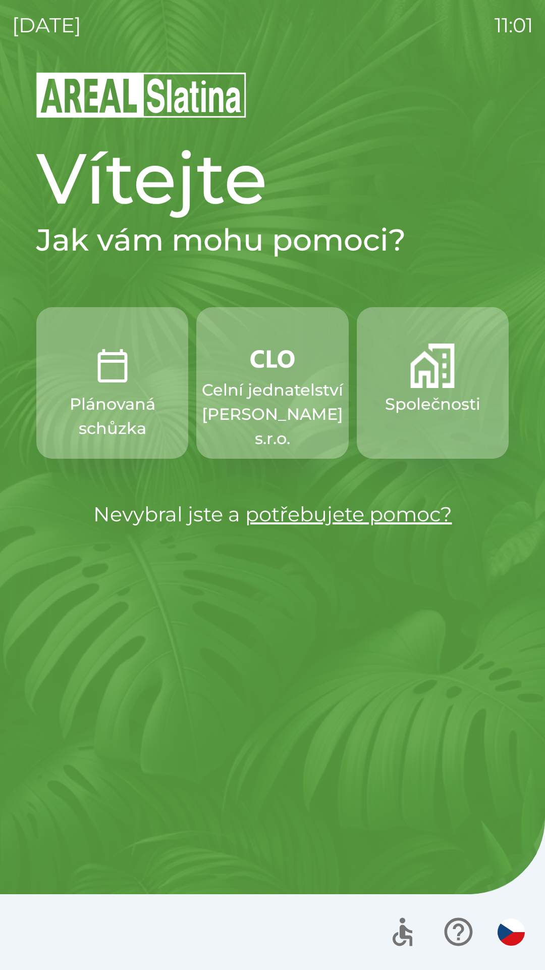
click at [431, 393] on p "Společnosti" at bounding box center [432, 404] width 95 height 24
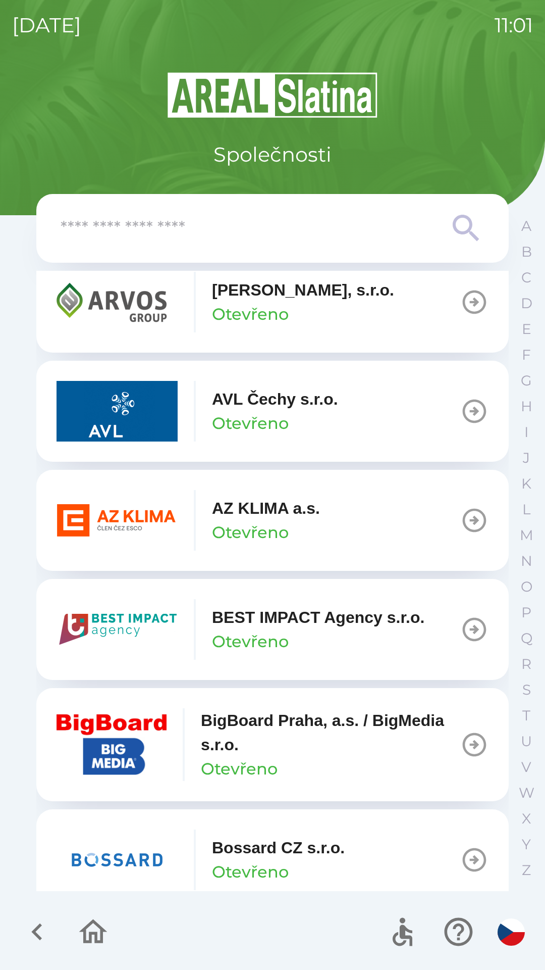
scroll to position [917, 0]
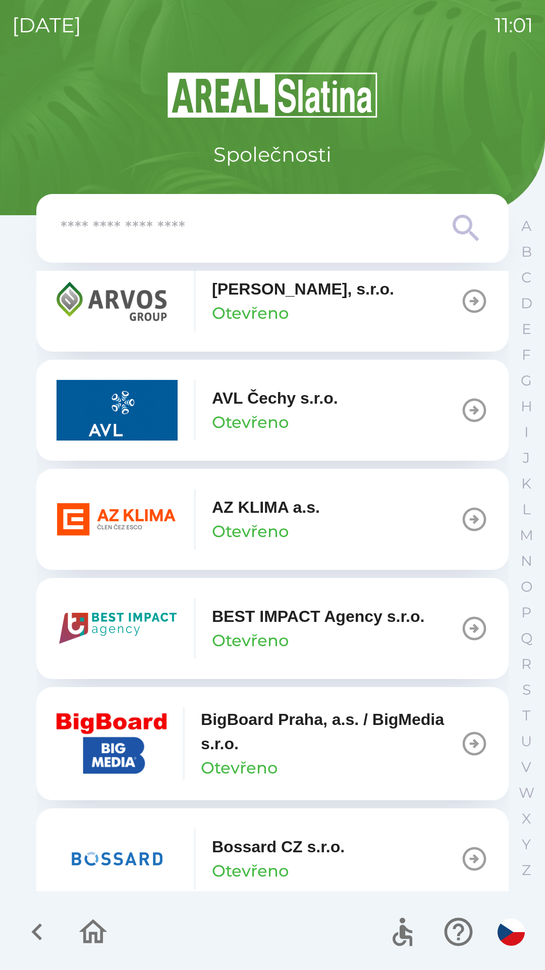
click at [120, 525] on img "button" at bounding box center [117, 519] width 121 height 61
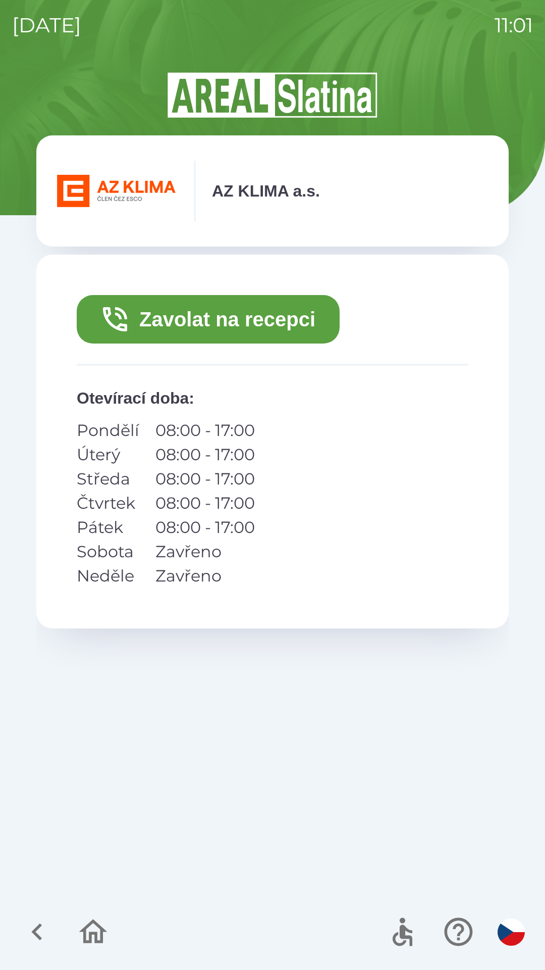
click at [180, 317] on button "Zavolat na recepci" at bounding box center [208, 319] width 263 height 48
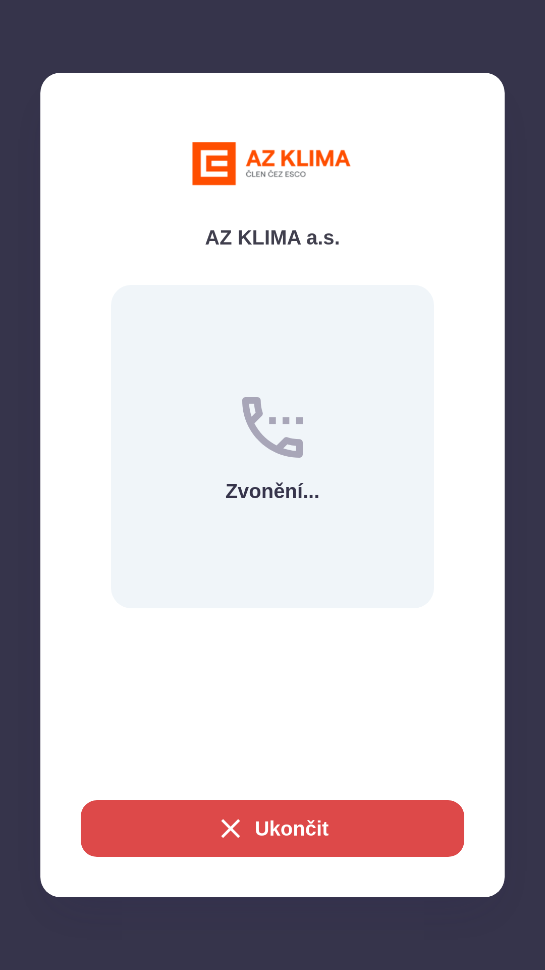
click at [235, 832] on icon "button" at bounding box center [231, 828] width 32 height 32
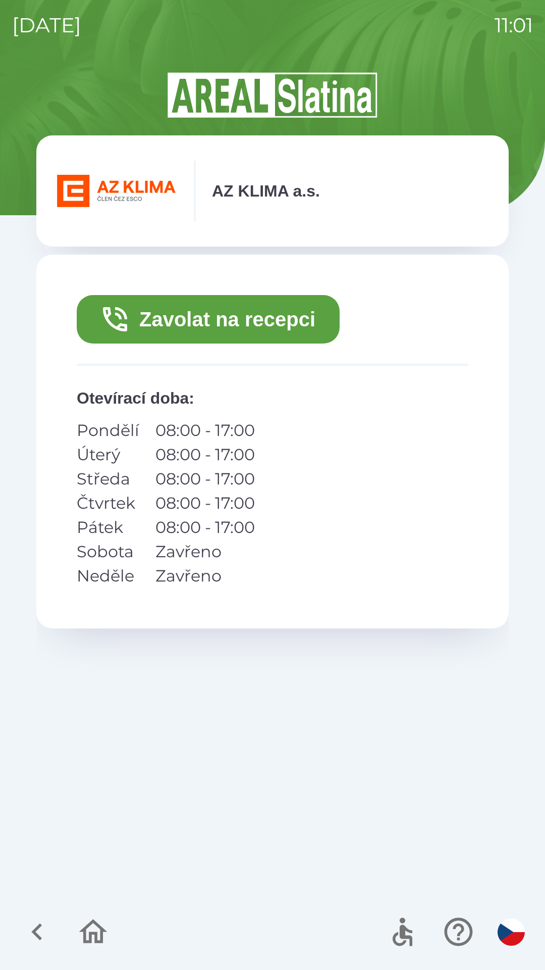
click at [26, 930] on icon "button" at bounding box center [37, 932] width 34 height 34
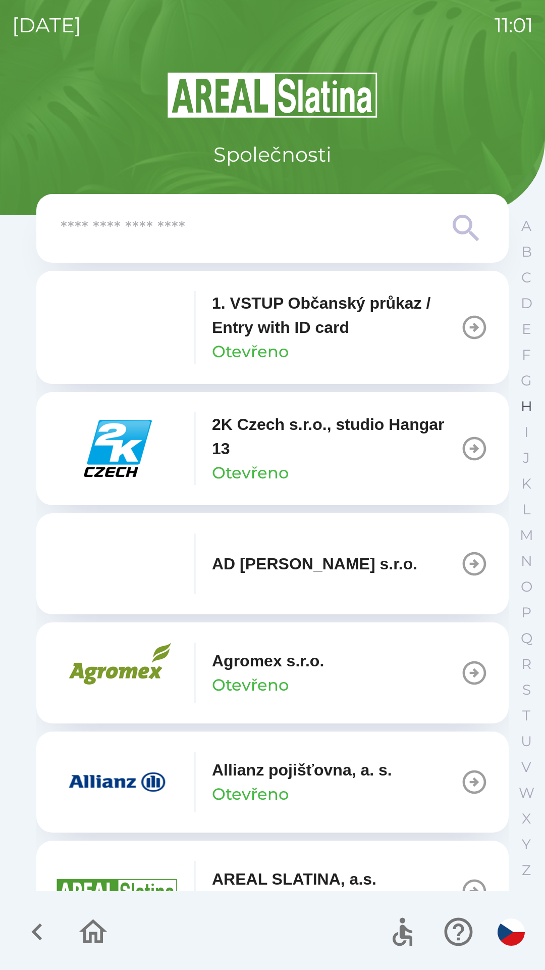
click at [515, 403] on button "H" at bounding box center [526, 406] width 25 height 26
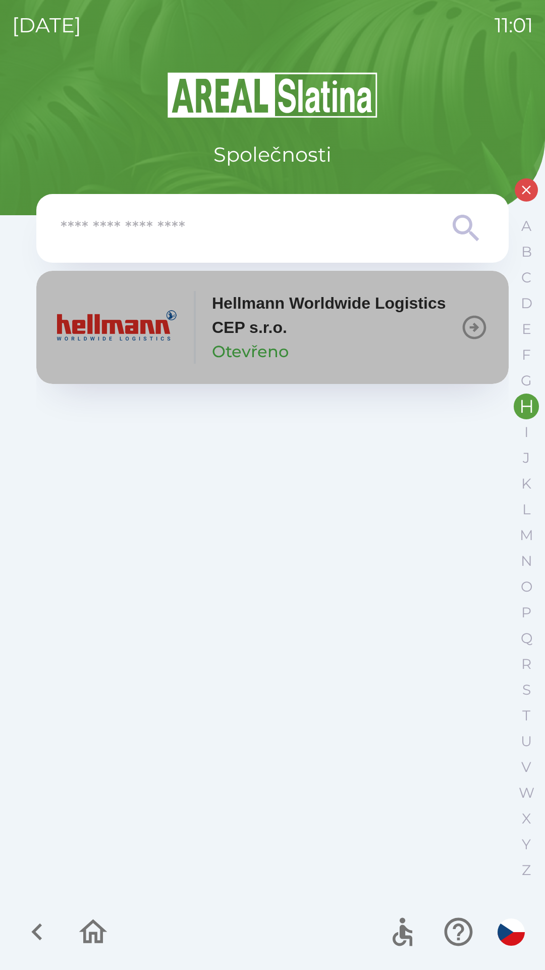
click at [309, 320] on p "Hellmann Worldwide Logistics CEP s.r.o." at bounding box center [336, 315] width 248 height 48
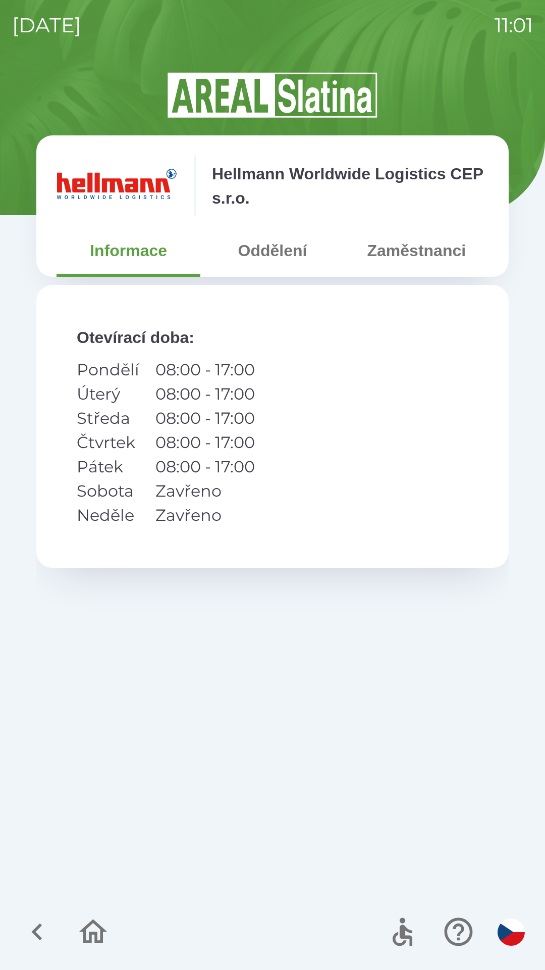
click at [397, 255] on button "Zaměstnanci" at bounding box center [417, 250] width 144 height 36
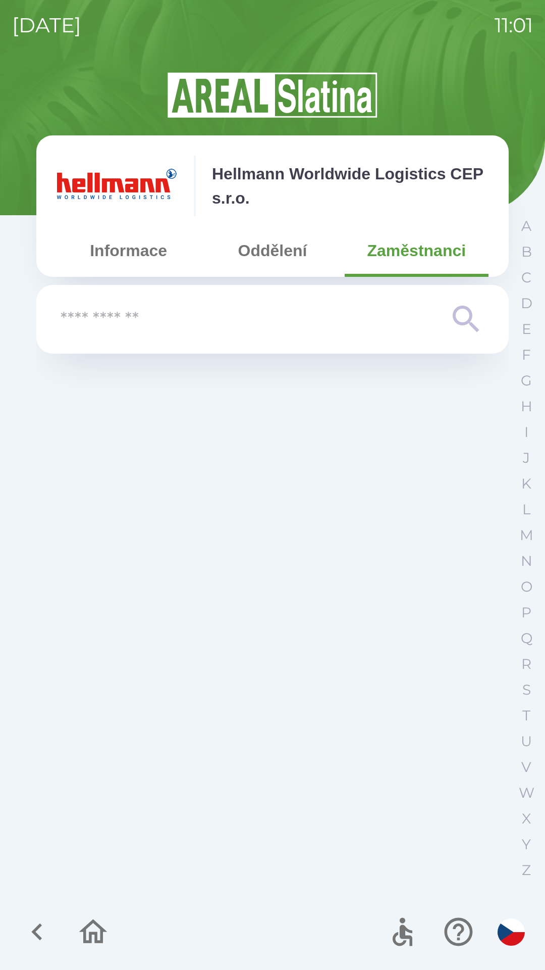
click at [248, 258] on button "Oddělení" at bounding box center [273, 250] width 144 height 36
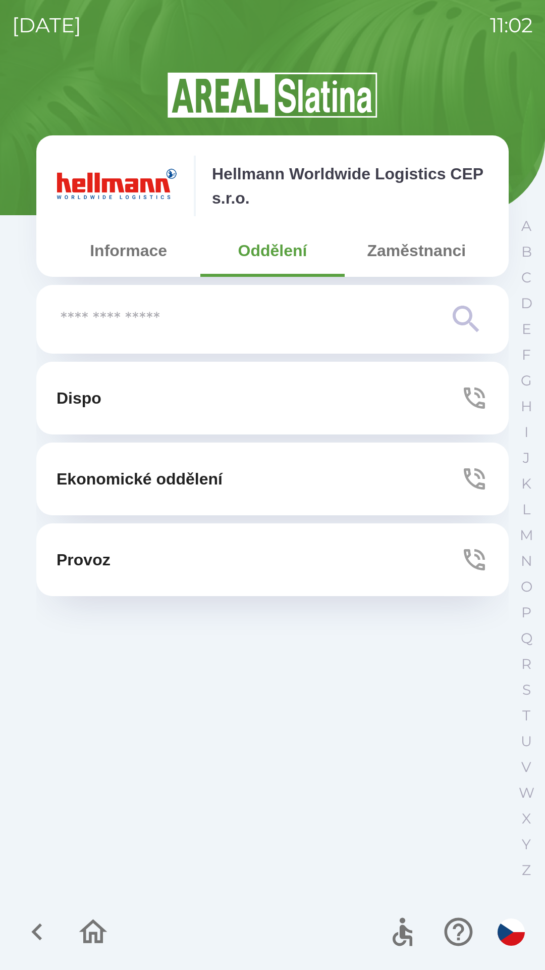
click at [135, 552] on button "Provoz" at bounding box center [272, 559] width 473 height 73
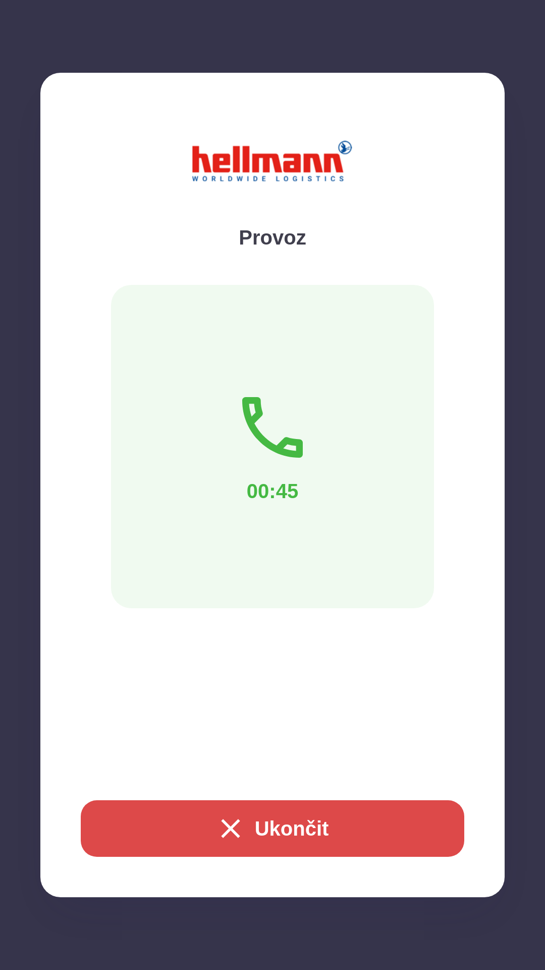
click at [266, 824] on button "Ukončit" at bounding box center [273, 828] width 384 height 57
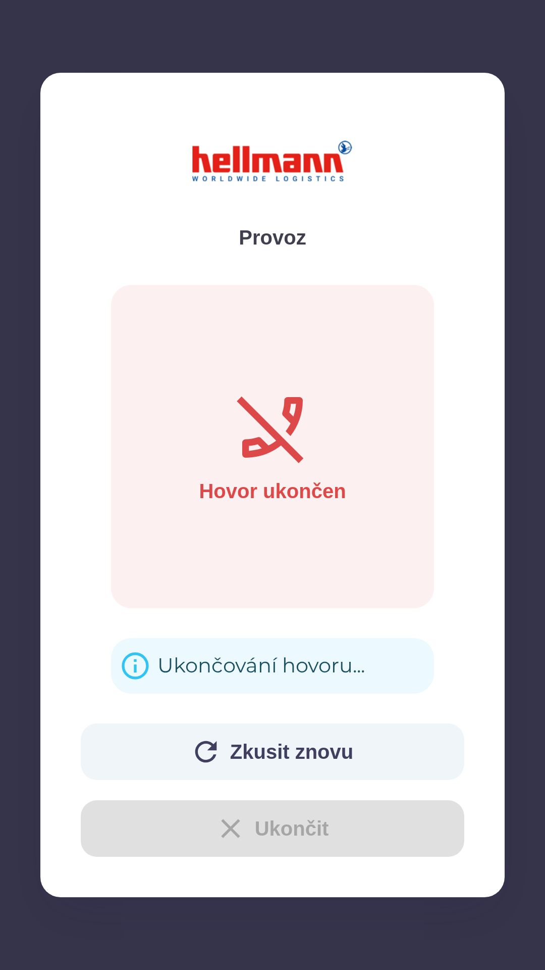
click at [190, 658] on div "Ukončování hovoru..." at bounding box center [262, 665] width 208 height 39
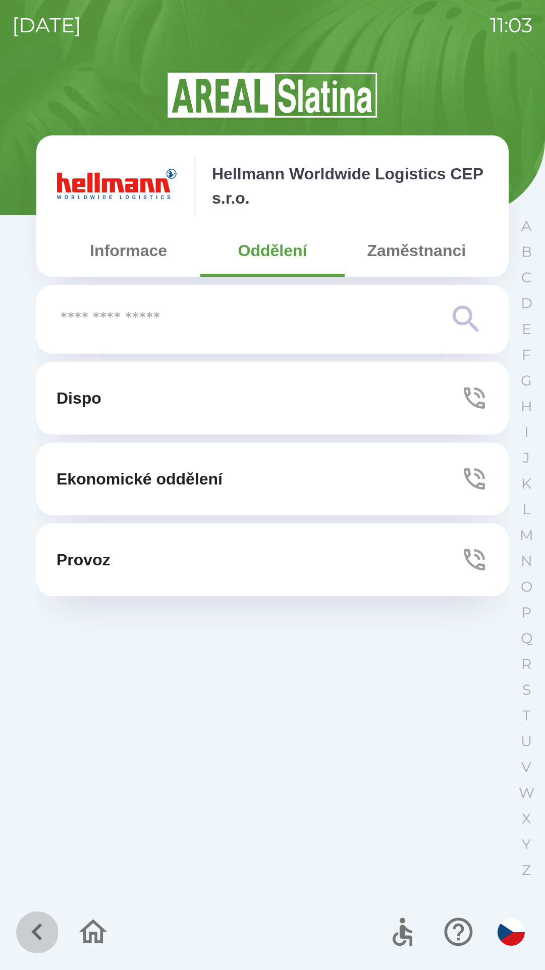
click at [18, 927] on button "button" at bounding box center [37, 932] width 42 height 42
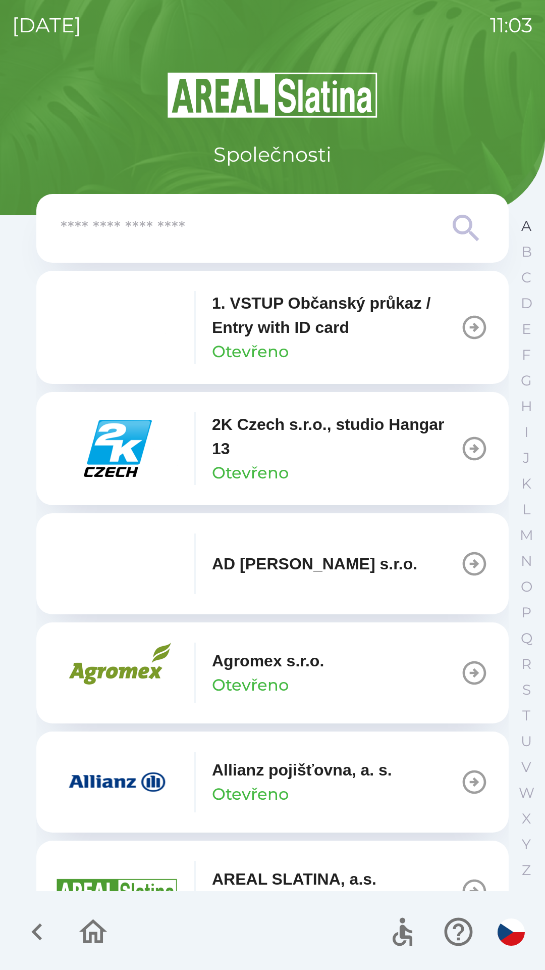
click at [521, 226] on button "A" at bounding box center [526, 226] width 25 height 26
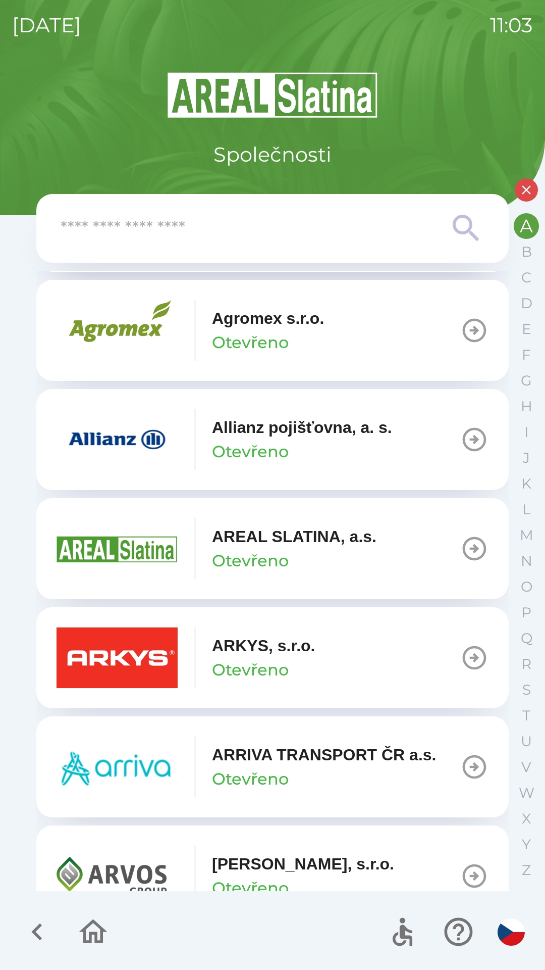
scroll to position [354, 0]
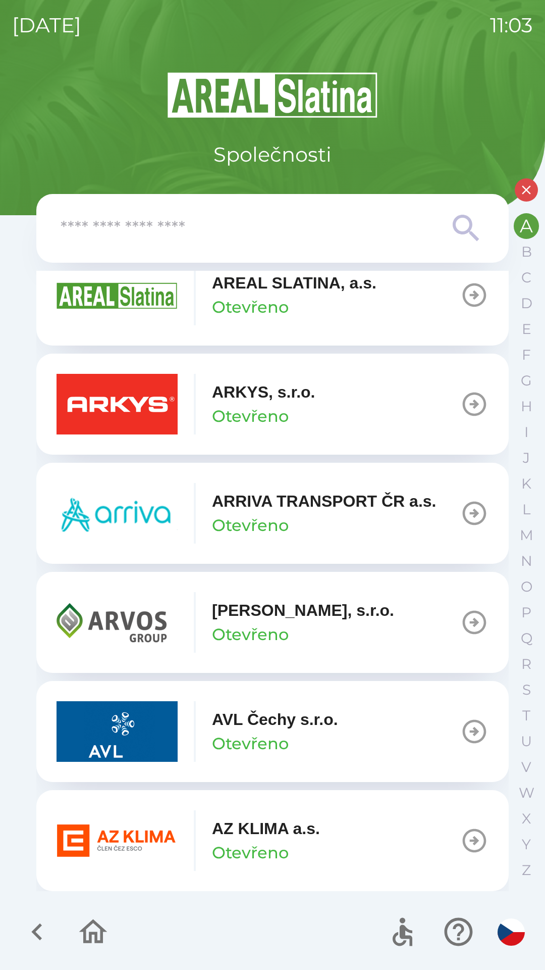
click at [224, 836] on p "AZ KLIMA a.s." at bounding box center [266, 828] width 108 height 24
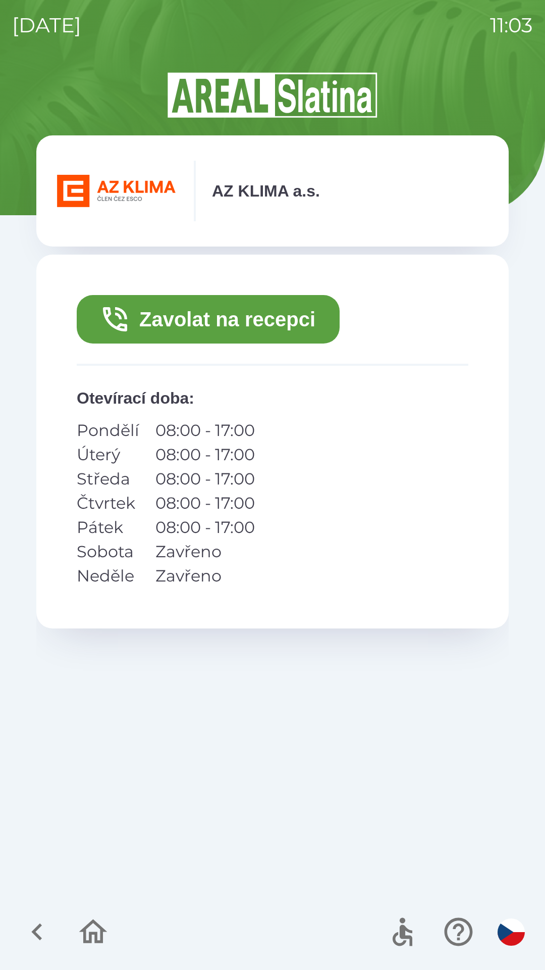
click at [148, 316] on button "Zavolat na recepci" at bounding box center [208, 319] width 263 height 48
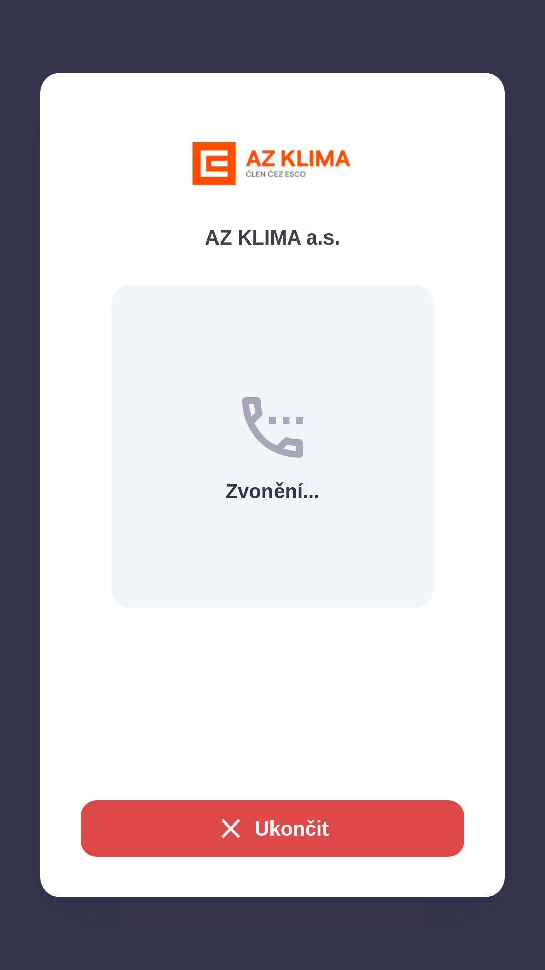
click at [225, 836] on icon "button" at bounding box center [231, 828] width 32 height 32
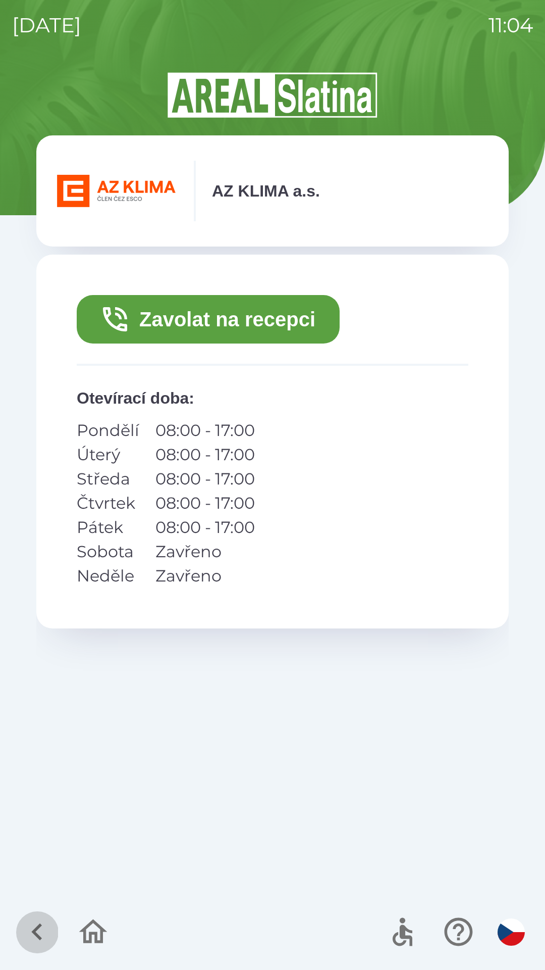
click at [28, 935] on icon "button" at bounding box center [37, 932] width 34 height 34
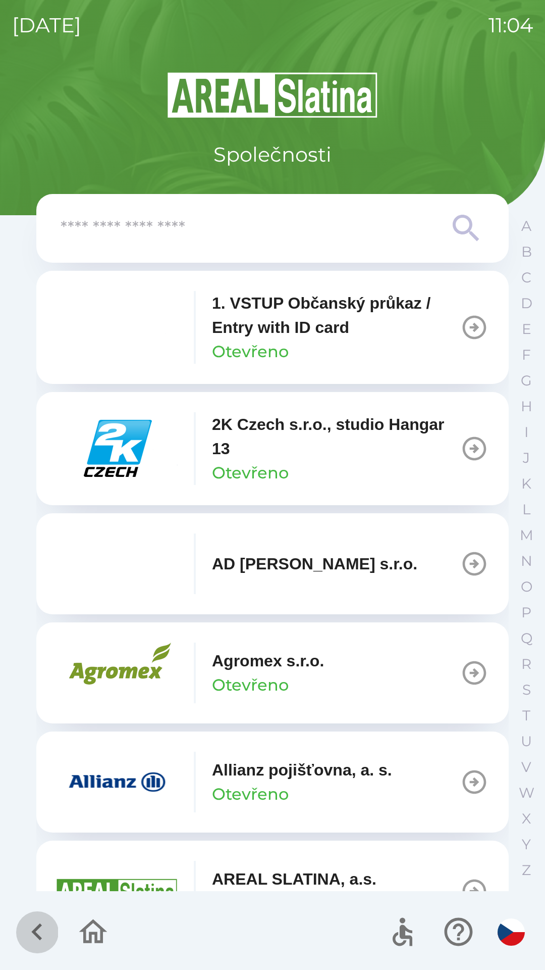
click at [32, 927] on icon "button" at bounding box center [37, 932] width 34 height 34
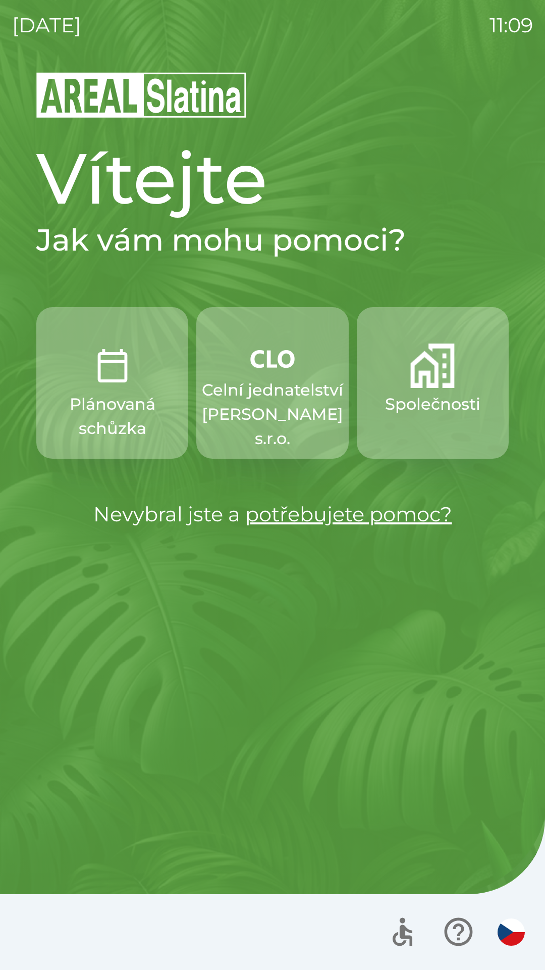
click at [266, 390] on p "Celní jednatelství [PERSON_NAME] s.r.o." at bounding box center [272, 414] width 141 height 73
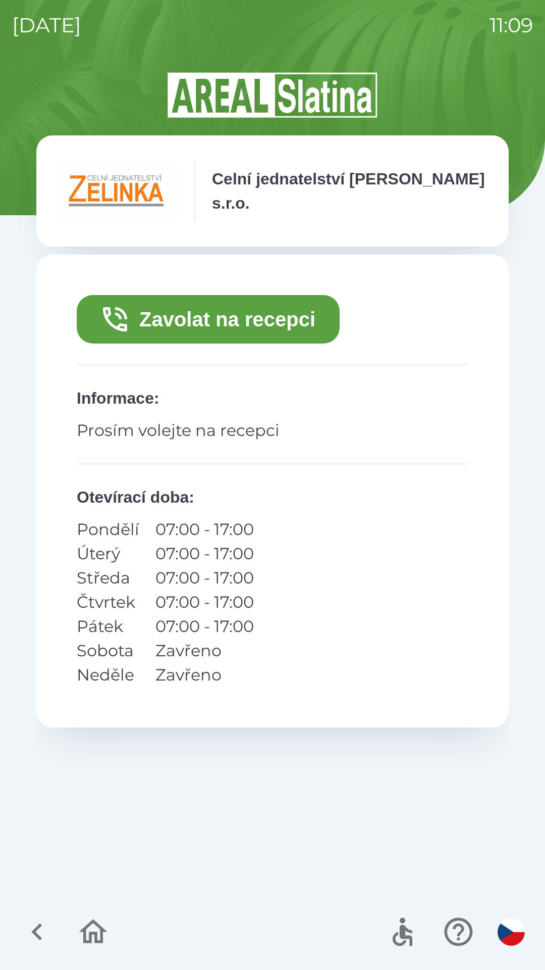
click at [163, 318] on button "Zavolat na recepci" at bounding box center [208, 319] width 263 height 48
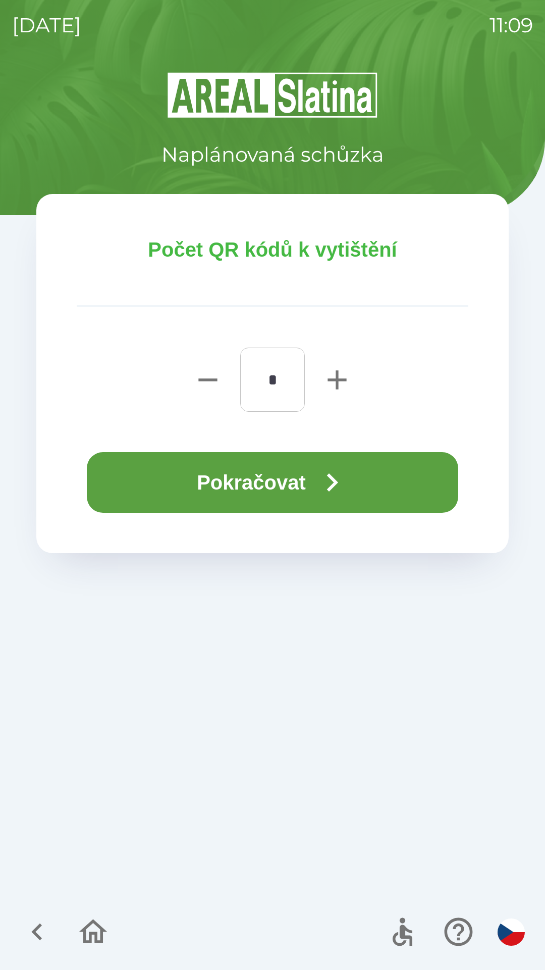
click at [306, 485] on button "Pokračovat" at bounding box center [273, 482] width 372 height 61
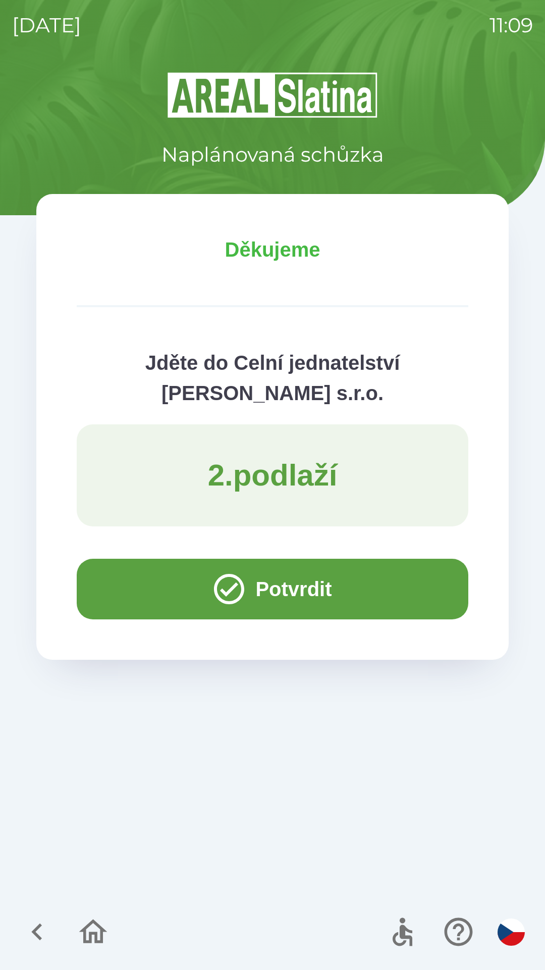
click at [247, 589] on button "Potvrdit" at bounding box center [273, 589] width 392 height 61
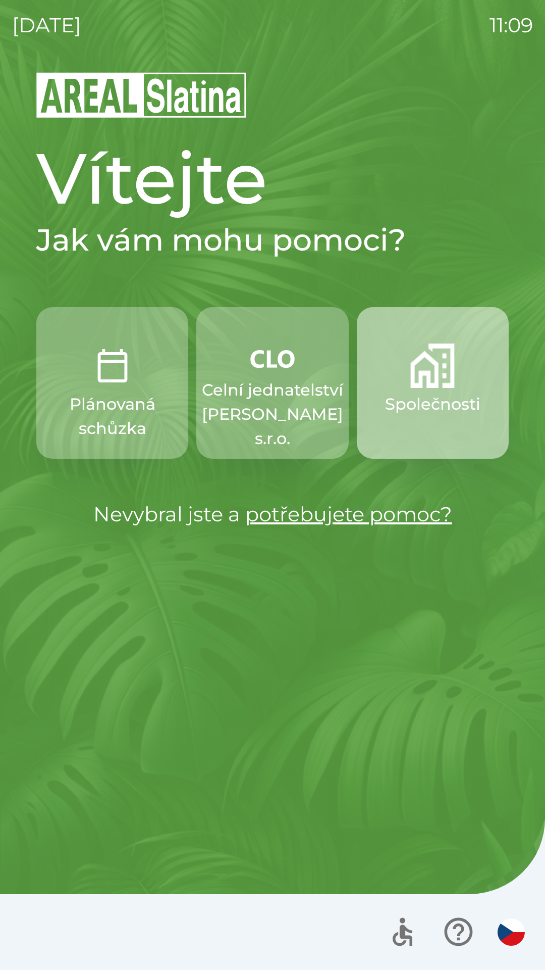
click at [431, 404] on p "Společnosti" at bounding box center [432, 404] width 95 height 24
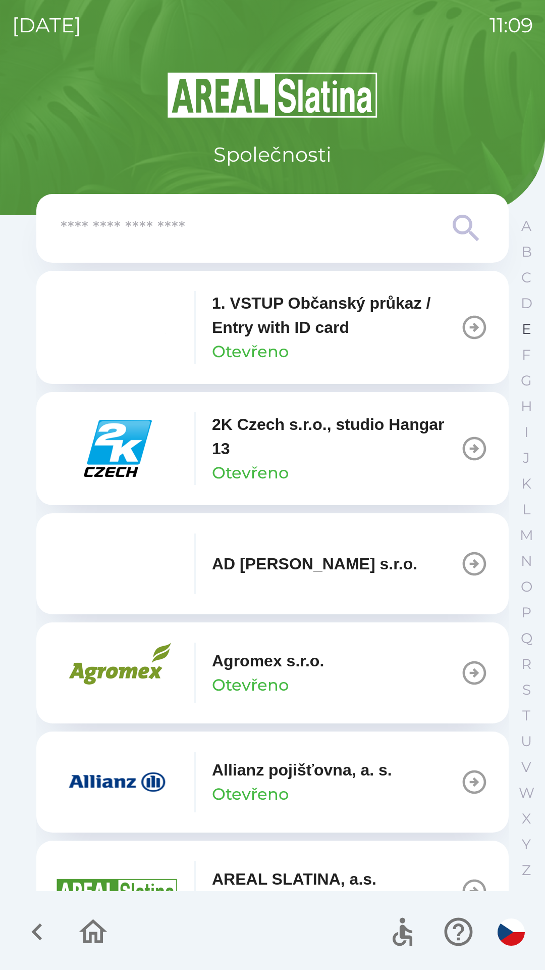
click at [521, 331] on button "E" at bounding box center [526, 329] width 25 height 26
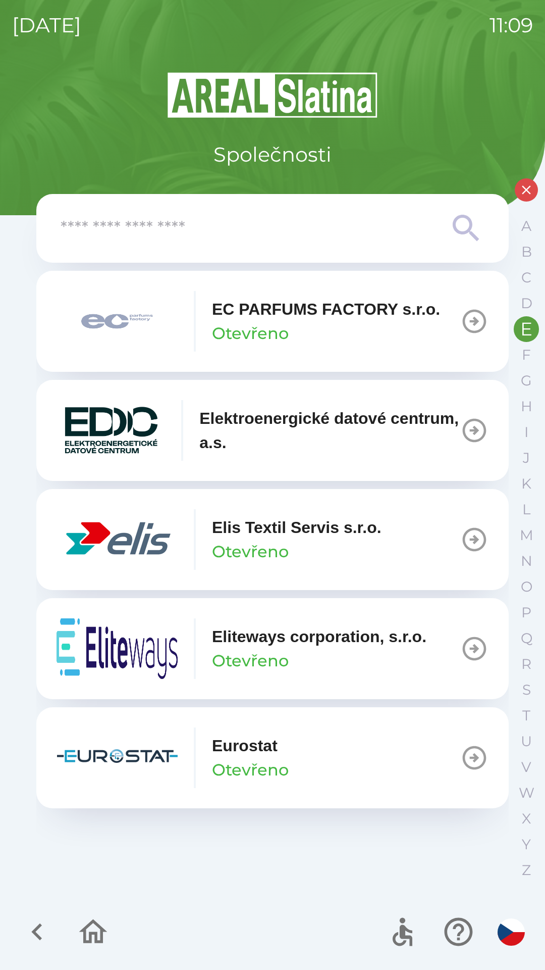
click at [285, 537] on p "Elis Textil Servis s.r.o." at bounding box center [297, 527] width 170 height 24
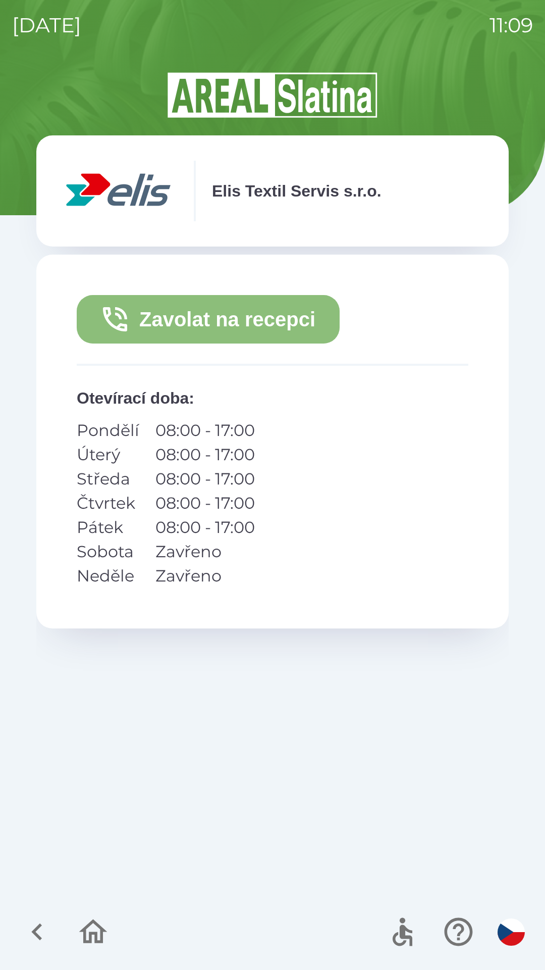
click at [264, 309] on button "Zavolat na recepci" at bounding box center [208, 319] width 263 height 48
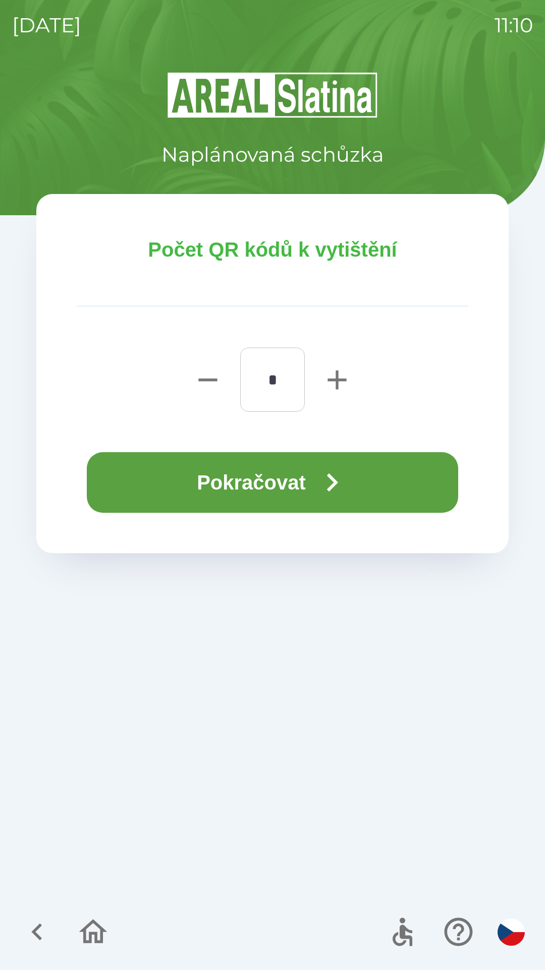
click at [283, 483] on button "Pokračovat" at bounding box center [273, 482] width 372 height 61
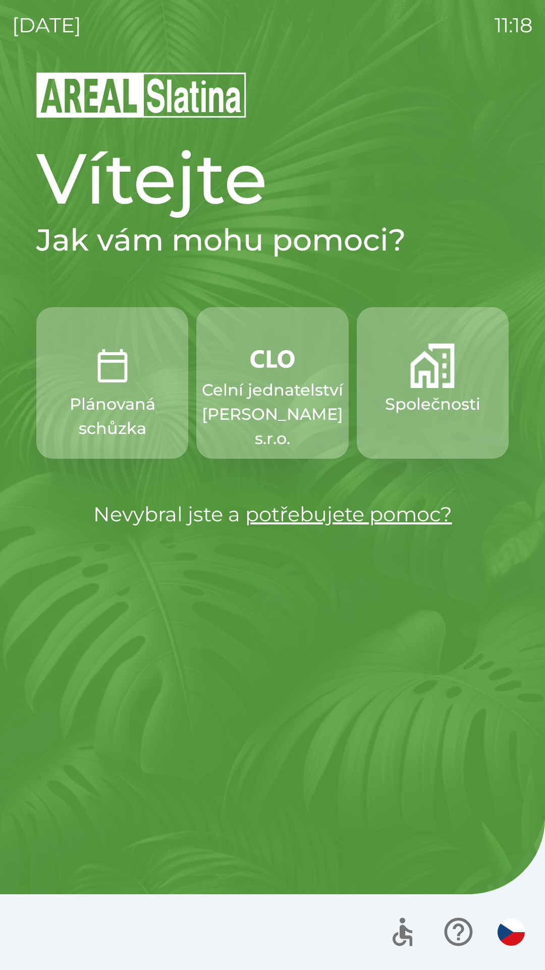
click at [428, 392] on p "Společnosti" at bounding box center [432, 404] width 95 height 24
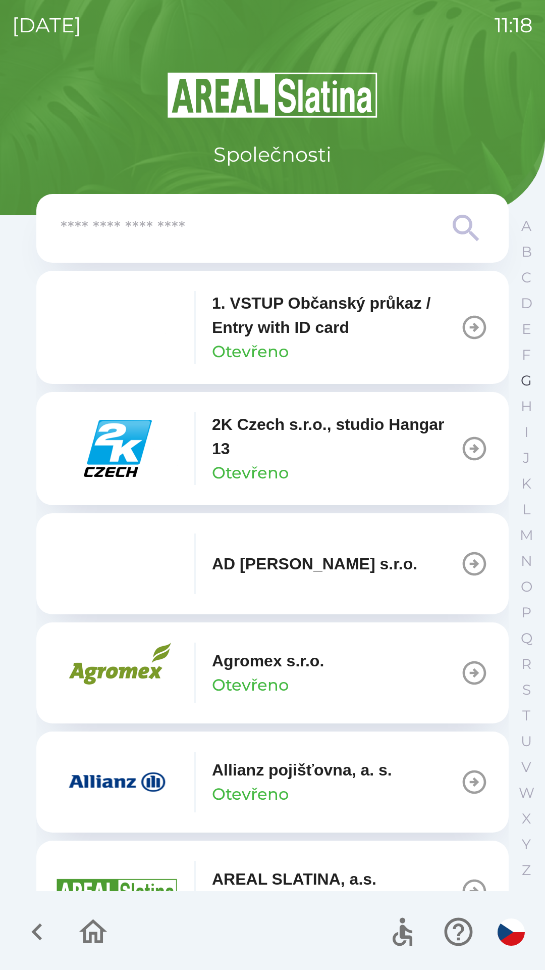
click at [524, 380] on p "G" at bounding box center [526, 381] width 11 height 18
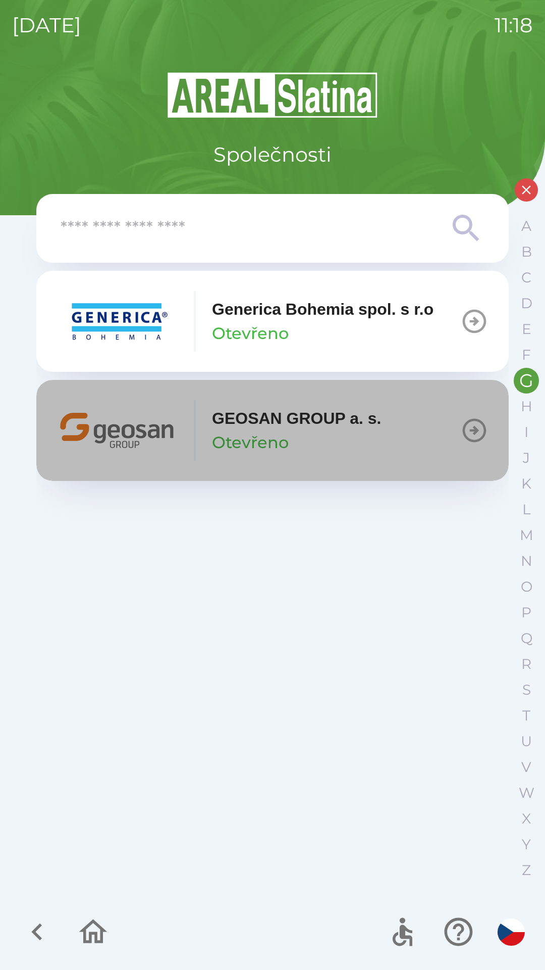
click at [341, 423] on p "GEOSAN GROUP a. s." at bounding box center [297, 418] width 170 height 24
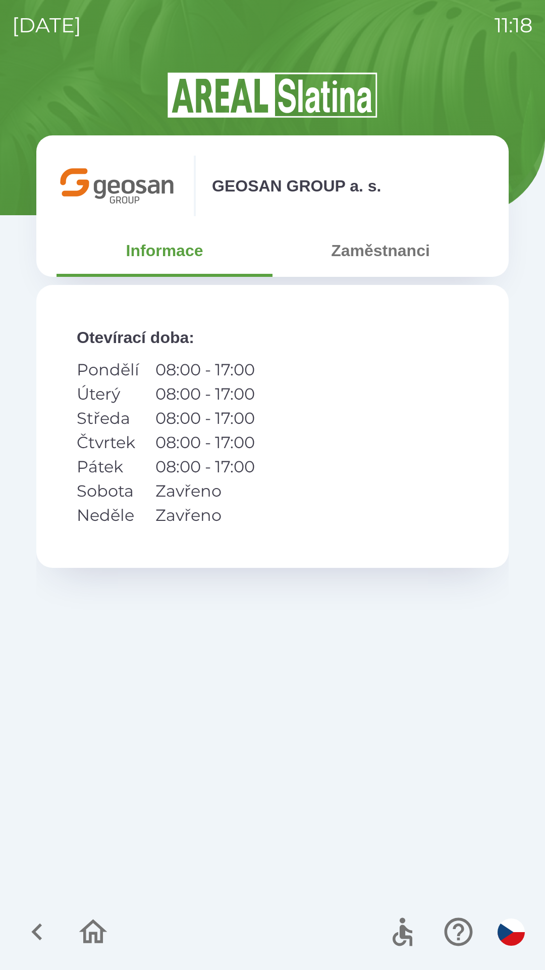
click at [399, 248] on button "Zaměstnanci" at bounding box center [381, 250] width 216 height 36
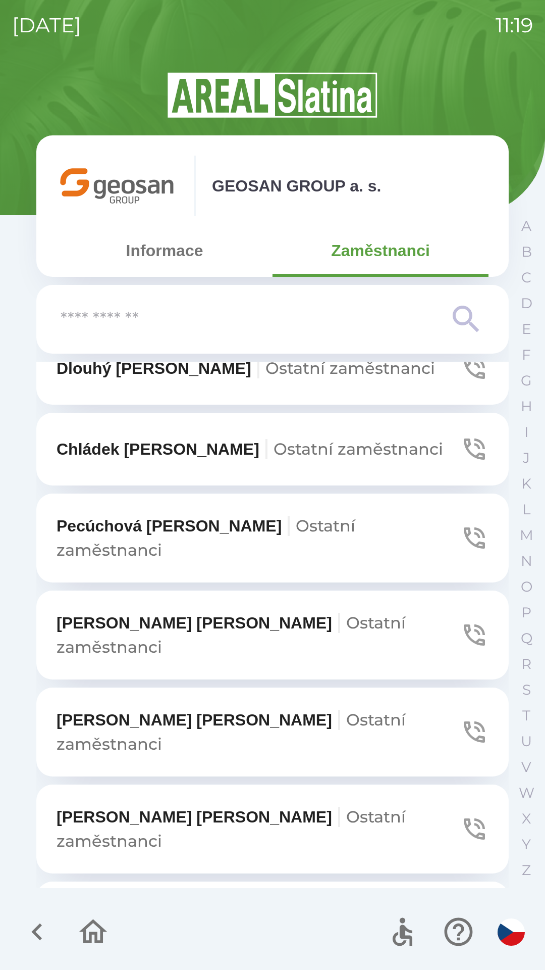
scroll to position [839, 0]
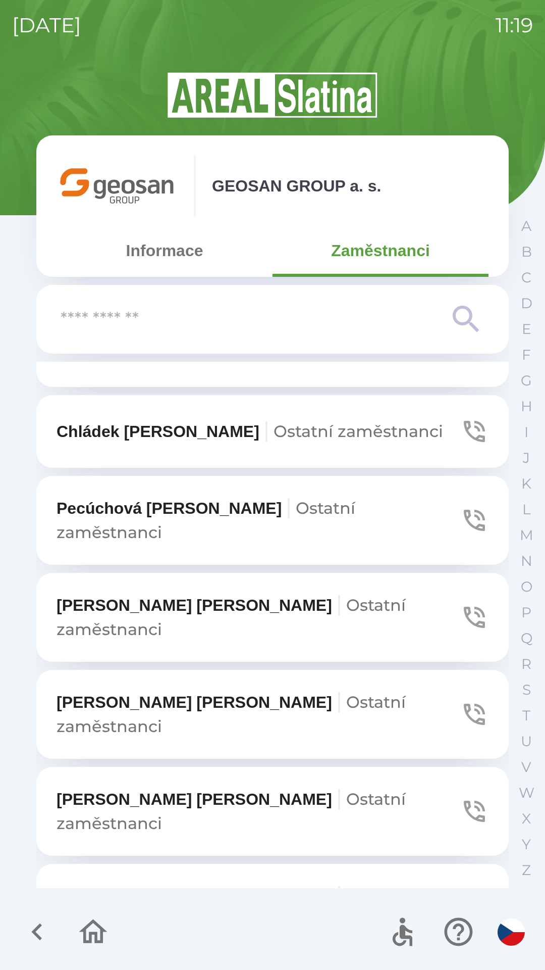
click at [335, 767] on button "Zezulová [PERSON_NAME] zaměstnanci" at bounding box center [272, 811] width 473 height 89
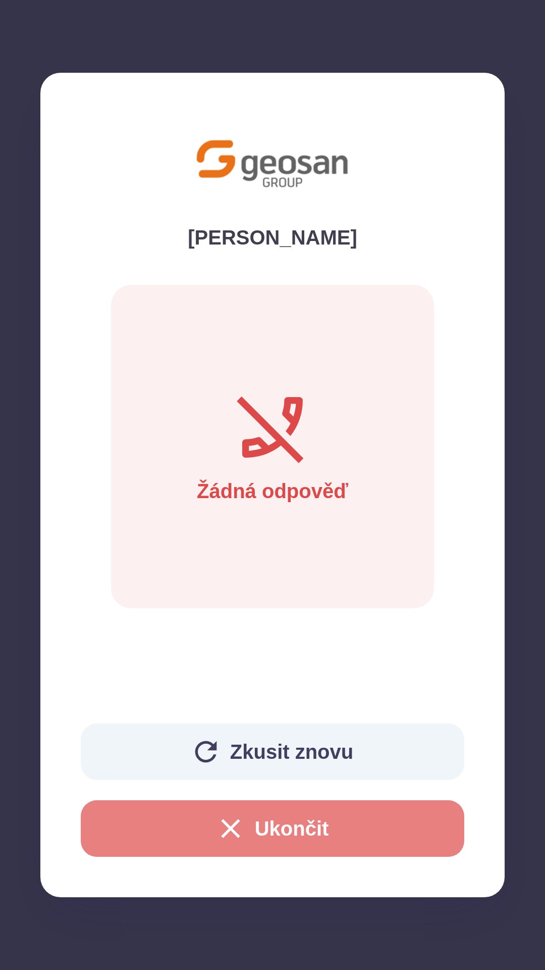
click at [335, 824] on button "Ukončit" at bounding box center [273, 828] width 384 height 57
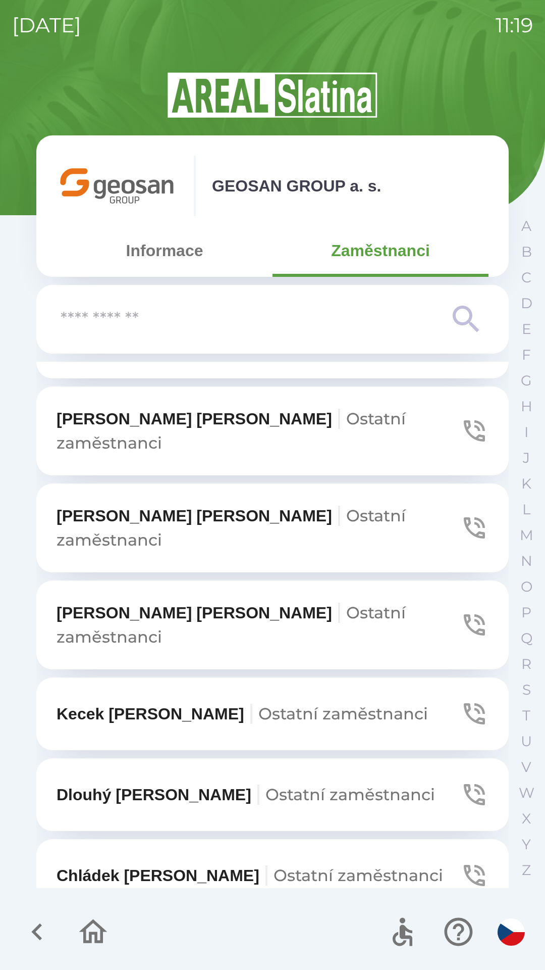
scroll to position [396, 0]
click at [324, 602] on span "Ostatní zaměstnanci" at bounding box center [232, 624] width 350 height 44
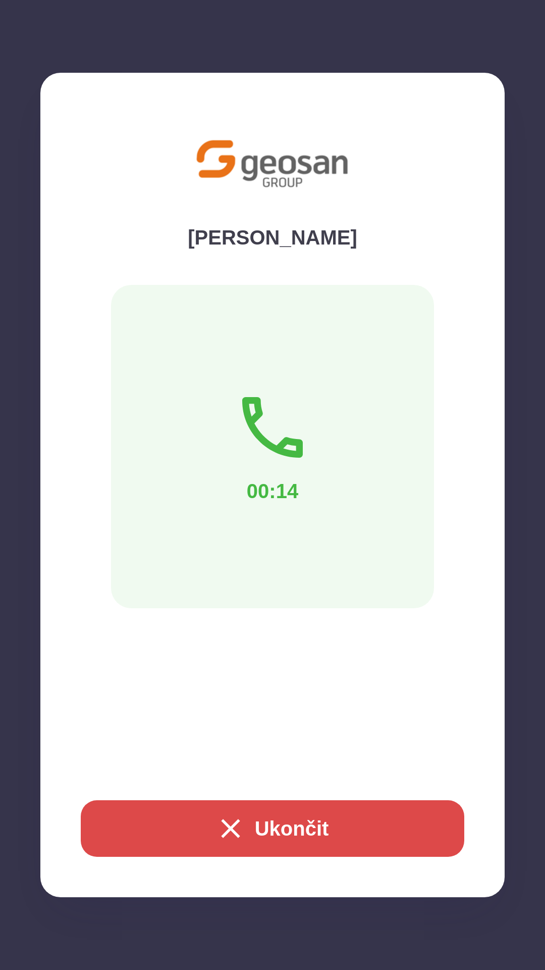
click at [285, 817] on button "Ukončit" at bounding box center [273, 828] width 384 height 57
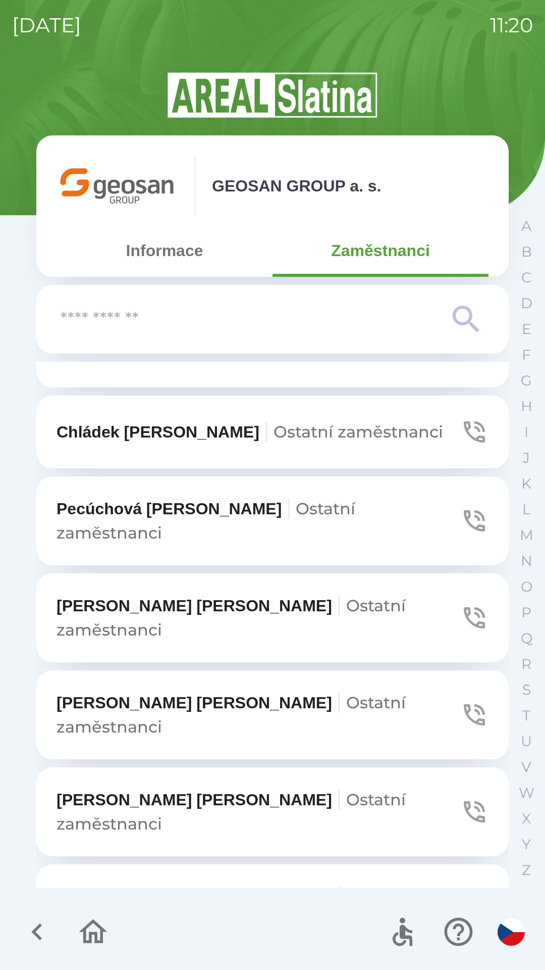
scroll to position [839, 0]
